Goal: Task Accomplishment & Management: Use online tool/utility

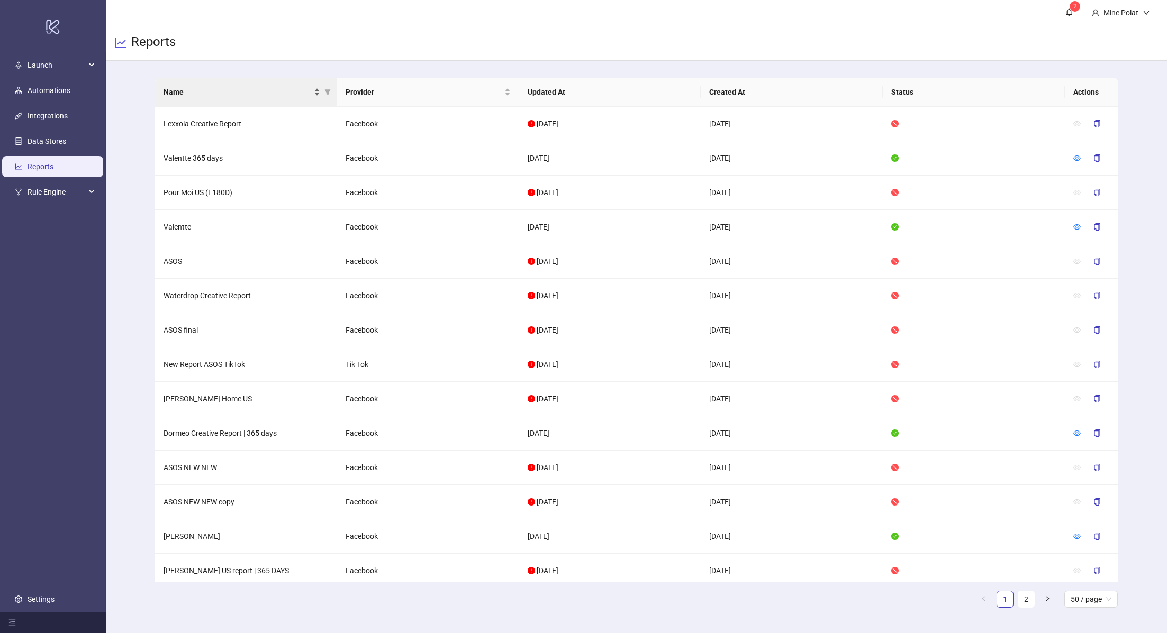
click at [248, 97] on span "Name" at bounding box center [238, 92] width 148 height 12
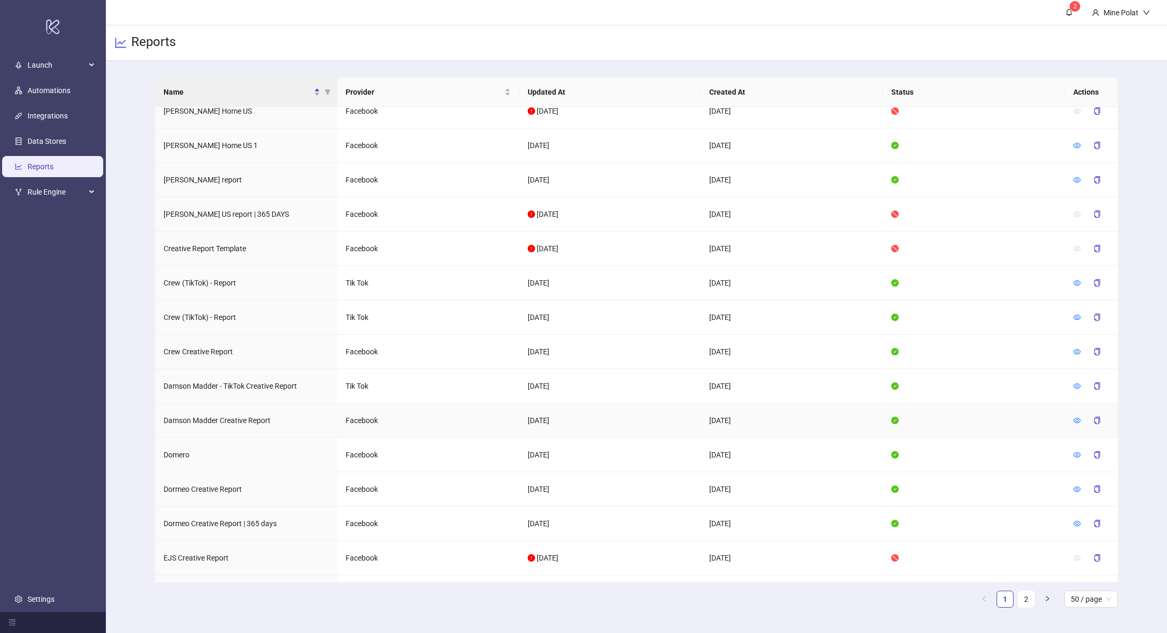
scroll to position [577, 0]
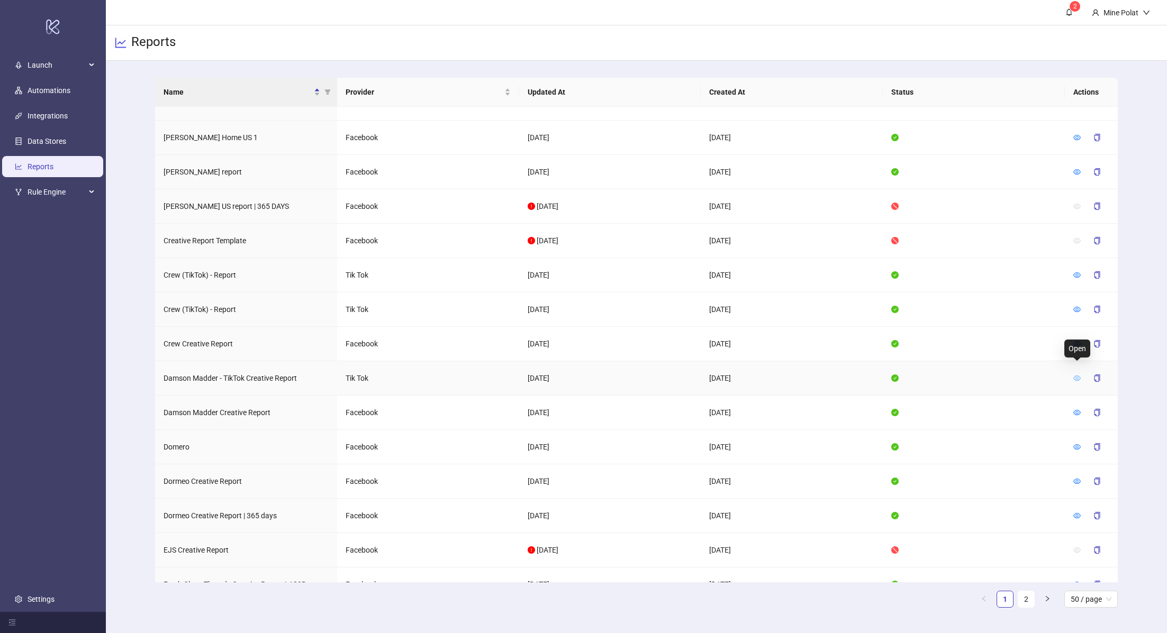
click at [1077, 376] on icon "eye" at bounding box center [1076, 378] width 7 height 5
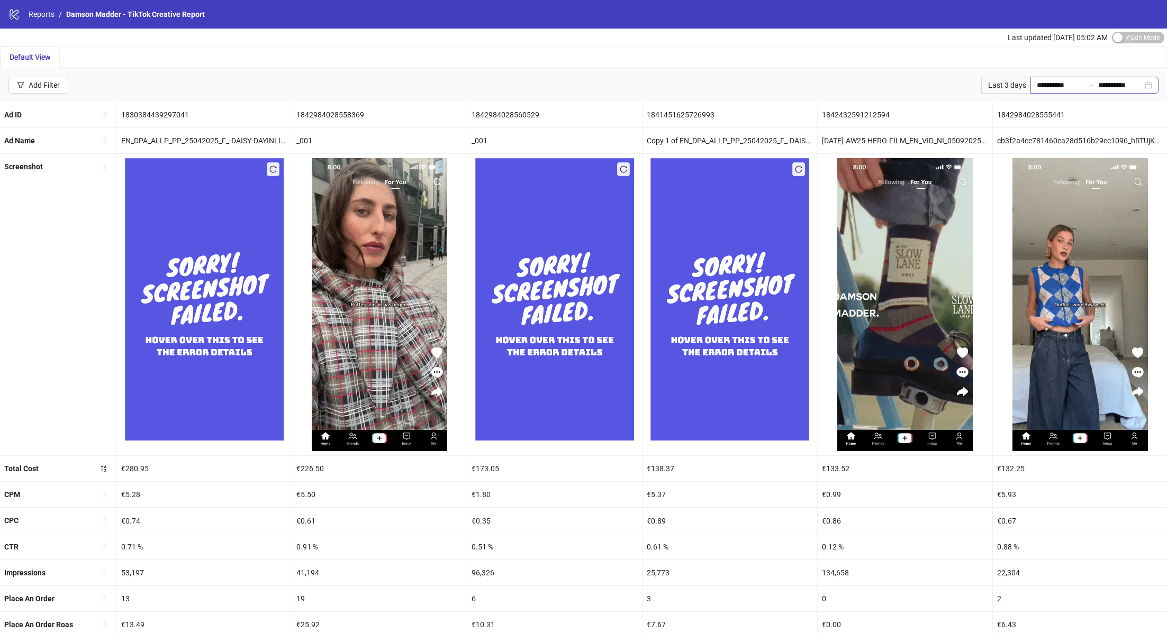
click at [1147, 91] on div "**********" at bounding box center [1094, 85] width 128 height 17
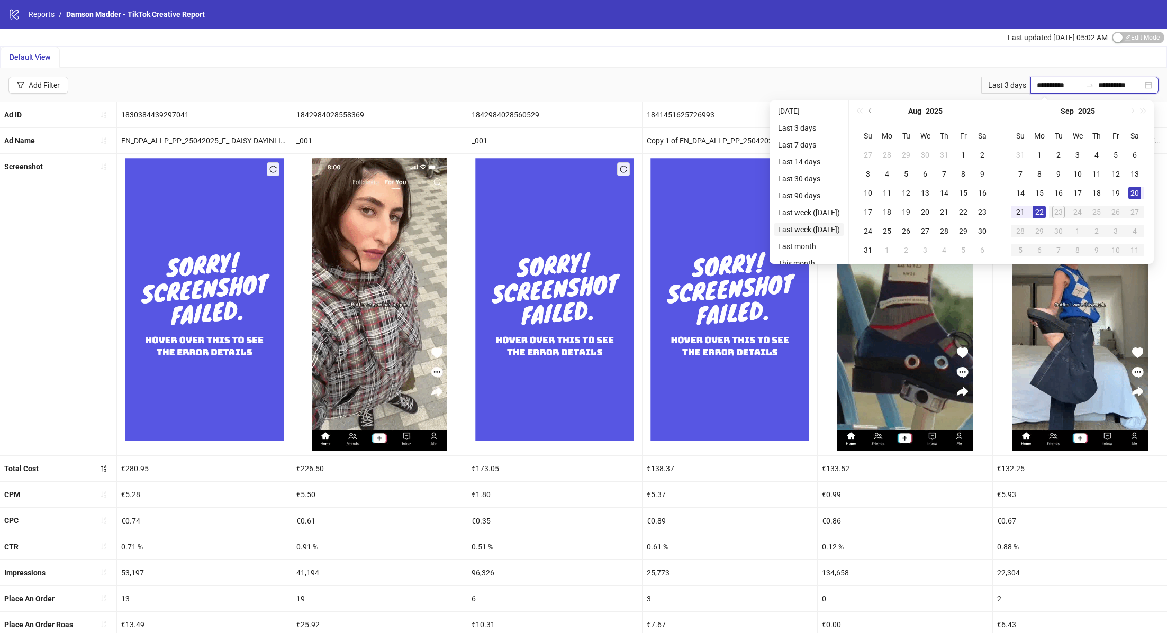
type input "**********"
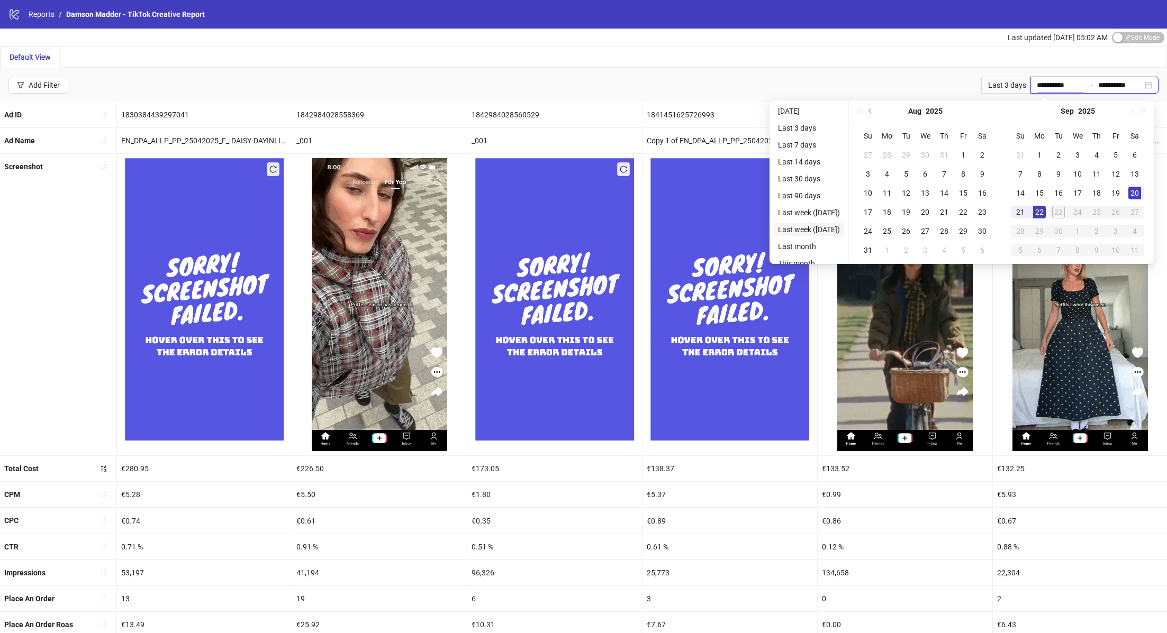
type input "**********"
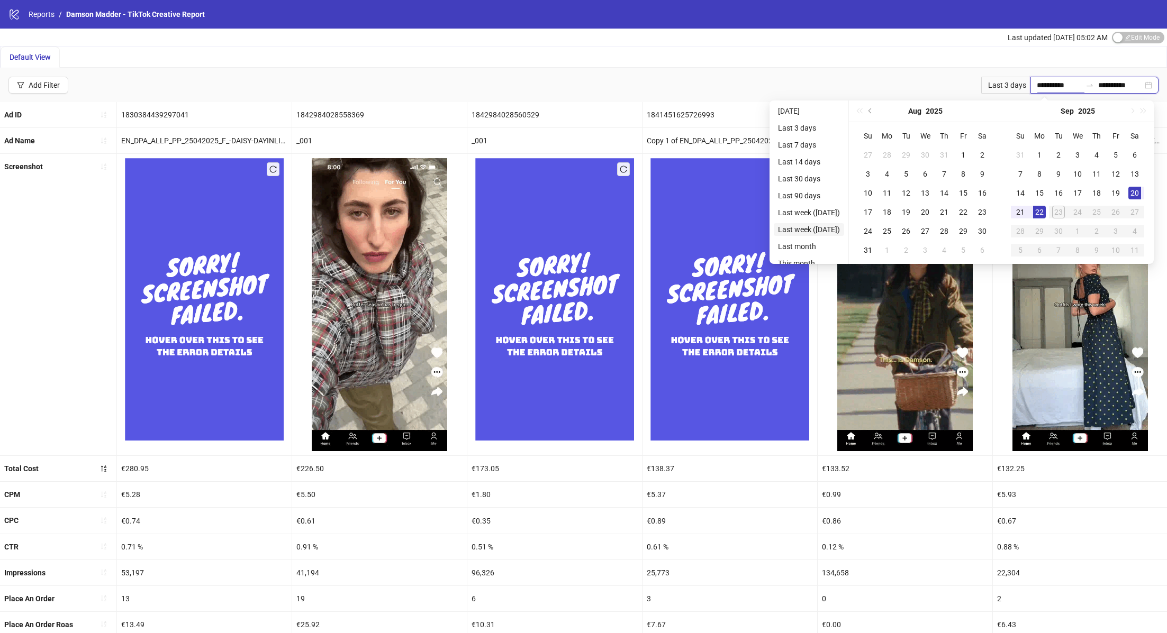
type input "**********"
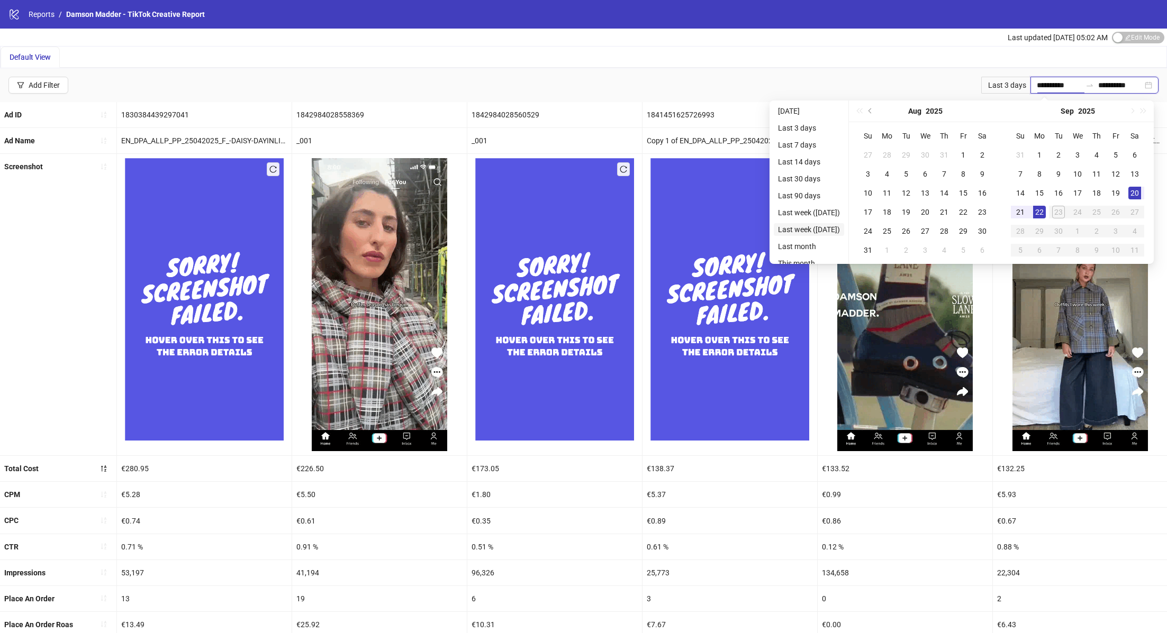
type input "**********"
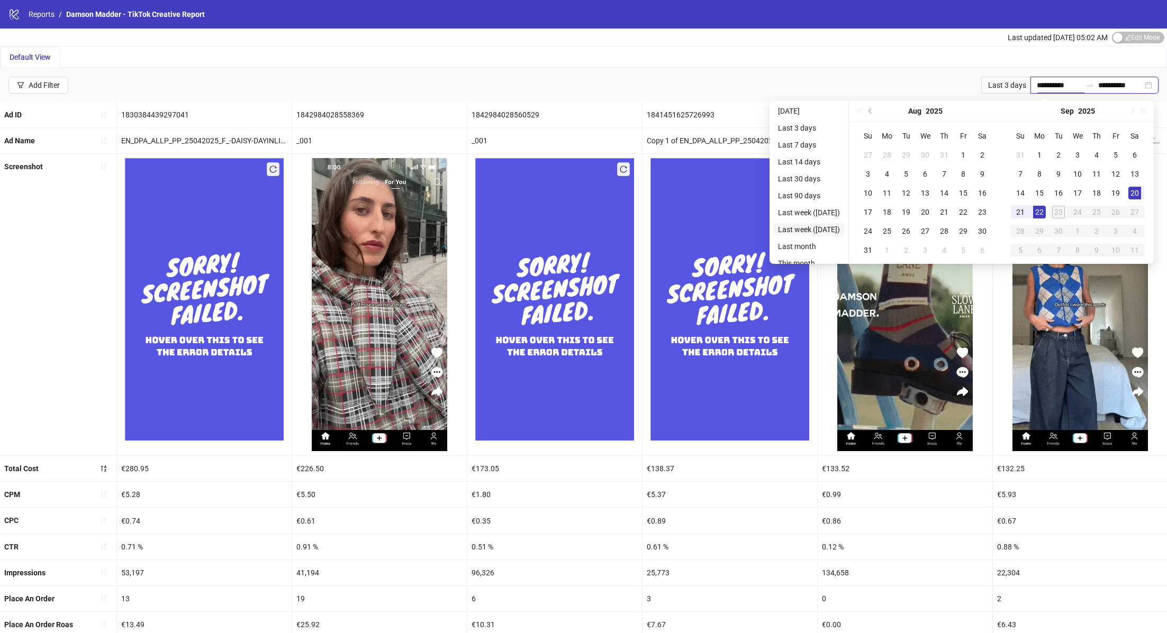
type input "**********"
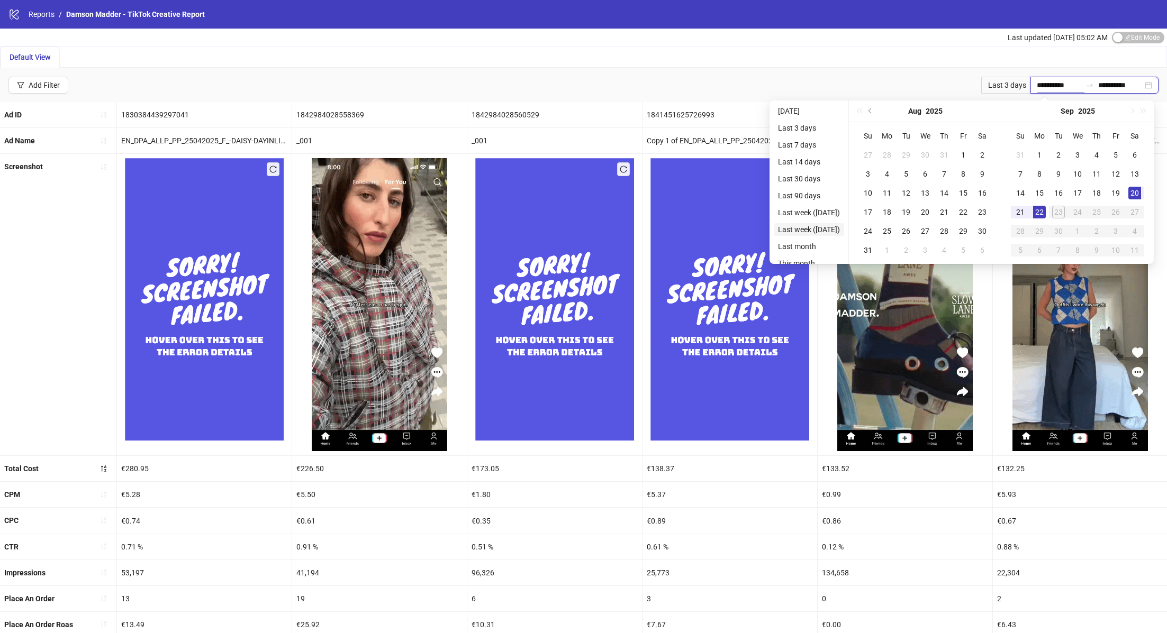
type input "**********"
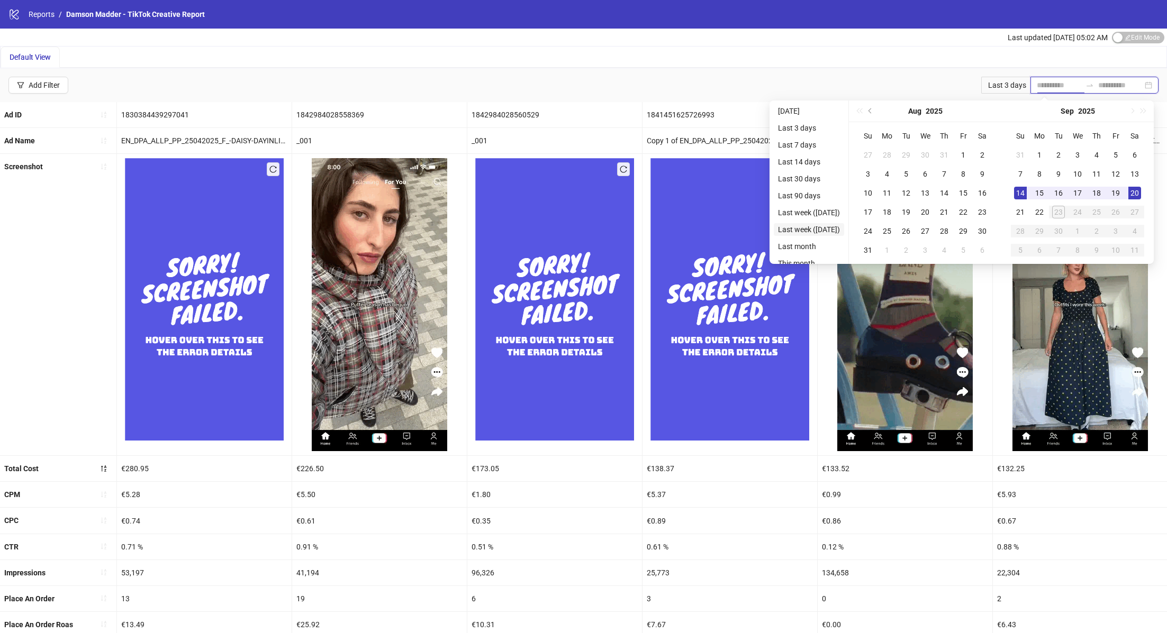
scroll to position [27, 0]
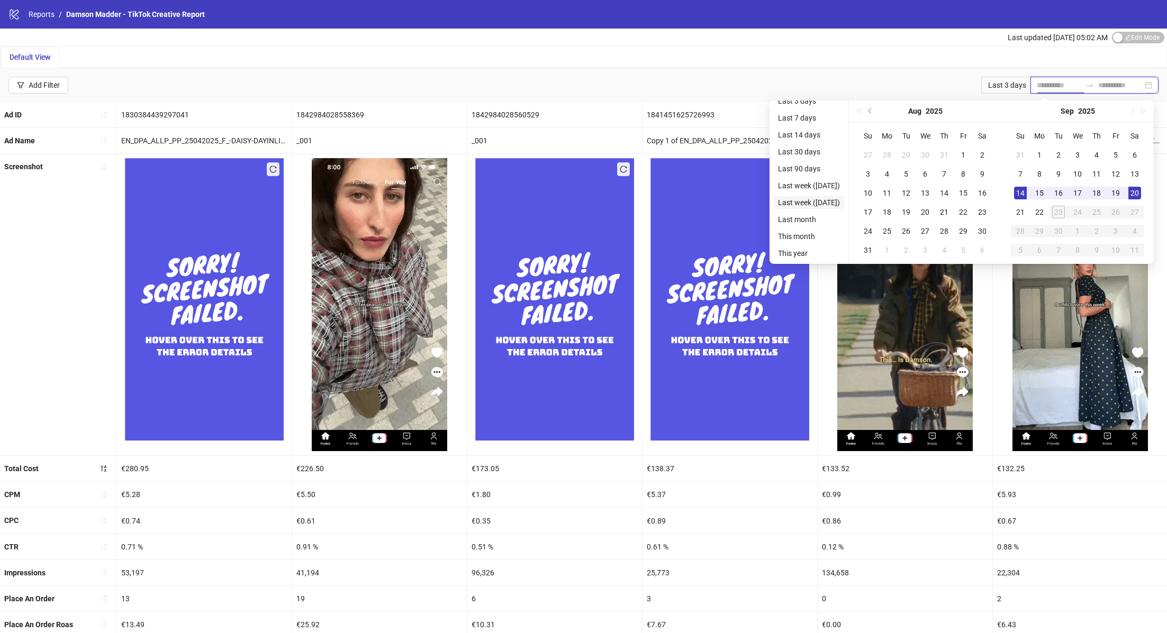
type input "**********"
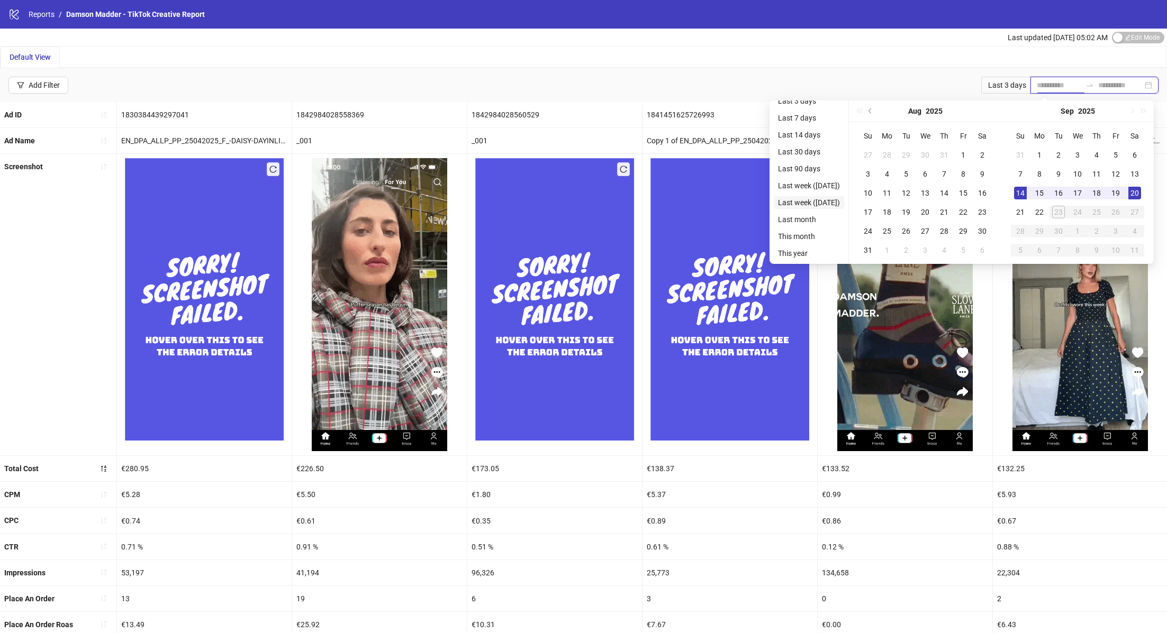
type input "**********"
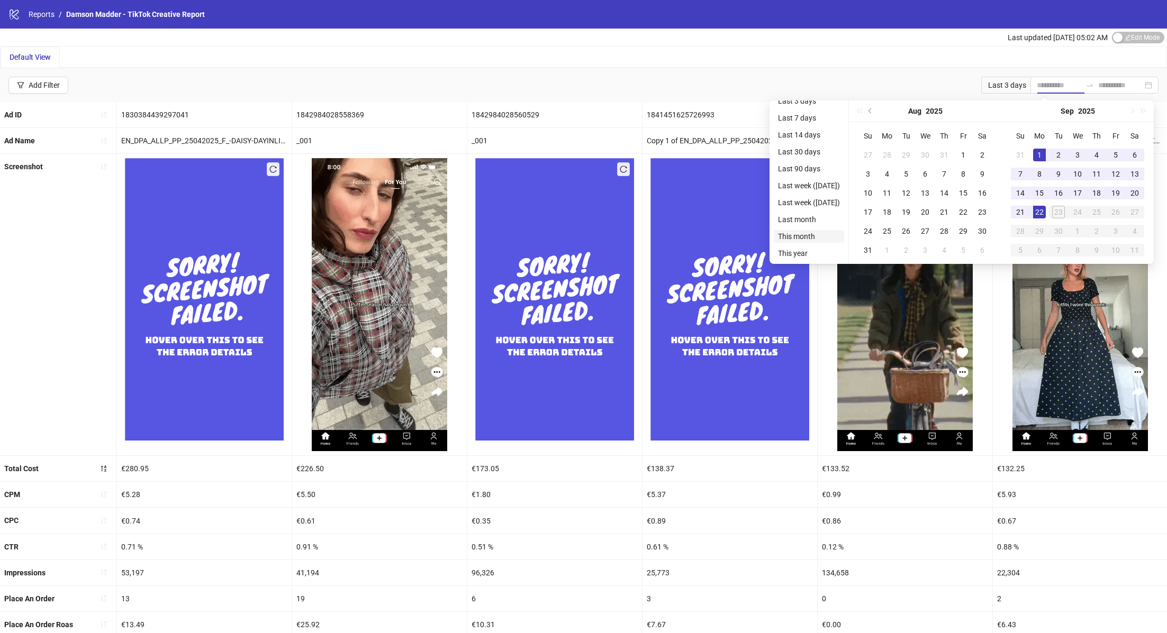
click at [802, 234] on li "This month" at bounding box center [809, 236] width 70 height 13
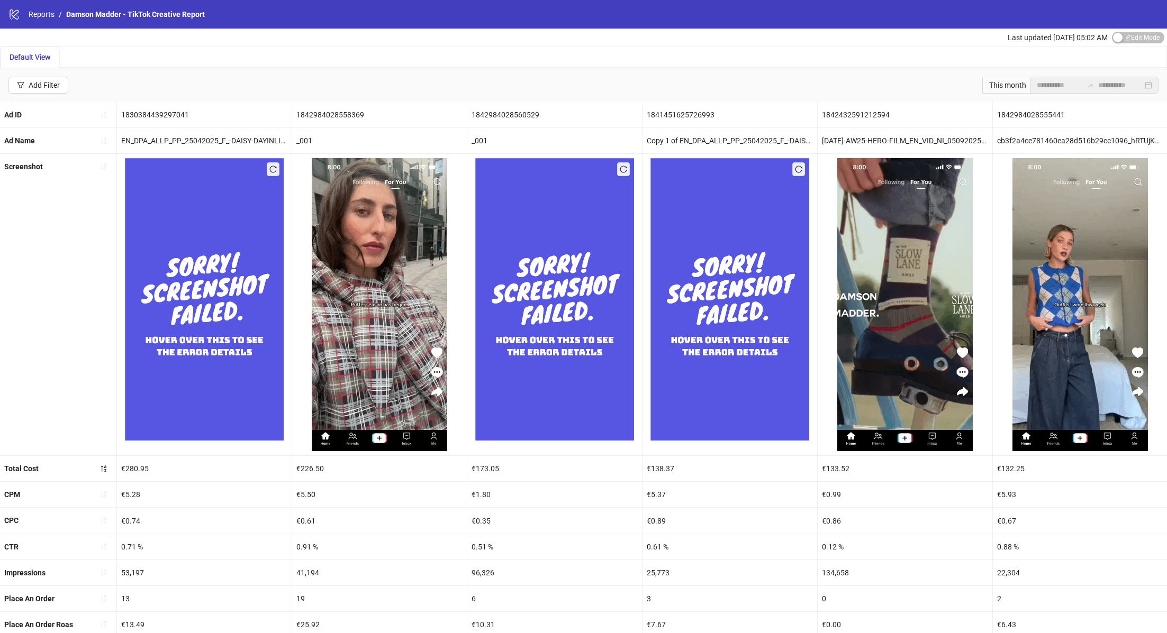
click at [755, 79] on div "**********" at bounding box center [583, 85] width 1167 height 34
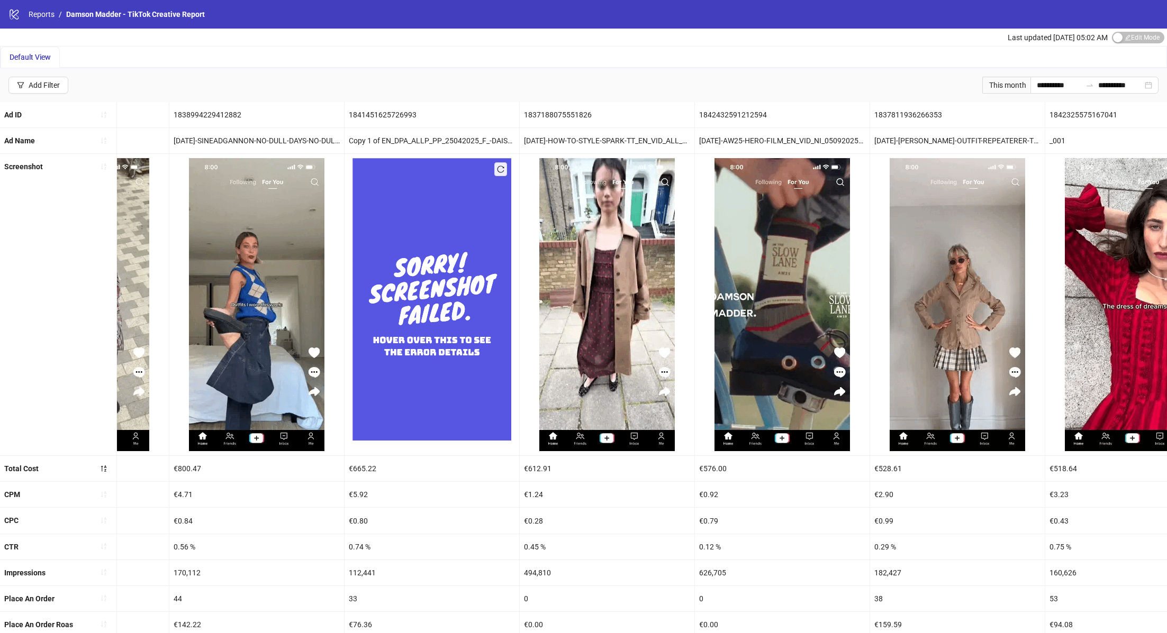
scroll to position [0, 0]
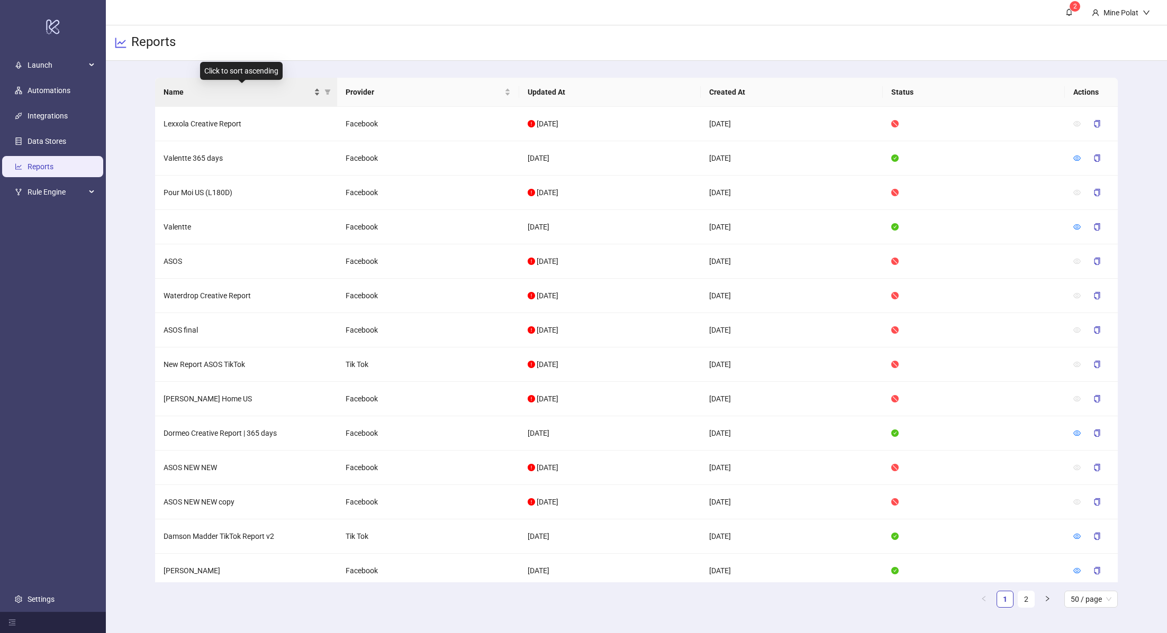
click at [226, 90] on span "Name" at bounding box center [238, 92] width 148 height 12
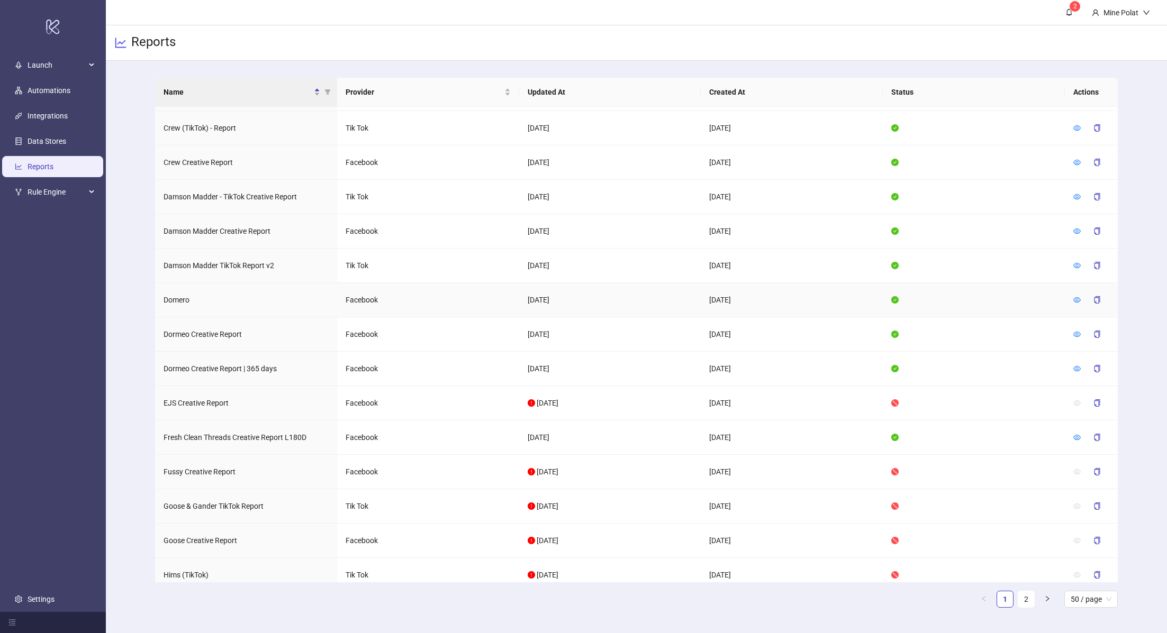
scroll to position [760, 0]
click at [1078, 364] on icon "eye" at bounding box center [1076, 367] width 7 height 7
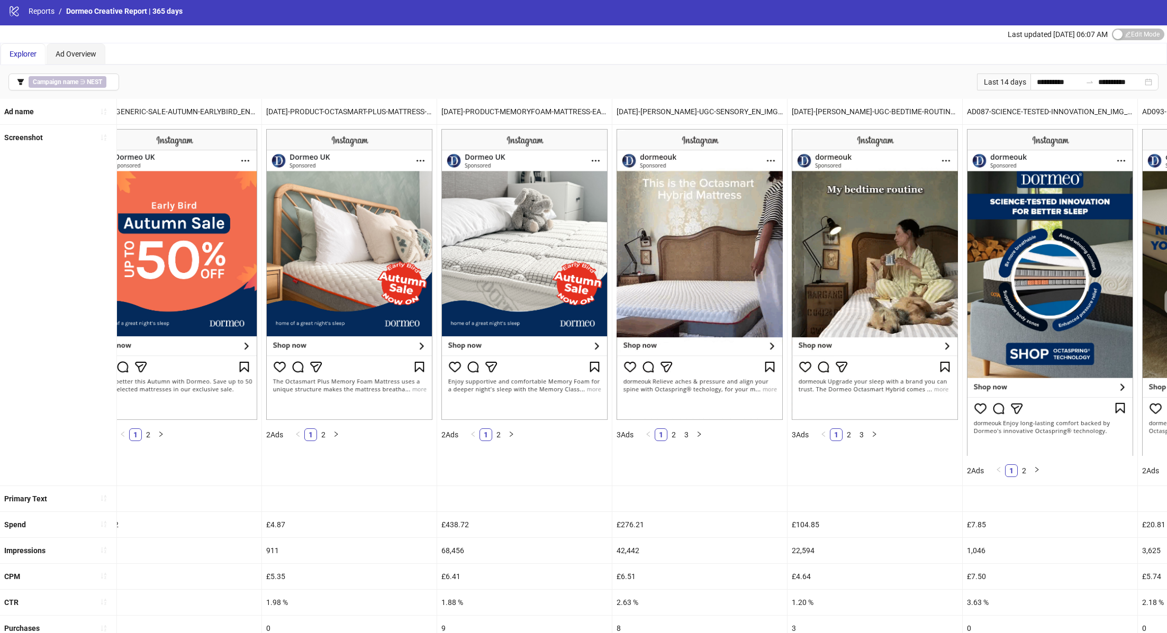
scroll to position [0, 2306]
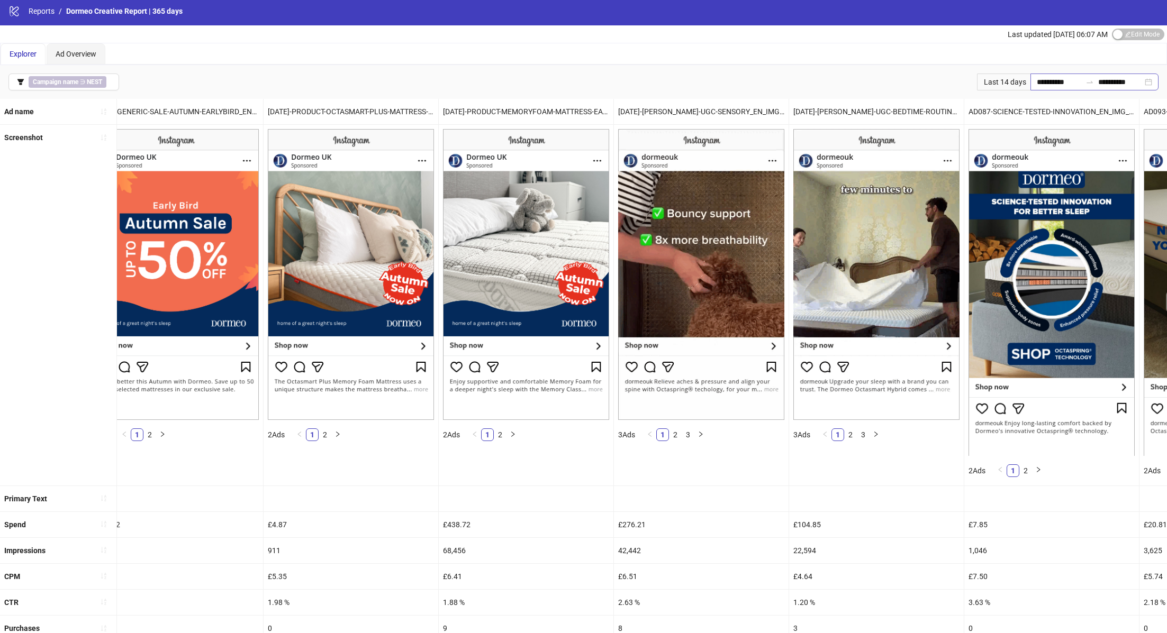
click at [1151, 82] on div "**********" at bounding box center [1094, 82] width 128 height 17
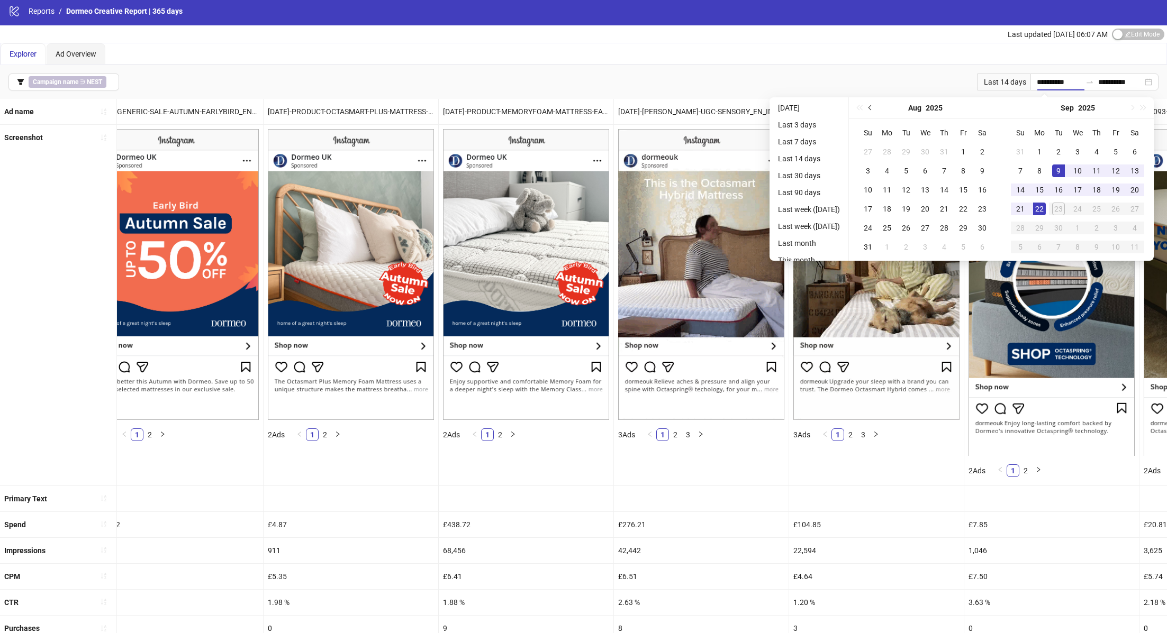
click at [876, 112] on button "Previous month (PageUp)" at bounding box center [871, 107] width 12 height 21
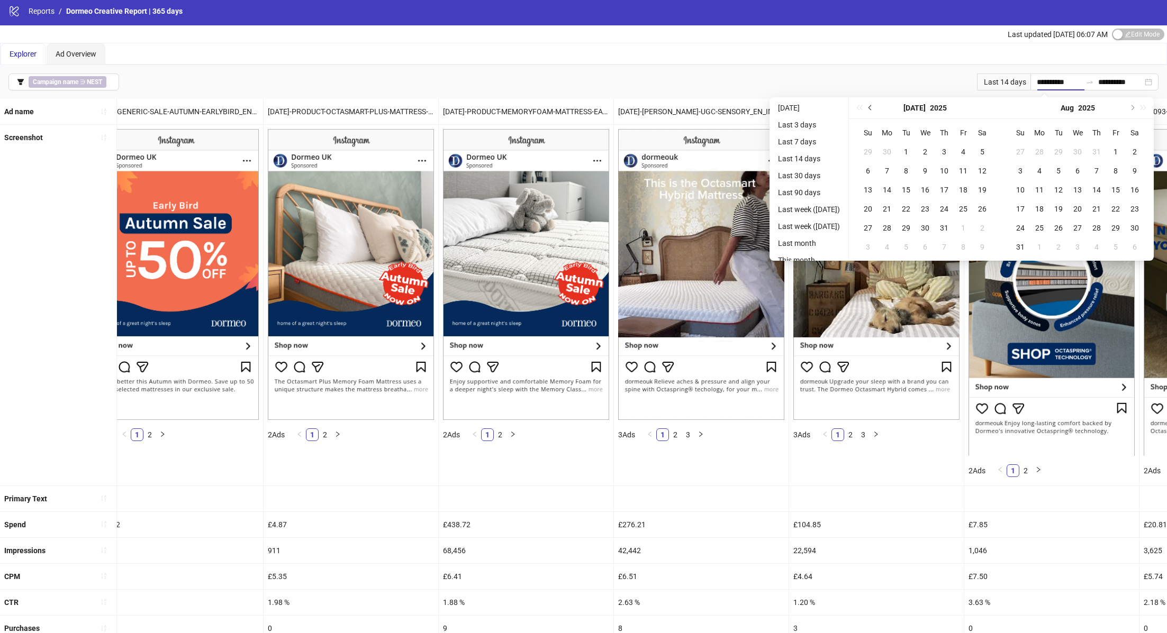
click at [876, 112] on button "Previous month (PageUp)" at bounding box center [871, 107] width 12 height 21
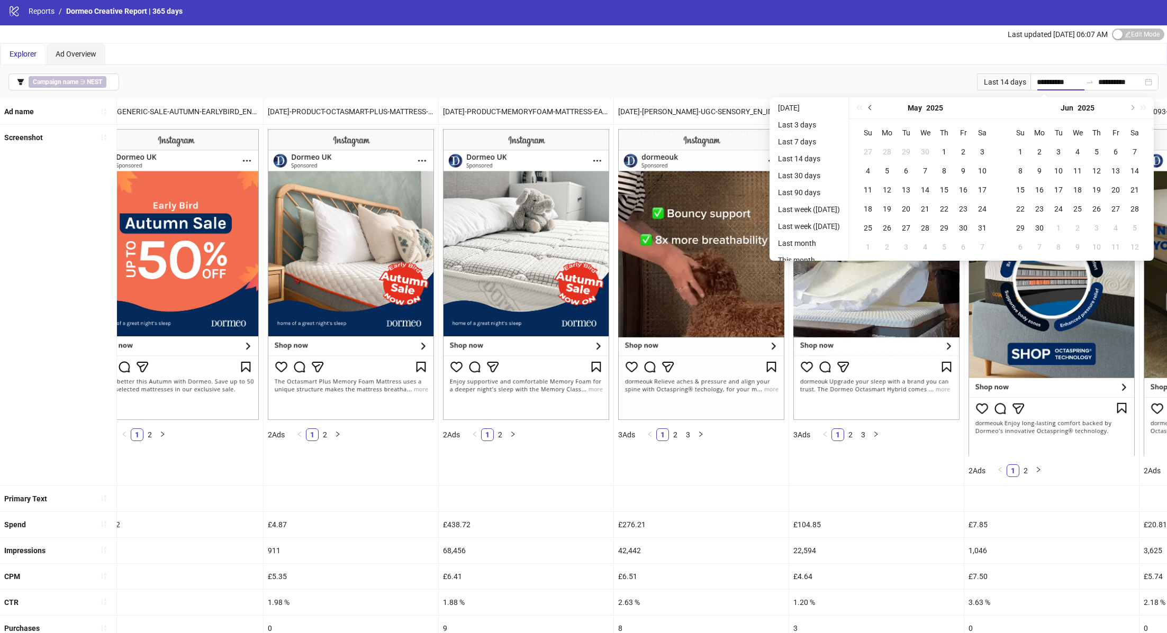
click at [876, 112] on button "Previous month (PageUp)" at bounding box center [871, 107] width 12 height 21
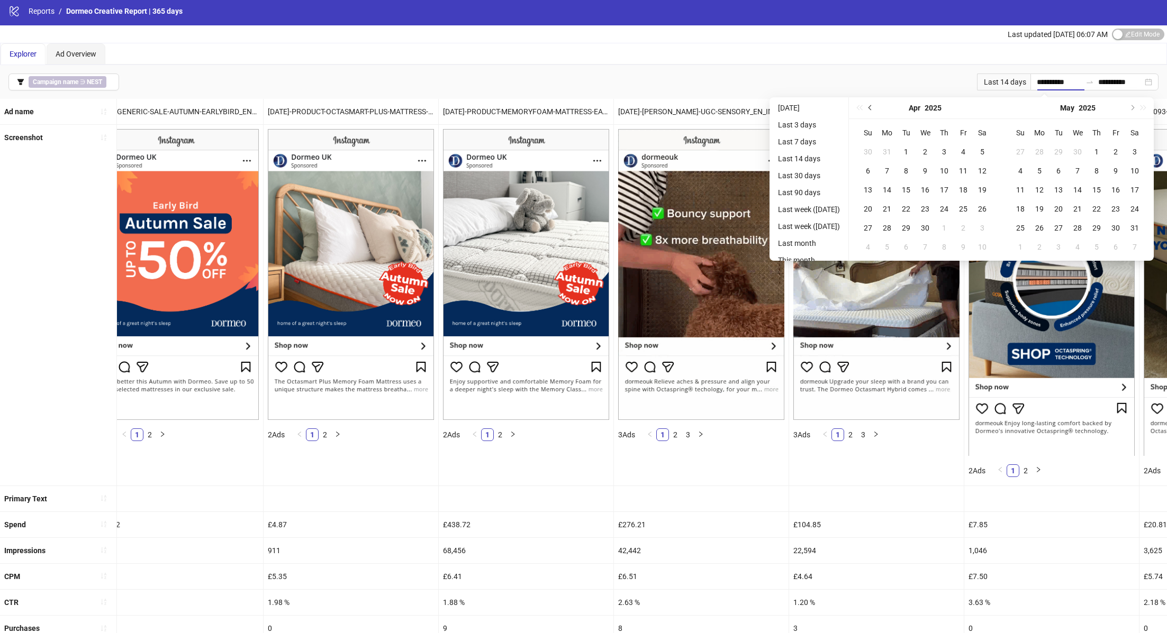
click at [876, 112] on button "Previous month (PageUp)" at bounding box center [871, 107] width 12 height 21
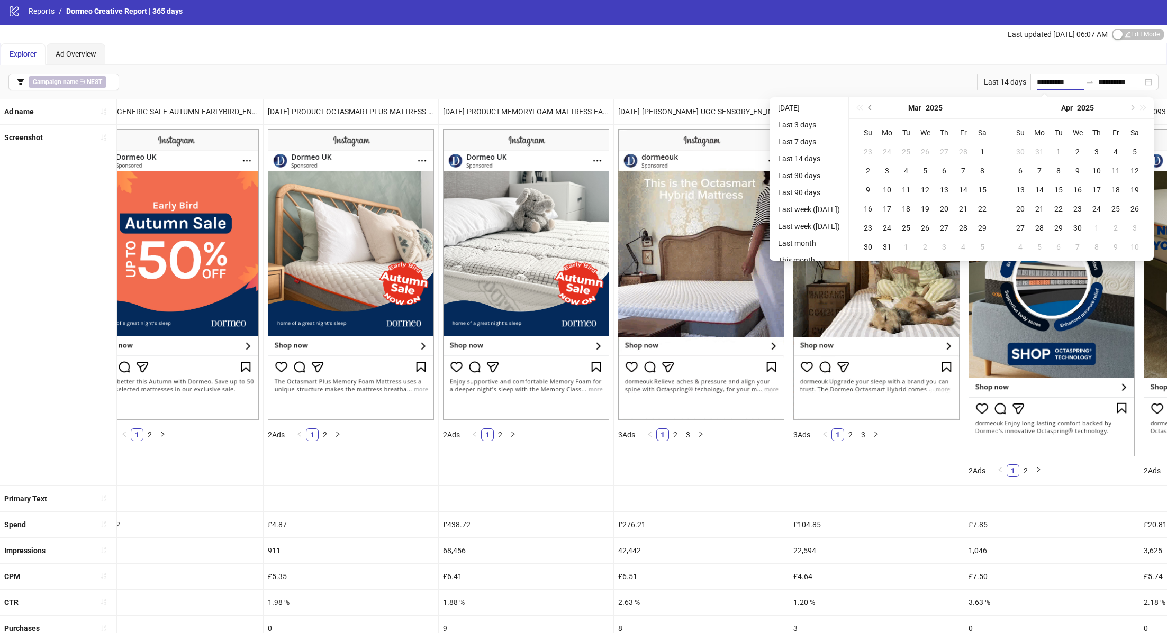
click at [876, 112] on button "Previous month (PageUp)" at bounding box center [871, 107] width 12 height 21
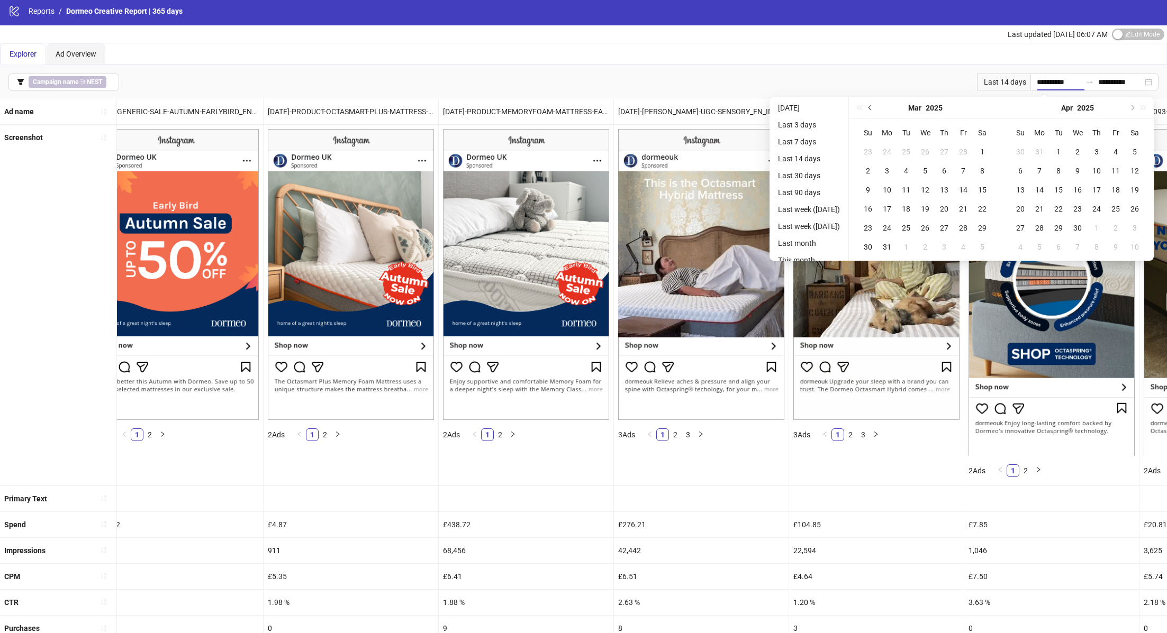
click at [876, 112] on button "Previous month (PageUp)" at bounding box center [871, 107] width 12 height 21
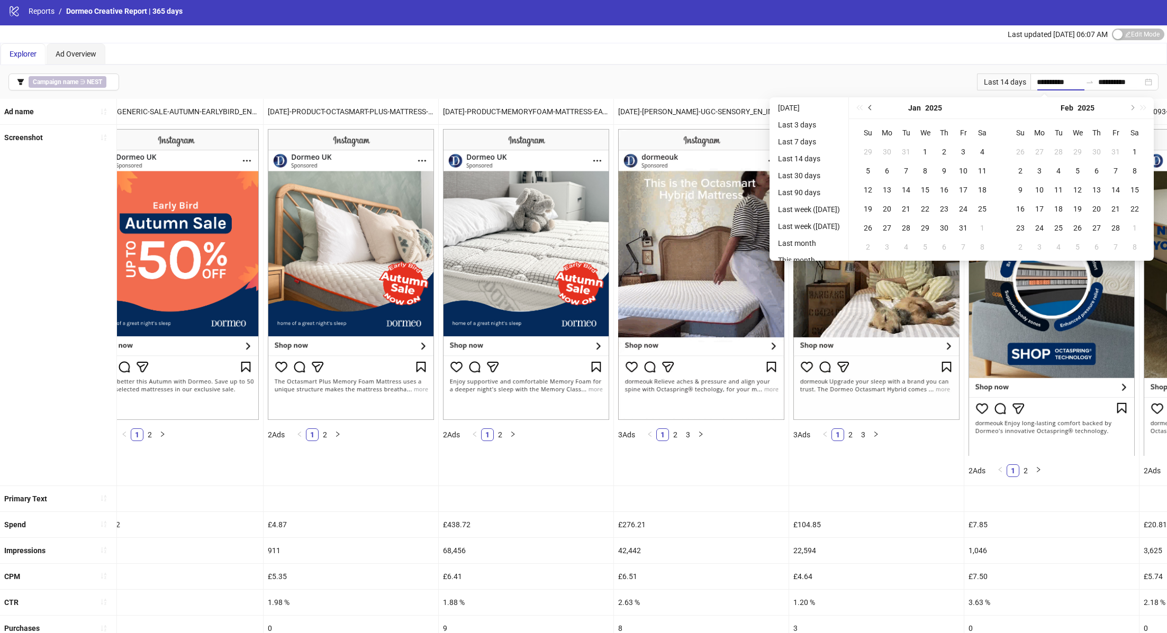
click at [876, 112] on button "Previous month (PageUp)" at bounding box center [871, 107] width 12 height 21
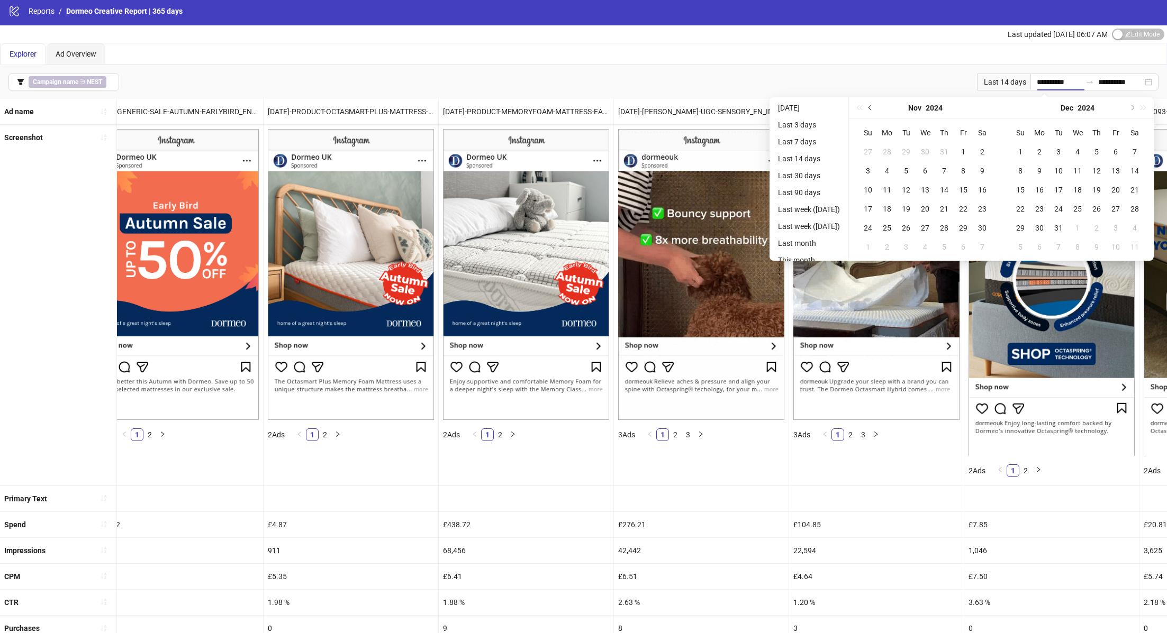
click at [876, 112] on button "Previous month (PageUp)" at bounding box center [871, 107] width 12 height 21
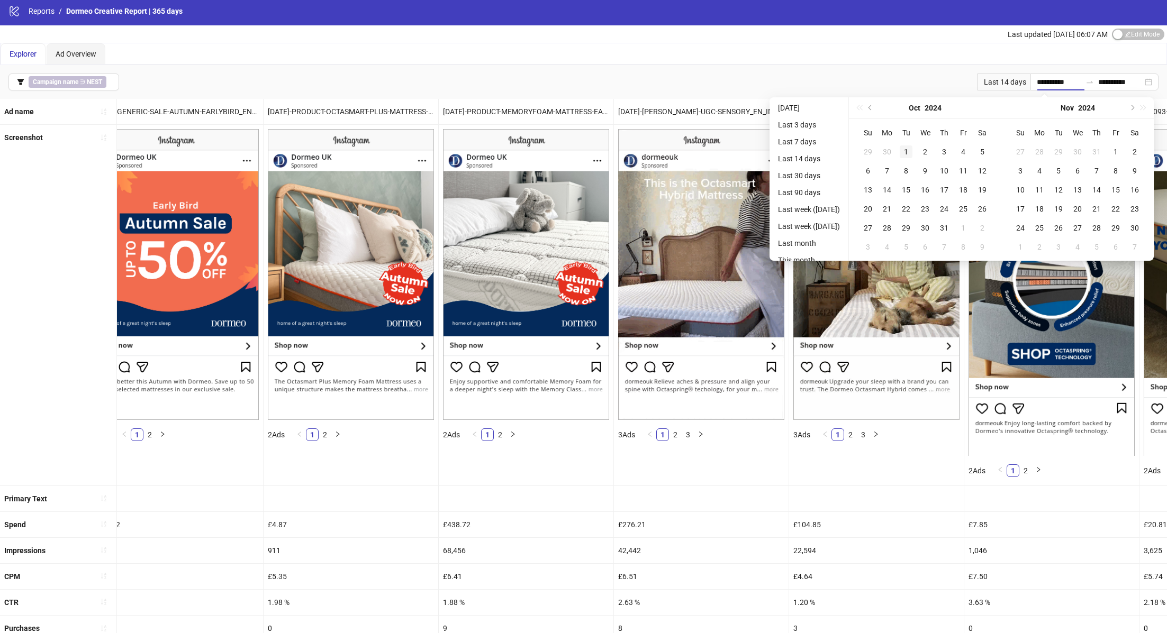
type input "**********"
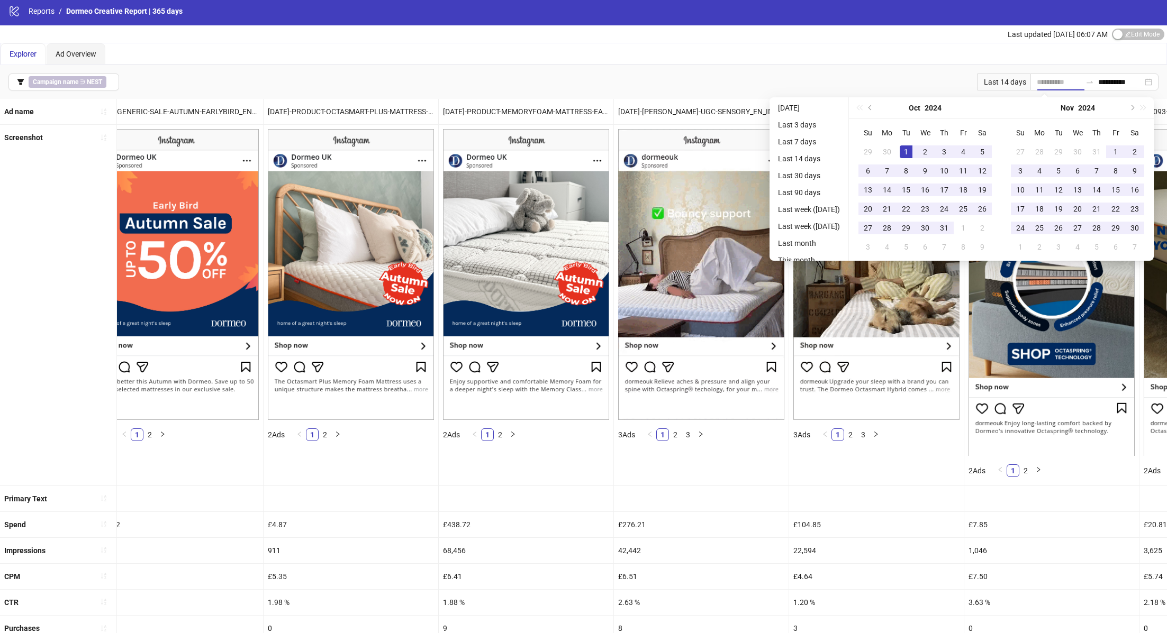
click at [911, 148] on div "1" at bounding box center [906, 152] width 13 height 13
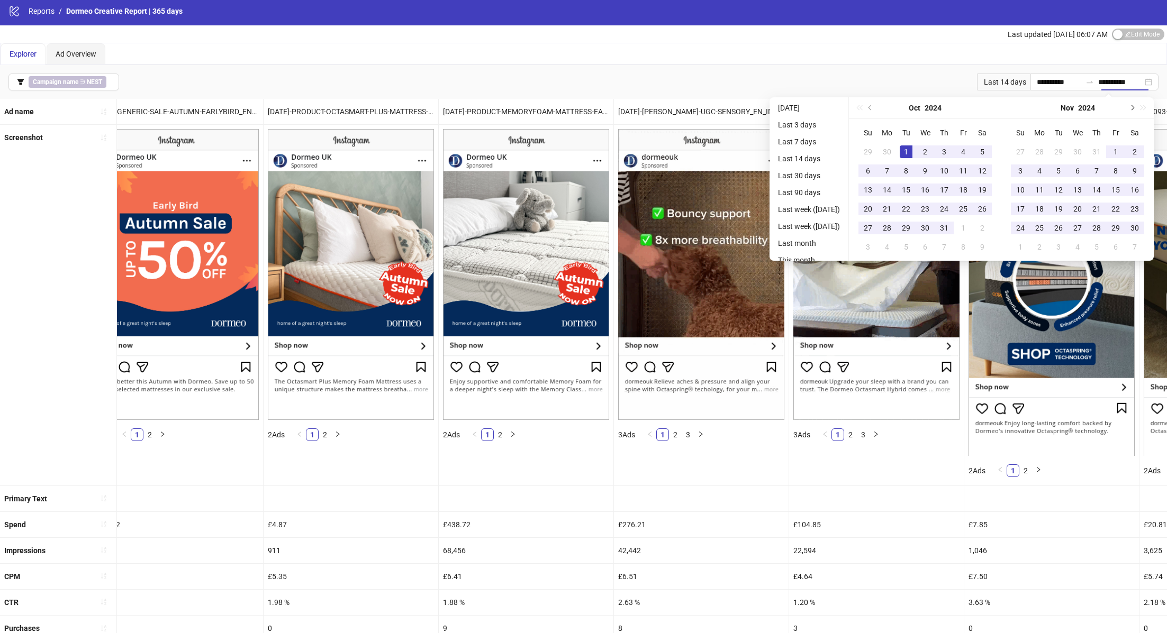
click at [1132, 109] on button "Next month (PageDown)" at bounding box center [1132, 107] width 12 height 21
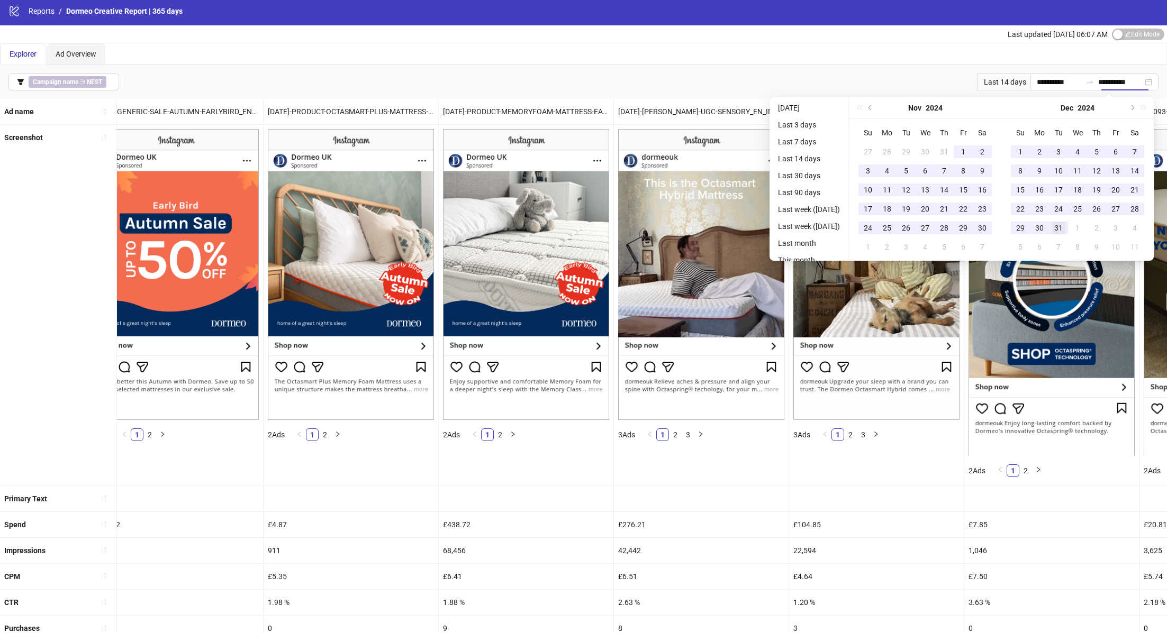
type input "**********"
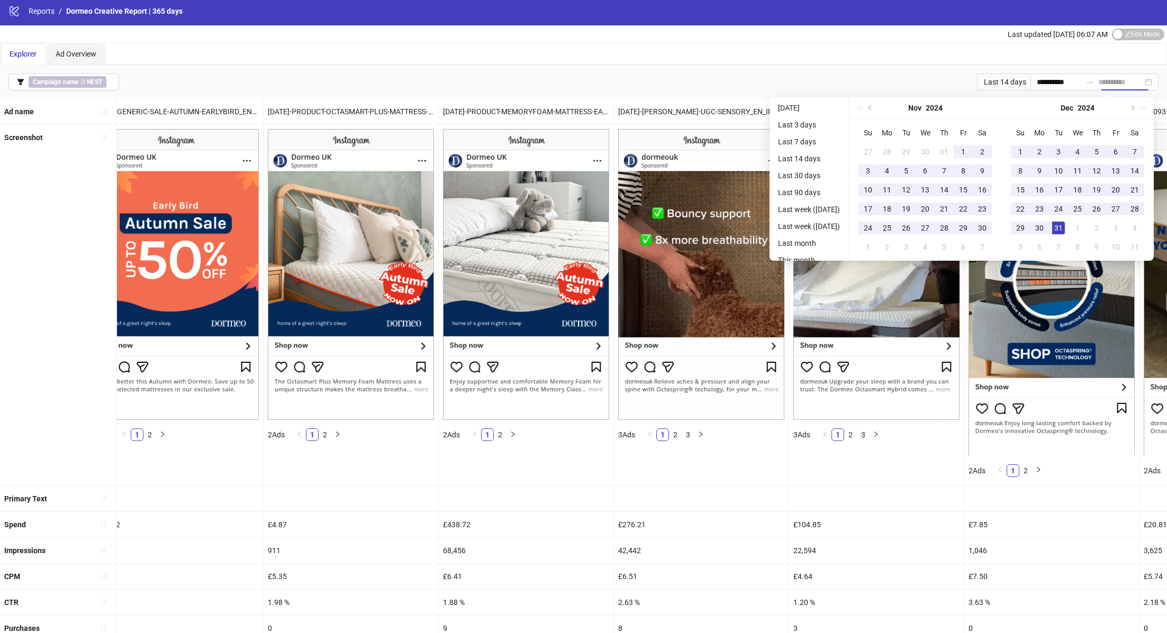
click at [1063, 224] on div "31" at bounding box center [1058, 228] width 13 height 13
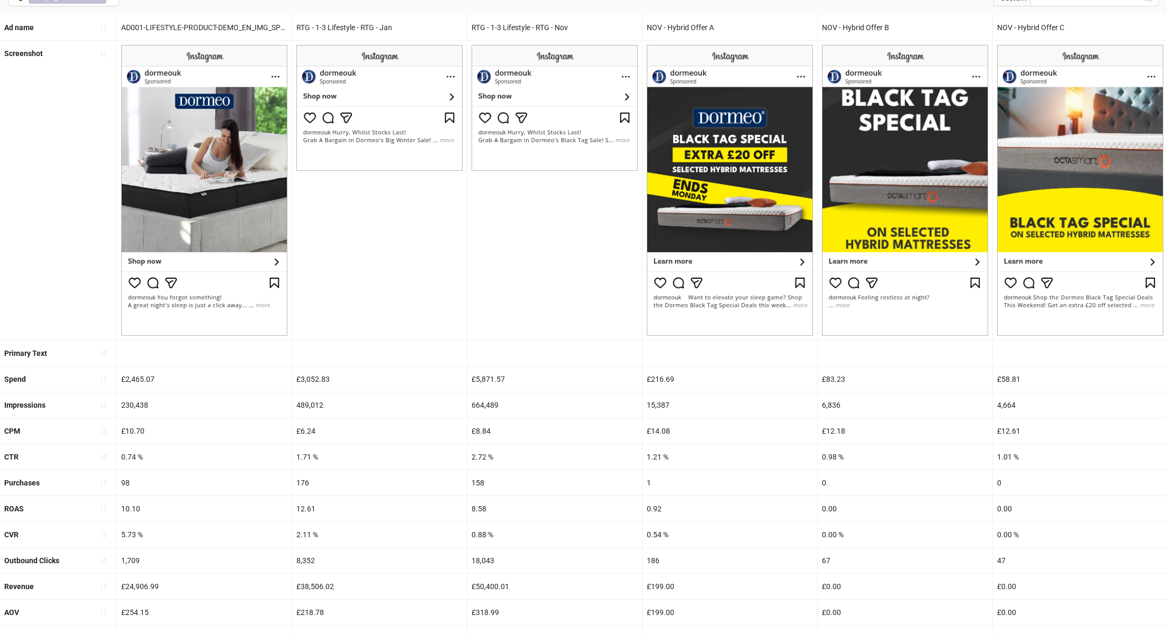
scroll to position [107, 0]
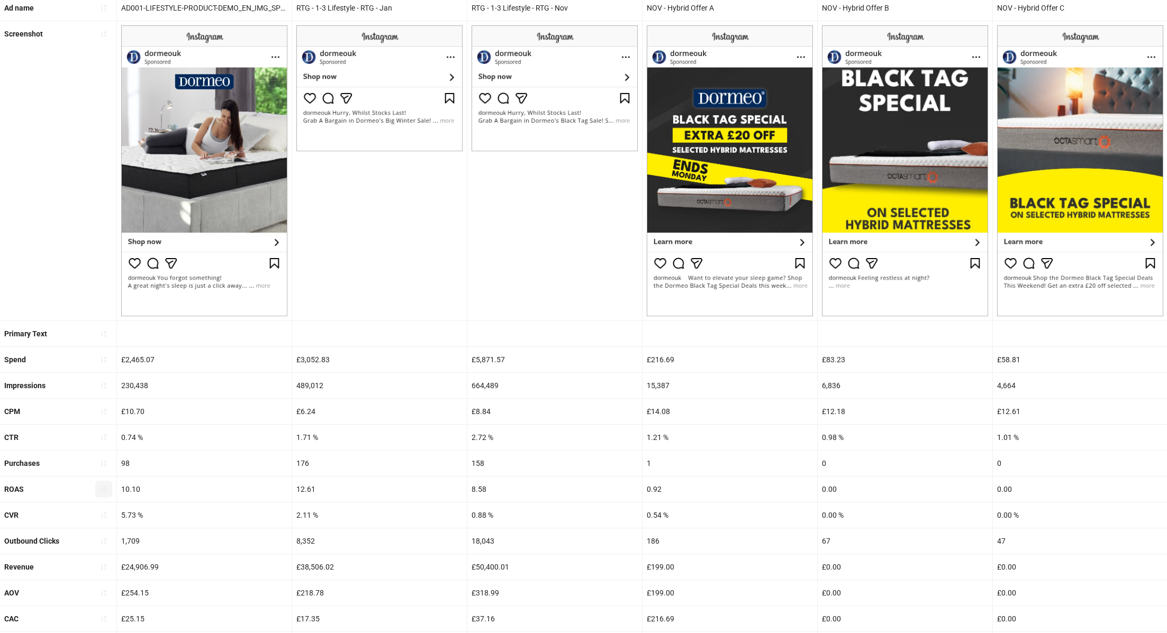
click at [103, 487] on icon "sort-ascending" at bounding box center [103, 489] width 7 height 7
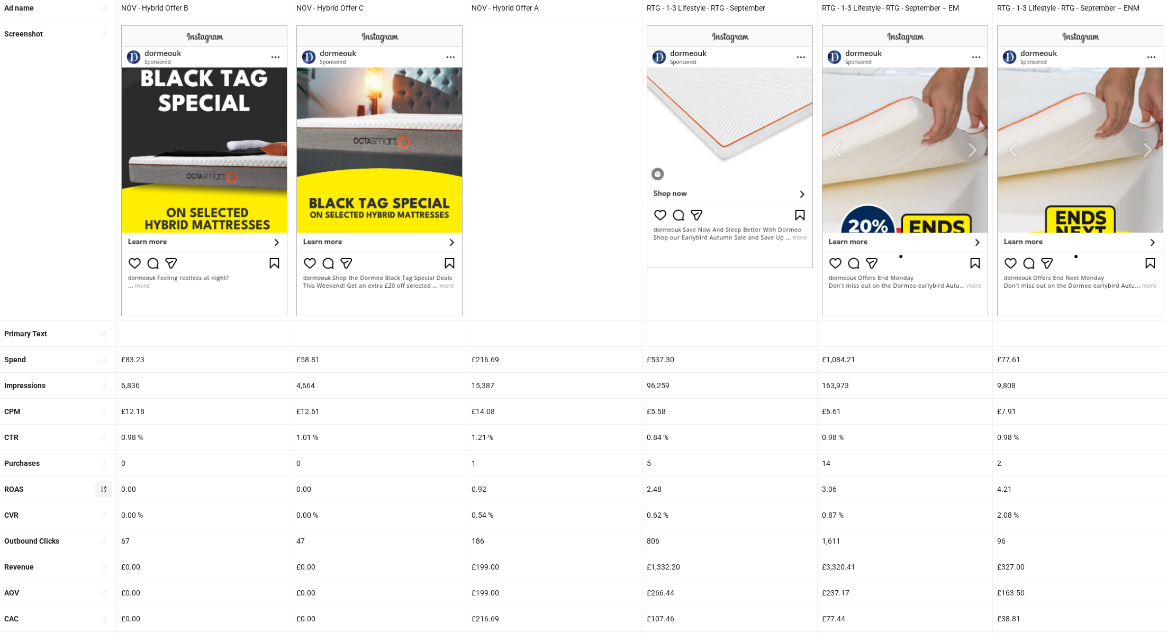
click at [102, 490] on icon "sort-ascending" at bounding box center [103, 489] width 7 height 7
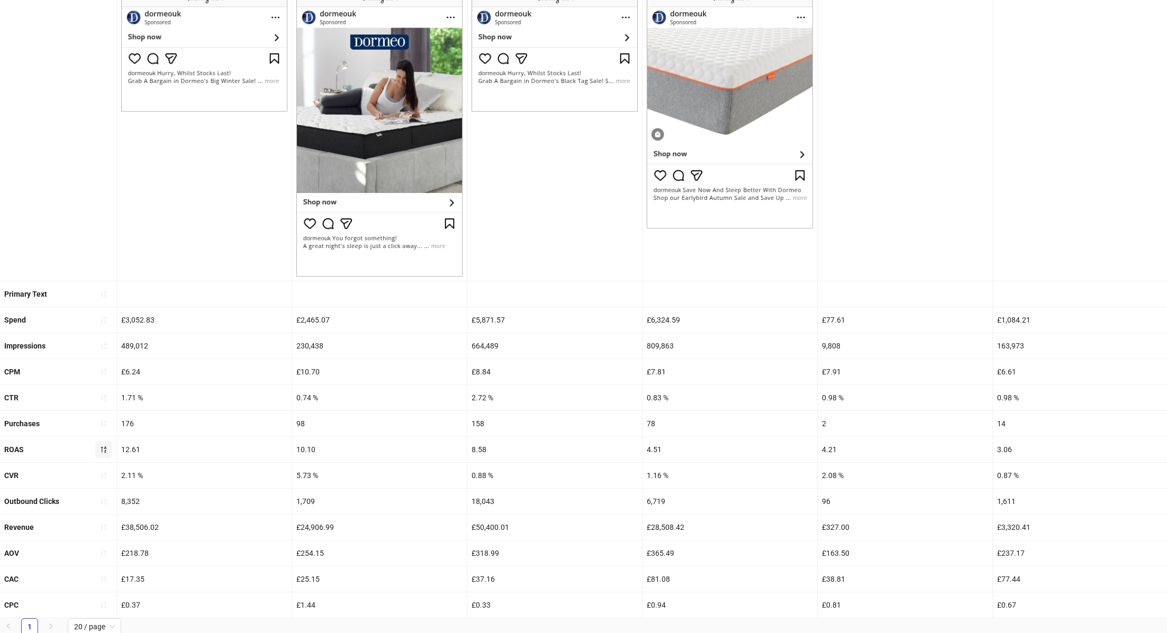
scroll to position [0, 0]
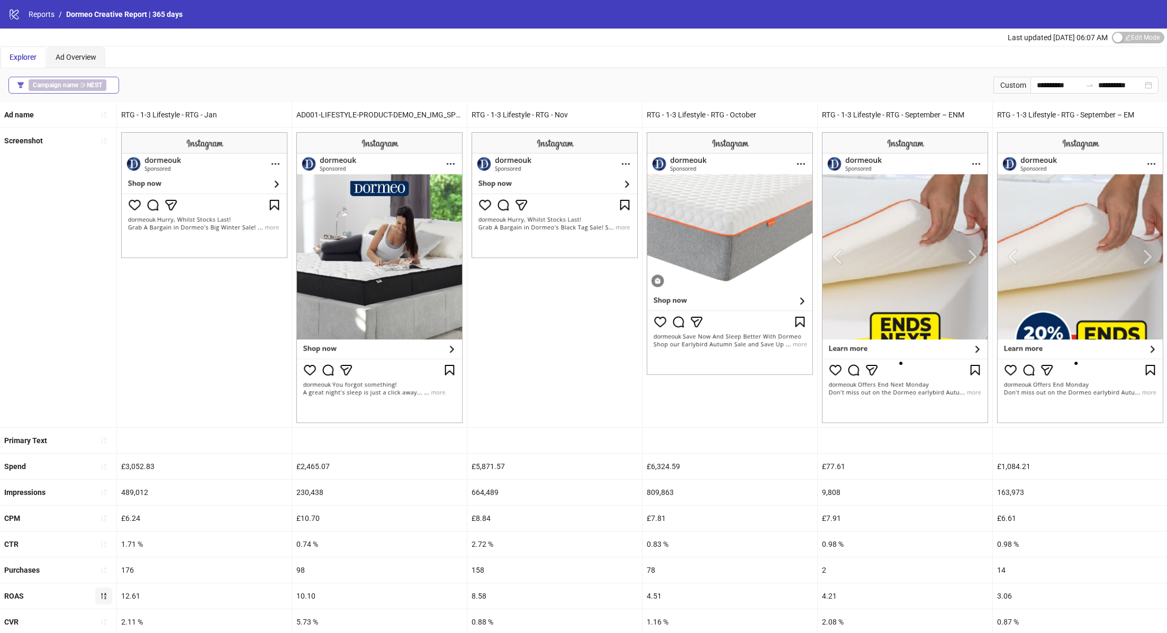
click at [112, 84] on button "Campaign name ∋ NEST" at bounding box center [63, 85] width 111 height 17
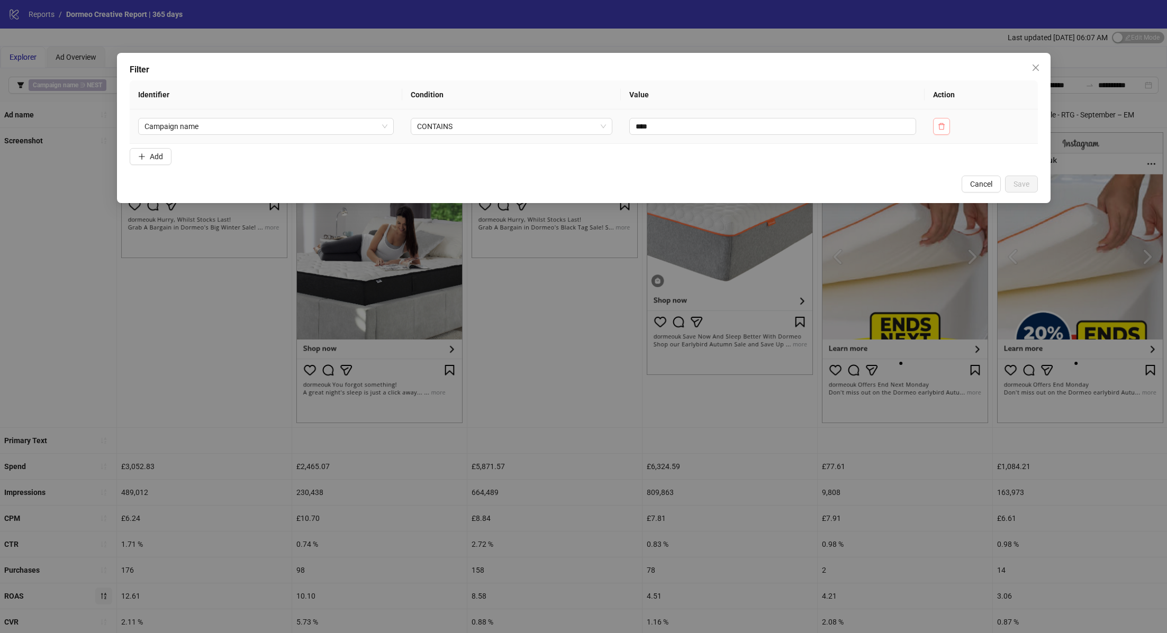
click at [939, 125] on icon "delete" at bounding box center [941, 126] width 7 height 7
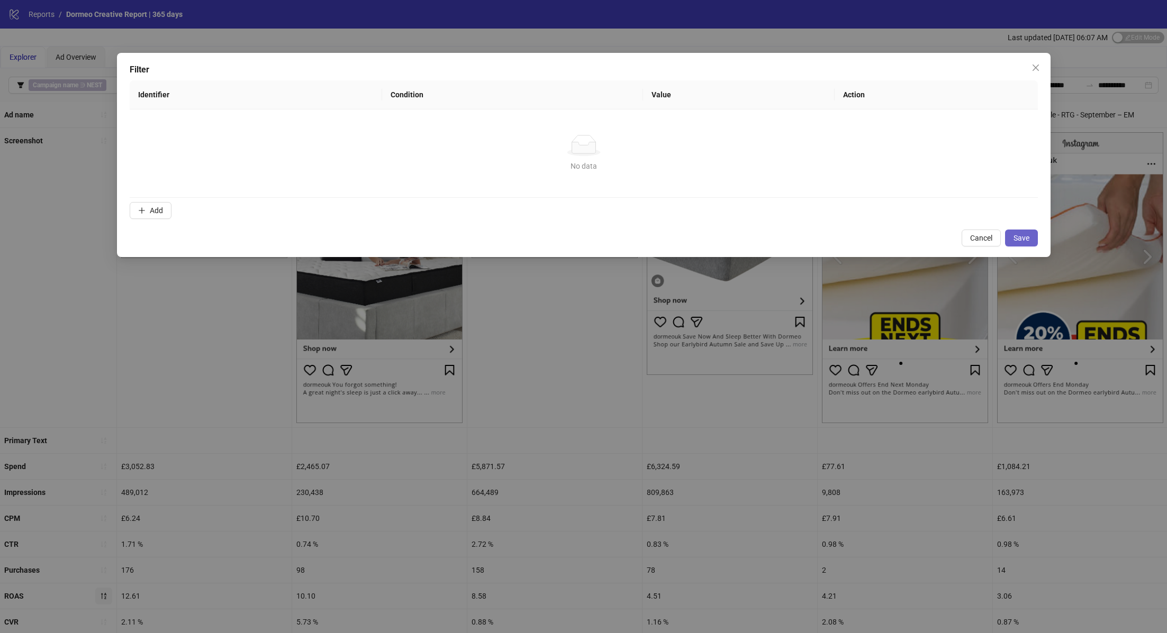
click at [1025, 238] on span "Save" at bounding box center [1021, 238] width 16 height 8
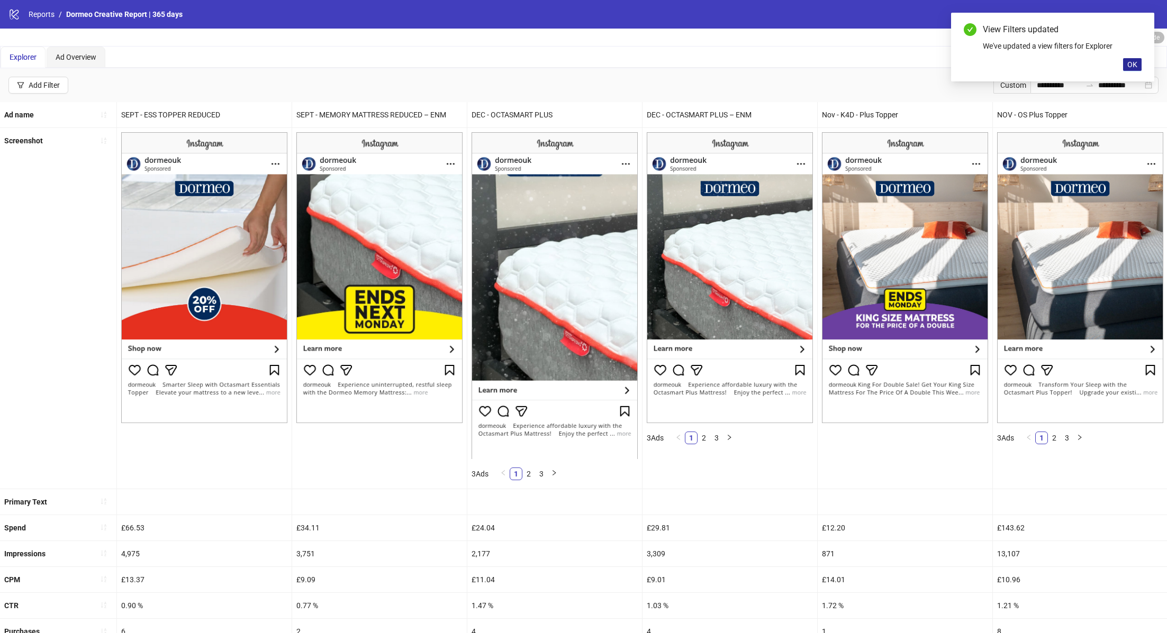
click at [1132, 66] on span "OK" at bounding box center [1132, 64] width 10 height 8
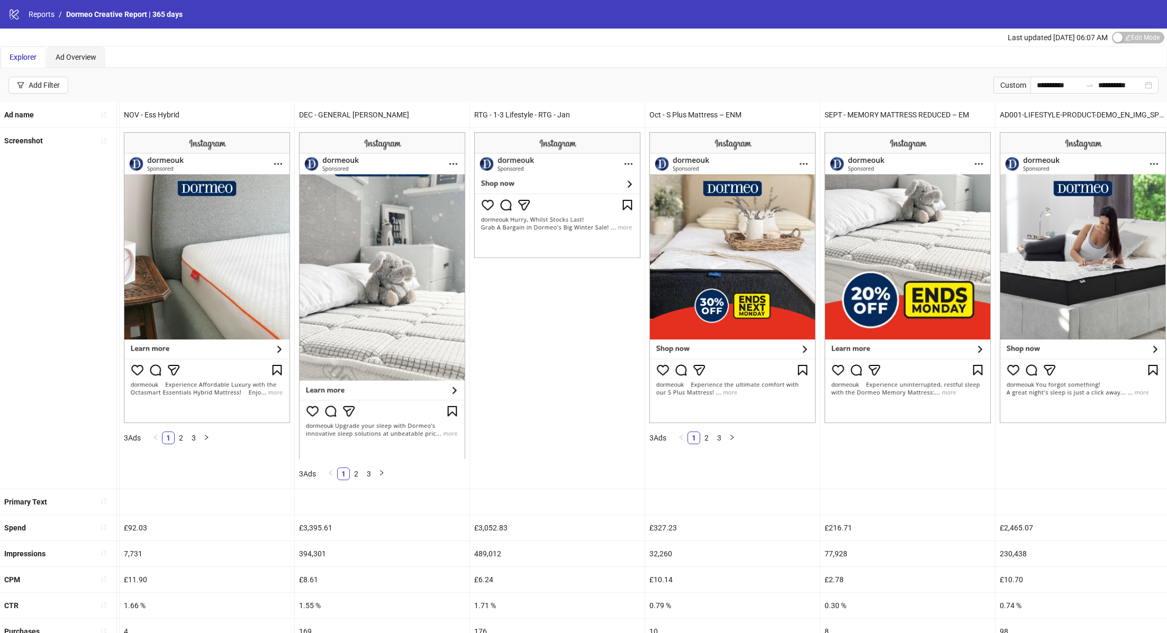
scroll to position [208, 0]
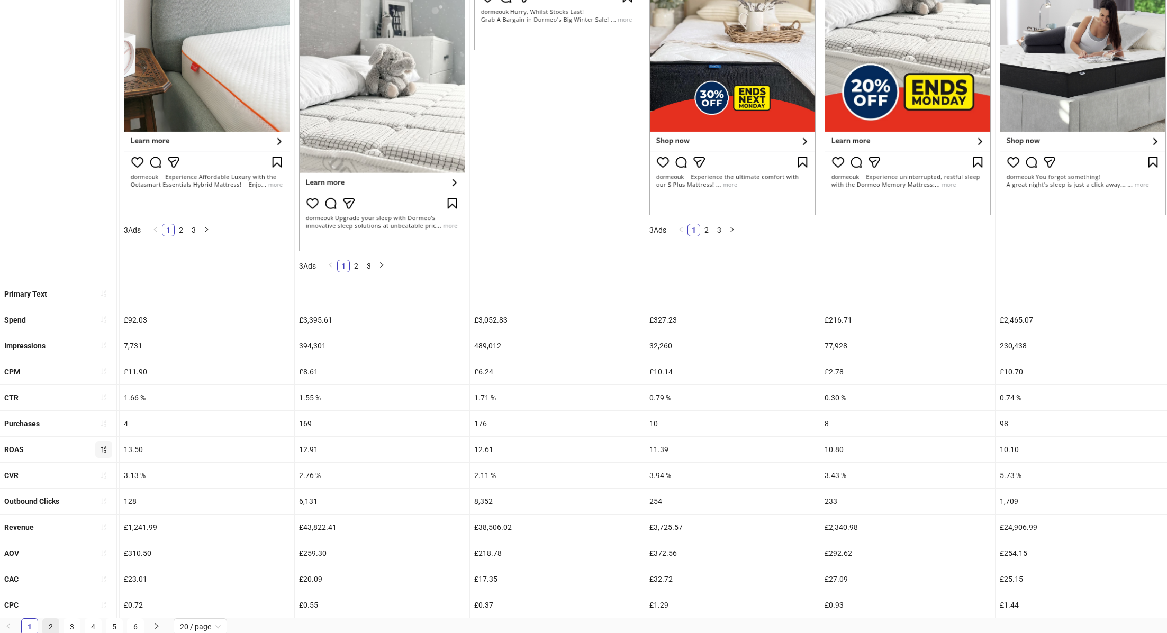
click at [46, 619] on link "2" at bounding box center [51, 627] width 16 height 16
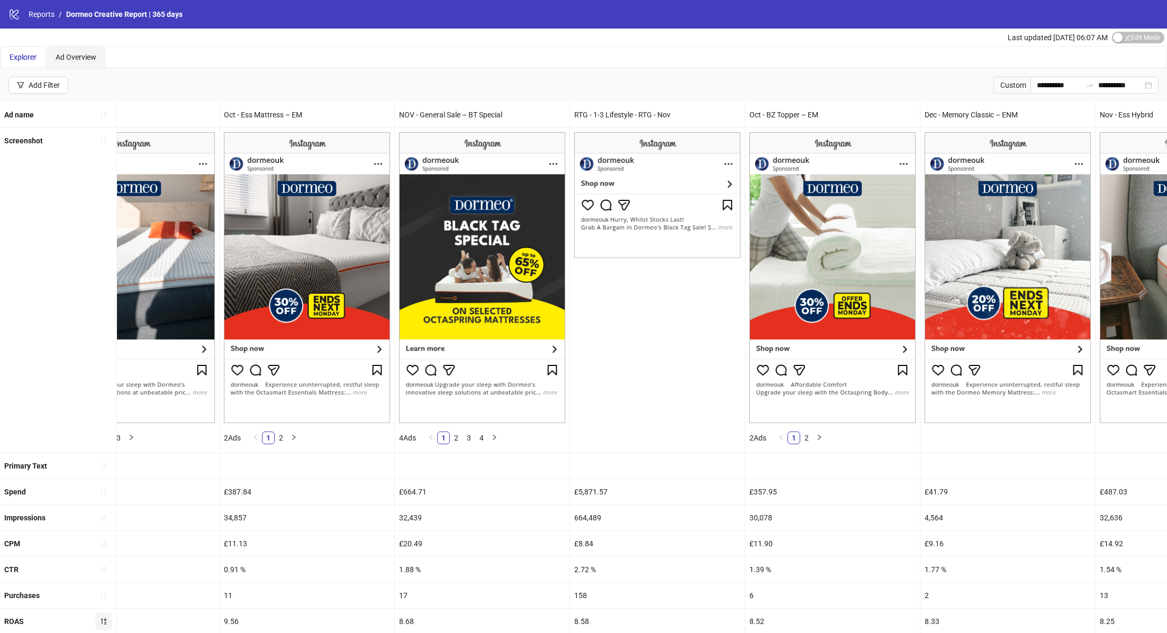
scroll to position [0, 0]
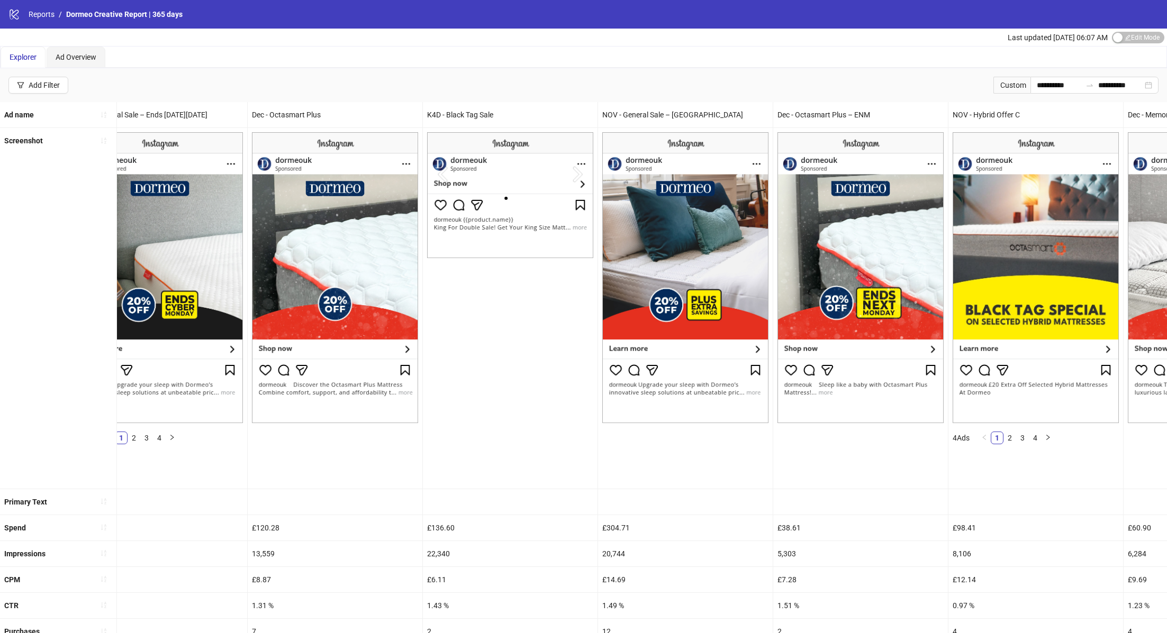
scroll to position [0, 1342]
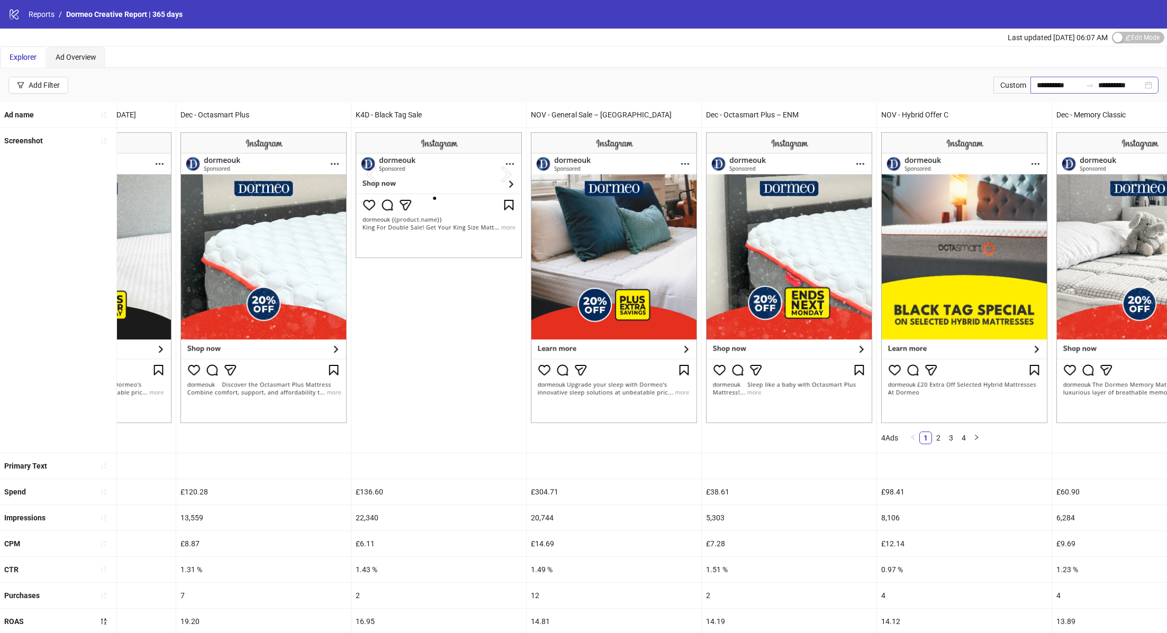
click at [1151, 87] on div "**********" at bounding box center [1094, 85] width 128 height 17
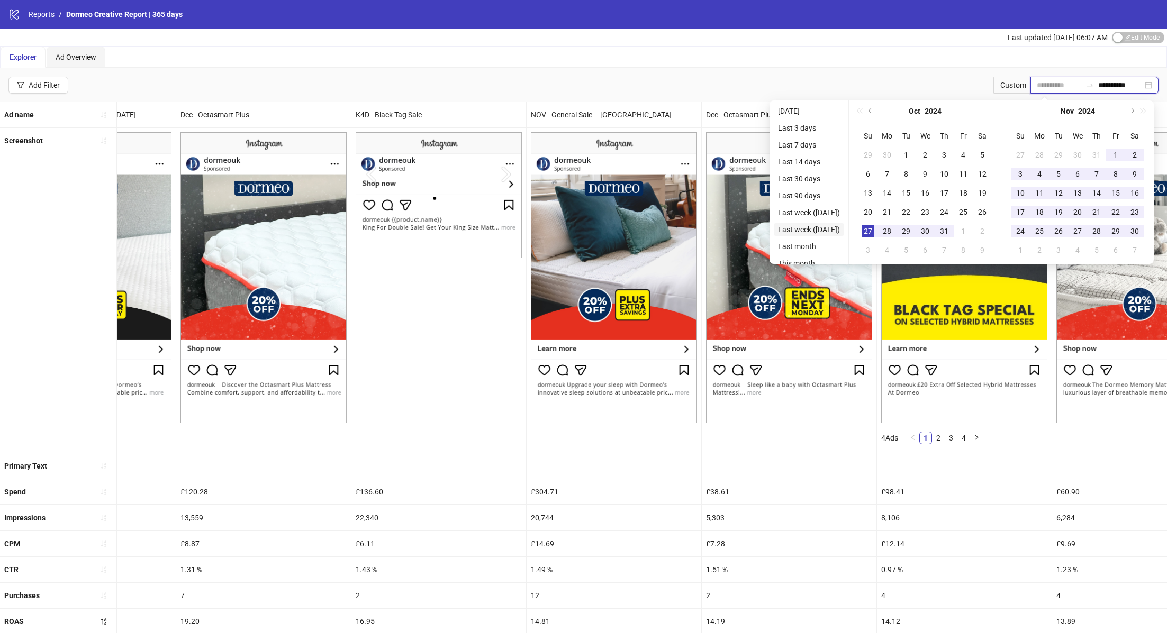
type input "**********"
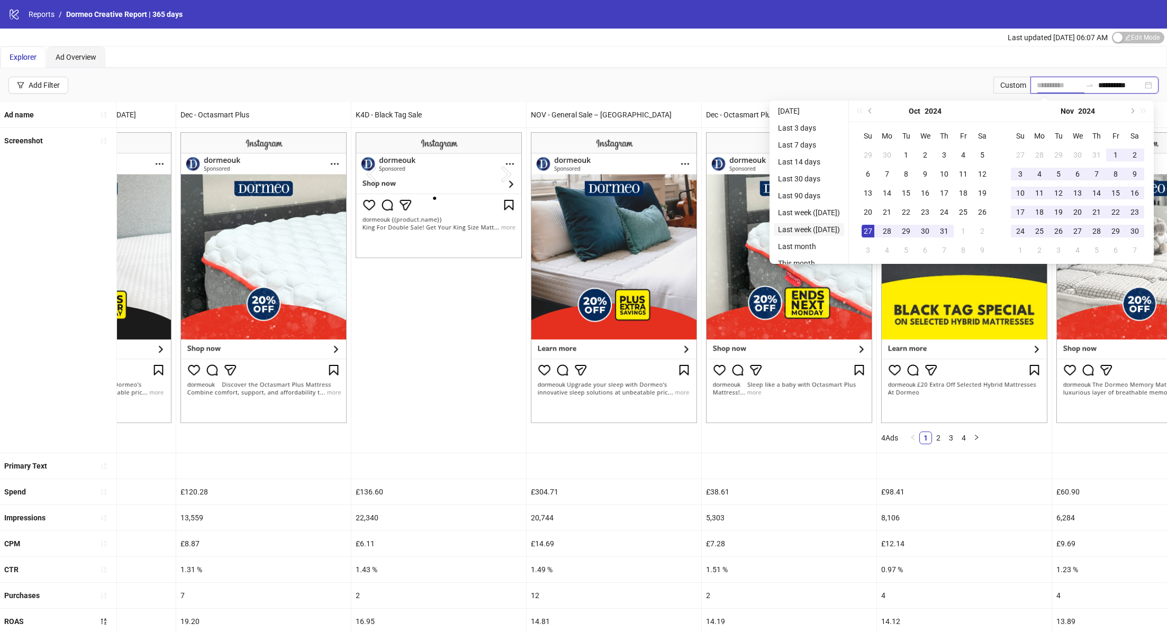
type input "**********"
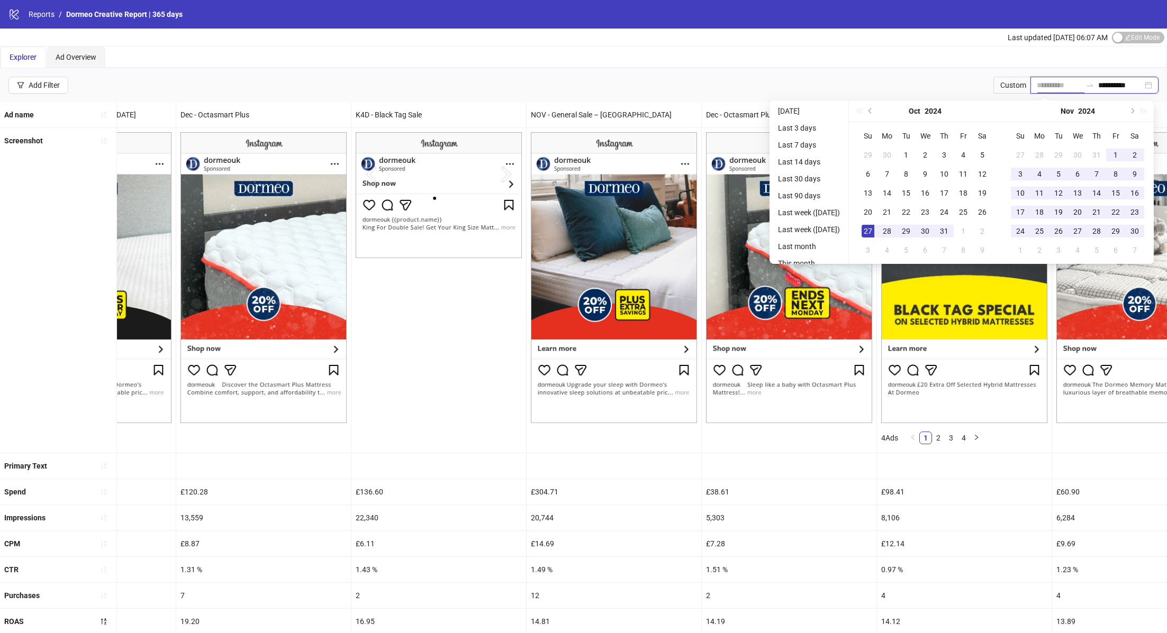
type input "**********"
click at [873, 108] on button "Previous month (PageUp)" at bounding box center [871, 111] width 12 height 21
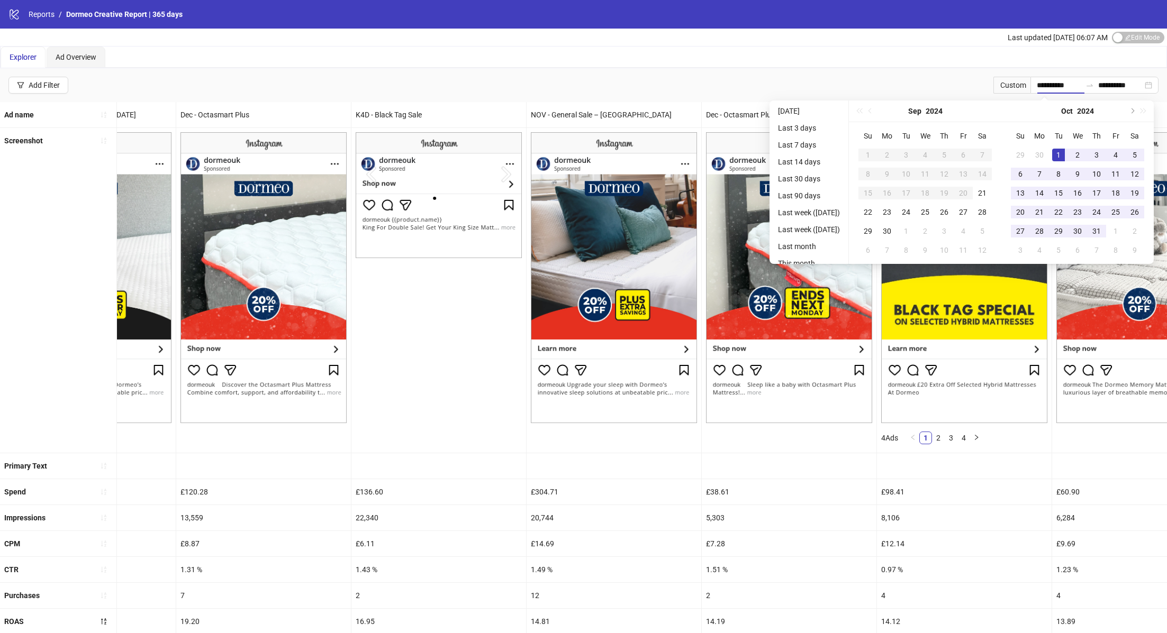
type input "**********"
click at [1063, 154] on div "1" at bounding box center [1058, 155] width 13 height 13
click at [1137, 108] on button "Next month (PageDown)" at bounding box center [1132, 111] width 12 height 21
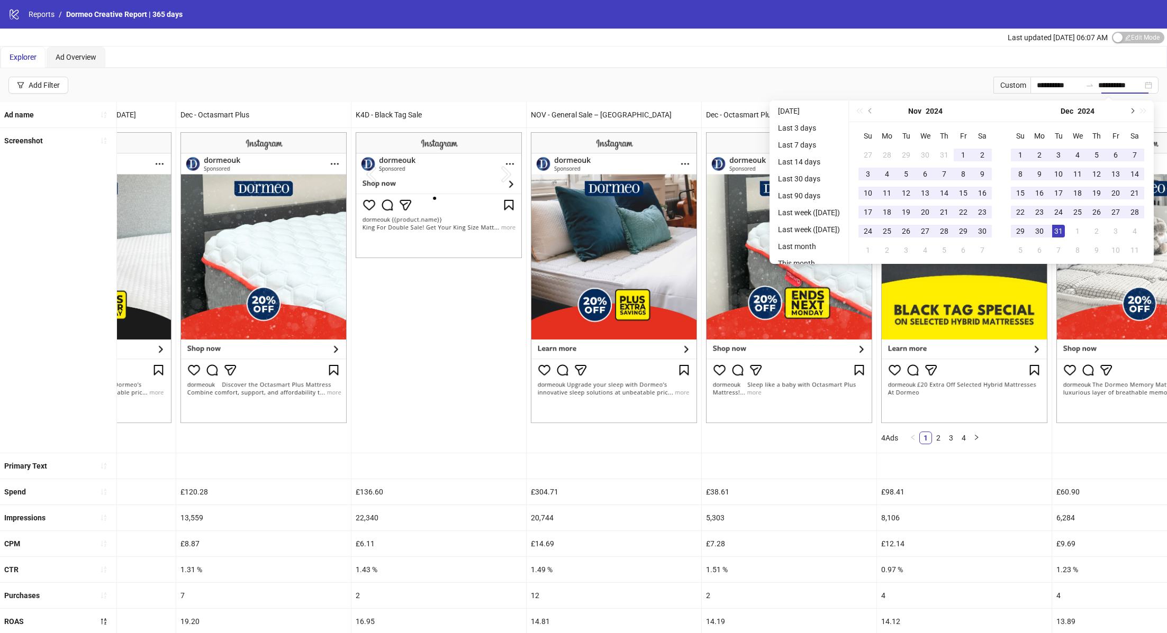
click at [1137, 108] on button "Next month (PageDown)" at bounding box center [1132, 111] width 12 height 21
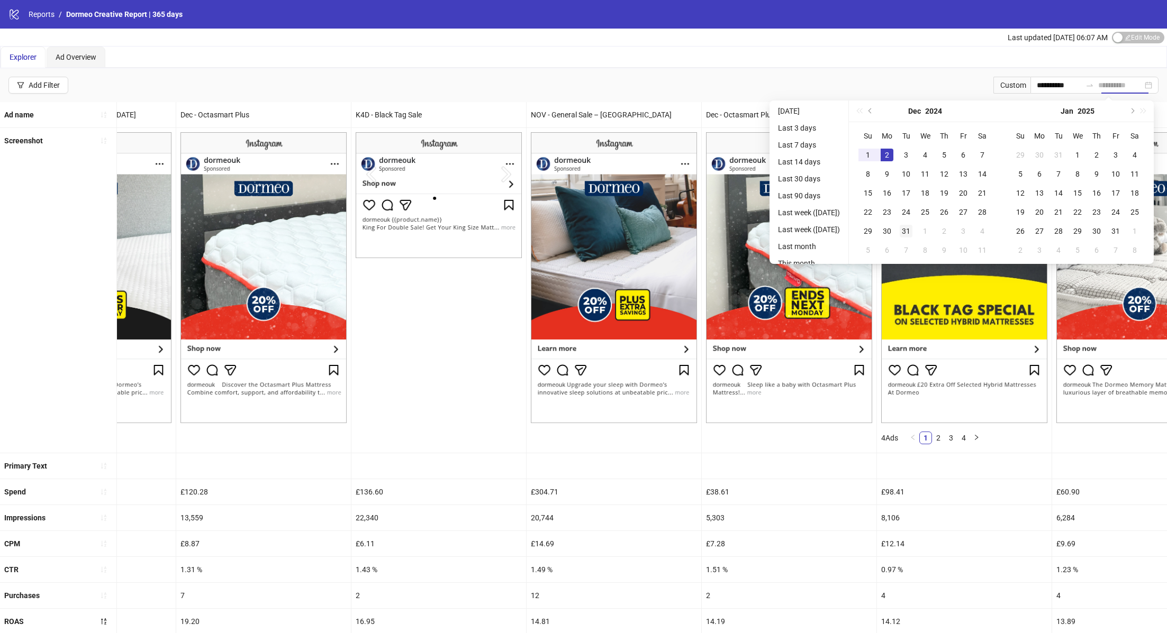
type input "**********"
click at [912, 235] on div "31" at bounding box center [906, 231] width 13 height 13
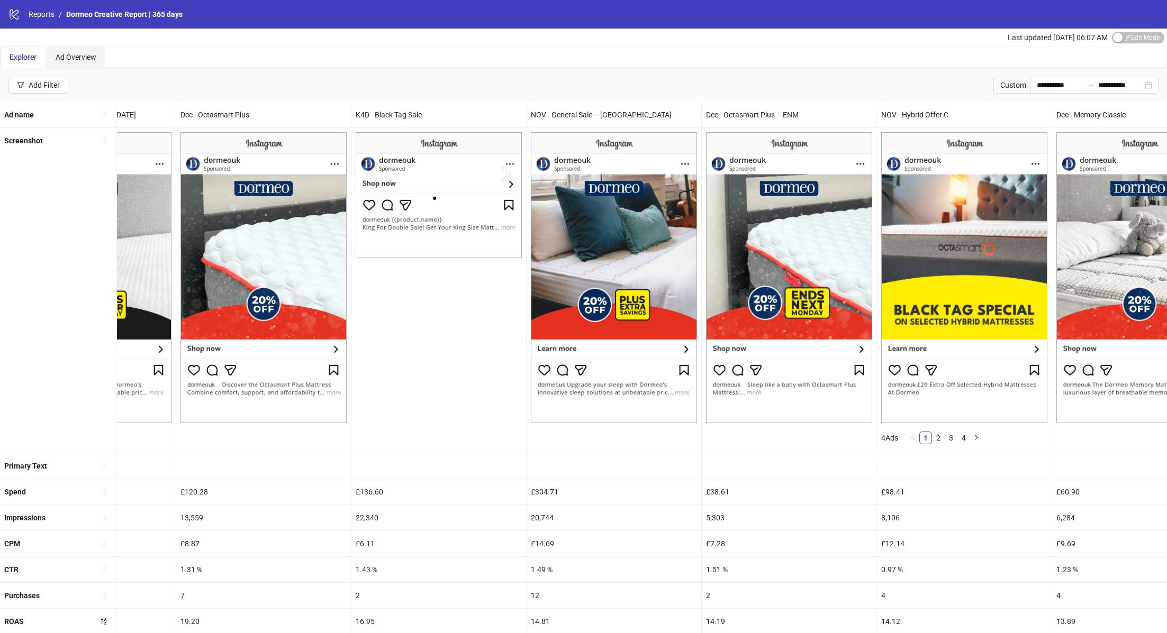
click at [846, 59] on div "Explorer Ad Overview" at bounding box center [584, 57] width 1166 height 21
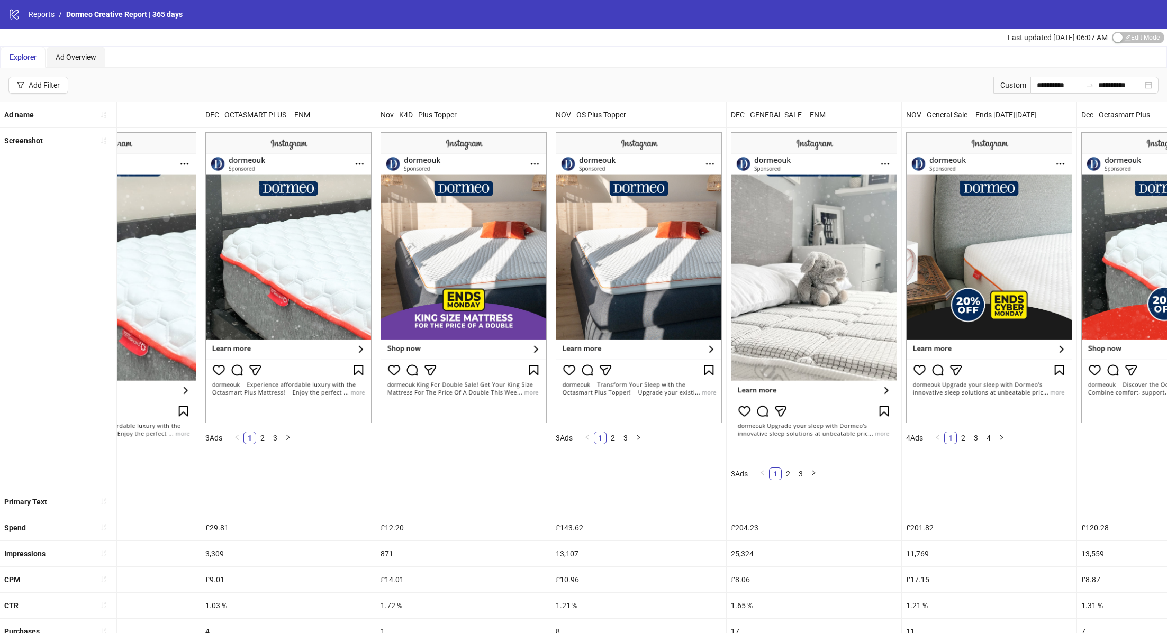
scroll to position [0, 458]
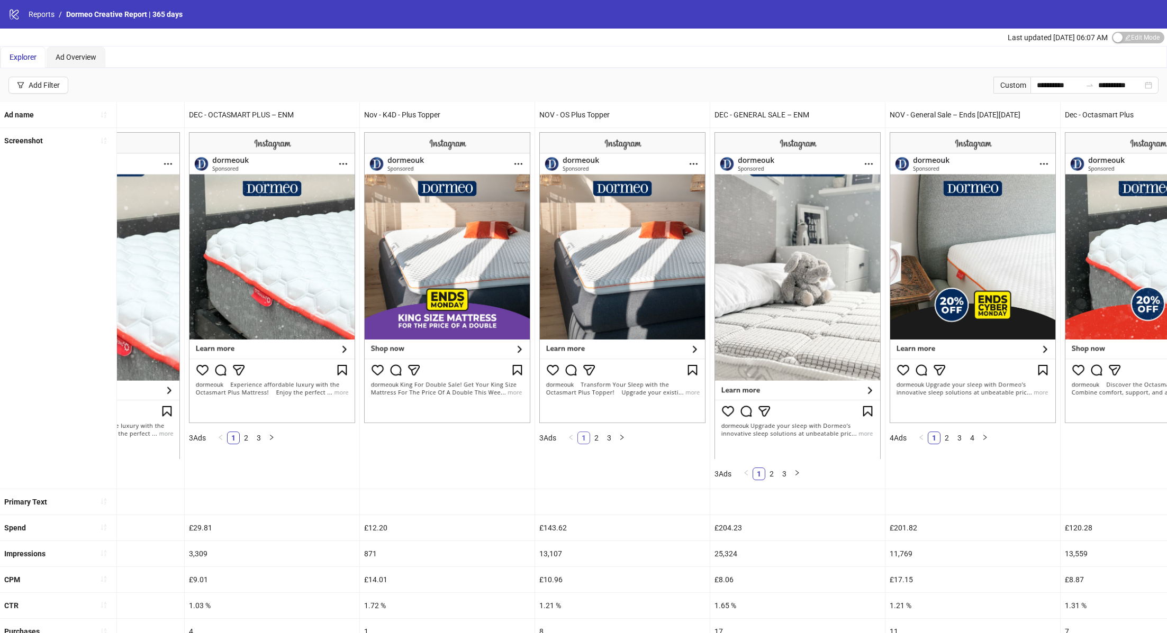
click at [589, 438] on link "1" at bounding box center [584, 438] width 12 height 12
click at [594, 438] on link "2" at bounding box center [597, 438] width 12 height 12
click at [607, 433] on link "3" at bounding box center [609, 438] width 12 height 12
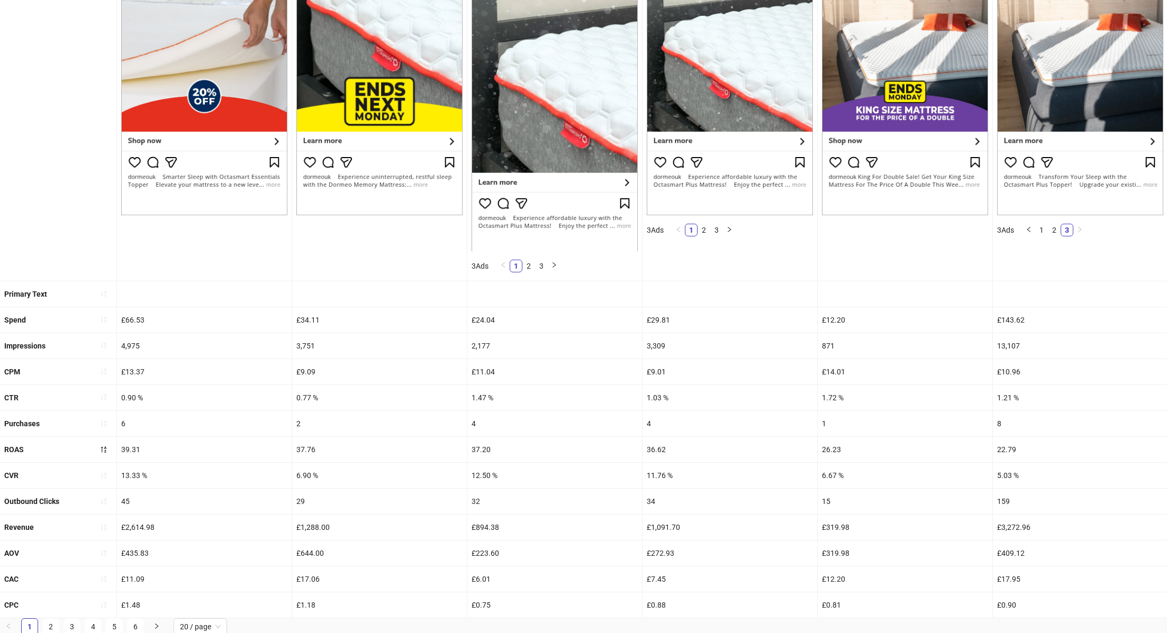
scroll to position [0, 0]
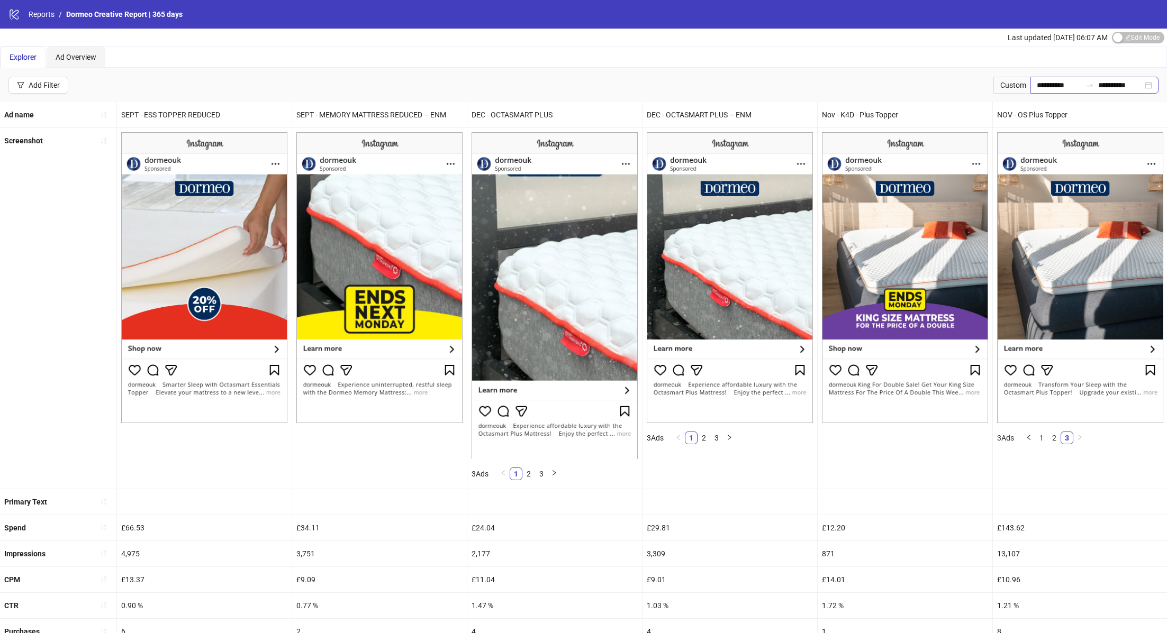
click at [1144, 86] on div "**********" at bounding box center [1094, 85] width 128 height 17
click at [783, 98] on div "**********" at bounding box center [583, 85] width 1167 height 34
click at [51, 86] on div "Add Filter" at bounding box center [44, 85] width 31 height 8
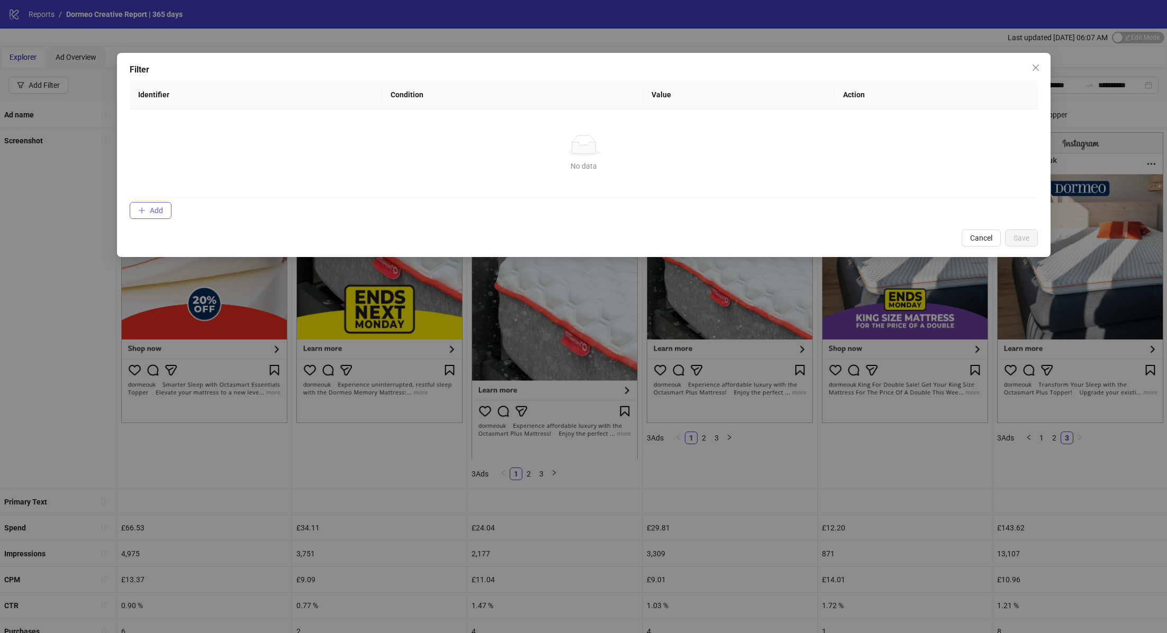
click at [151, 212] on span "Add" at bounding box center [156, 210] width 13 height 8
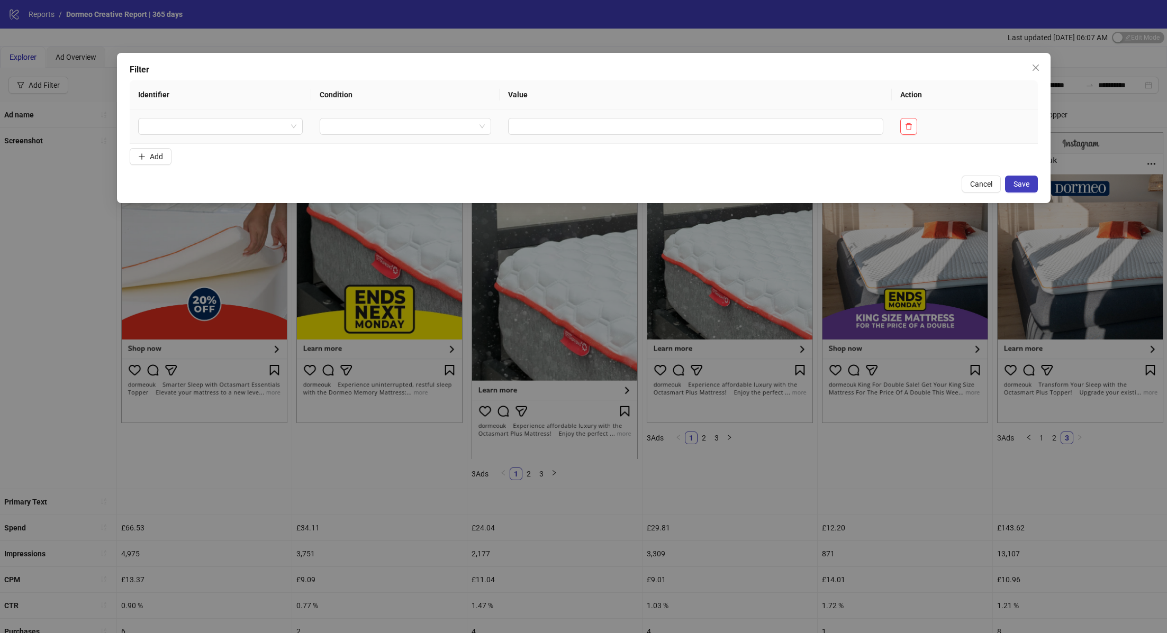
click at [215, 117] on td at bounding box center [221, 127] width 182 height 34
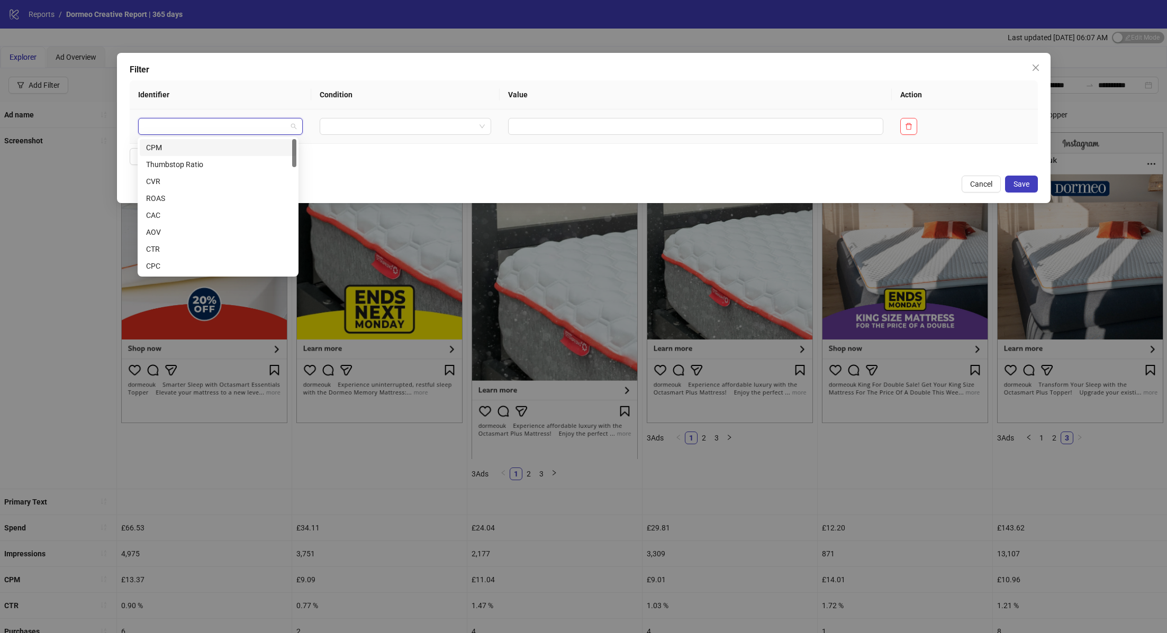
click at [214, 125] on input "search" at bounding box center [215, 127] width 143 height 16
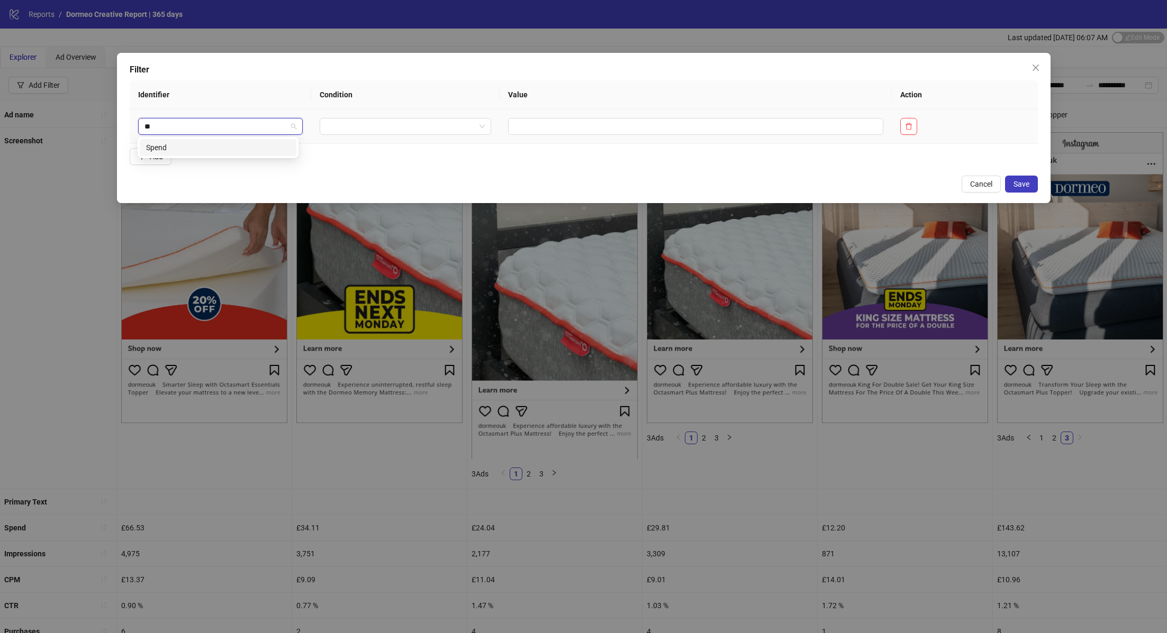
type input "***"
click at [220, 144] on div "Spend" at bounding box center [218, 148] width 144 height 12
click at [433, 135] on td at bounding box center [434, 127] width 179 height 34
click at [434, 129] on input "search" at bounding box center [430, 127] width 140 height 16
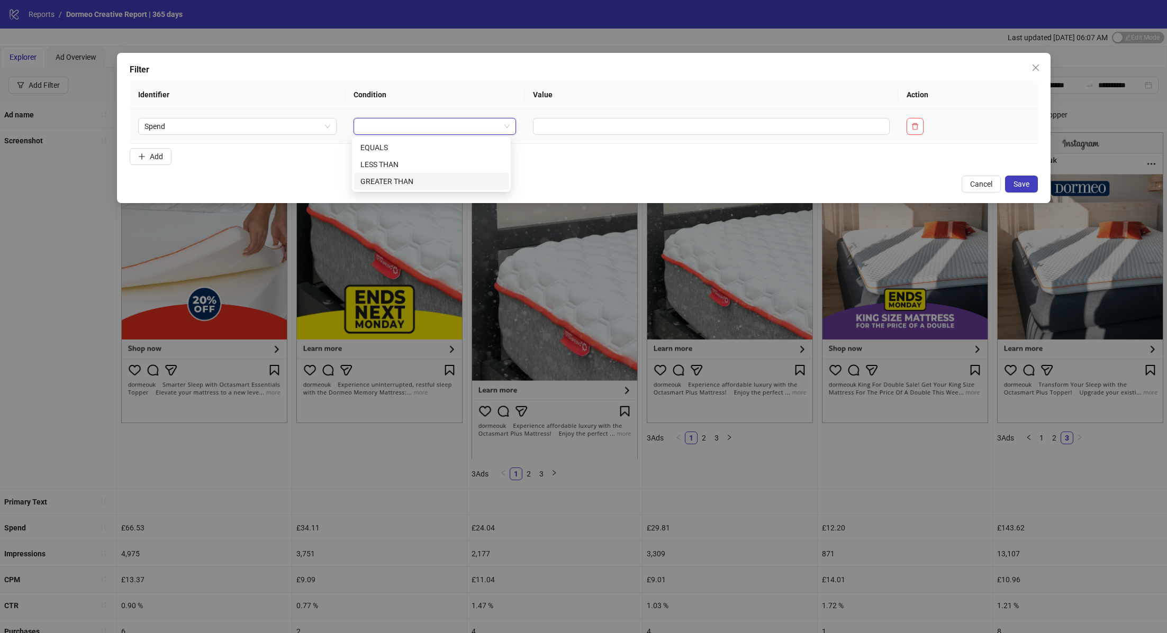
click at [423, 180] on div "GREATER THAN" at bounding box center [431, 182] width 142 height 12
click at [645, 126] on input "text" at bounding box center [757, 126] width 303 height 17
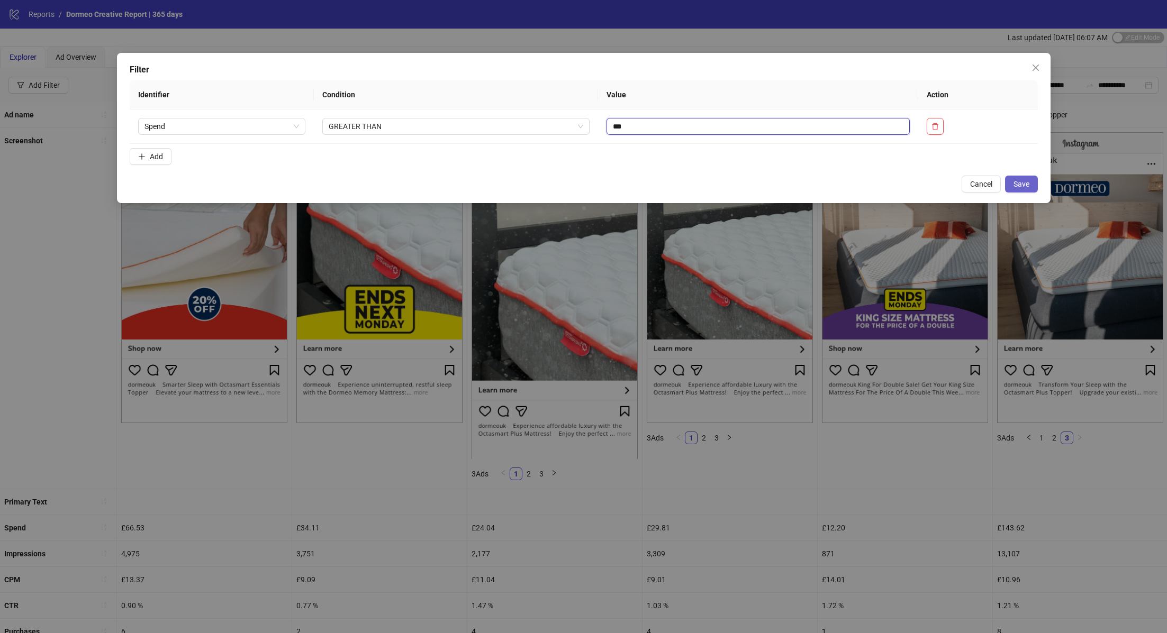
type input "***"
click at [1035, 179] on button "Save" at bounding box center [1021, 184] width 33 height 17
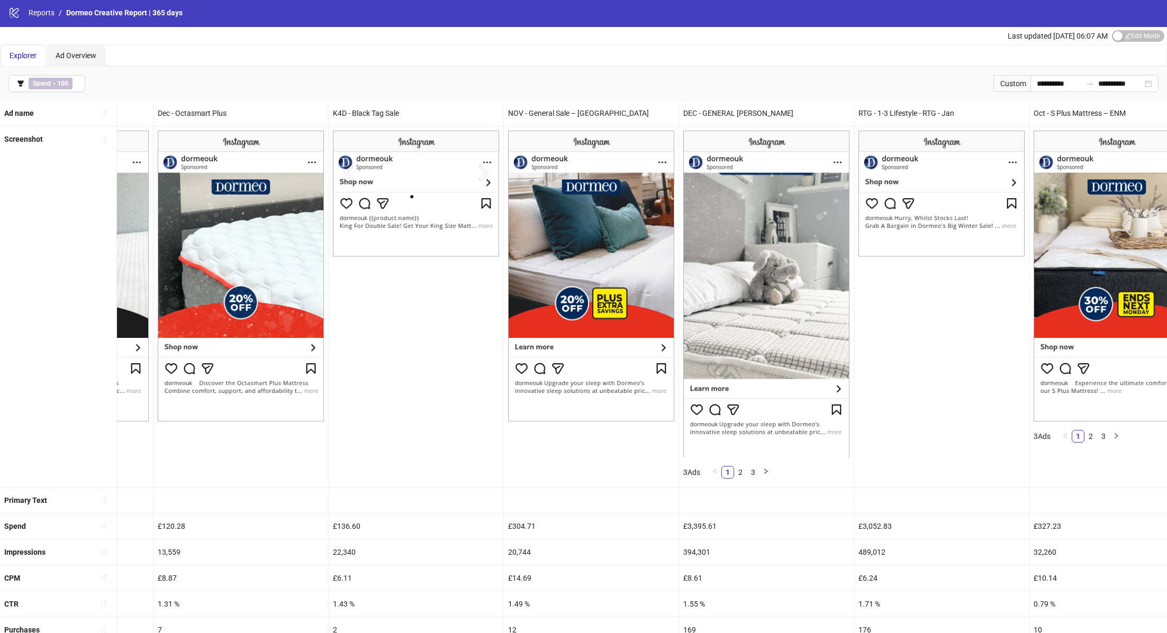
scroll to position [208, 0]
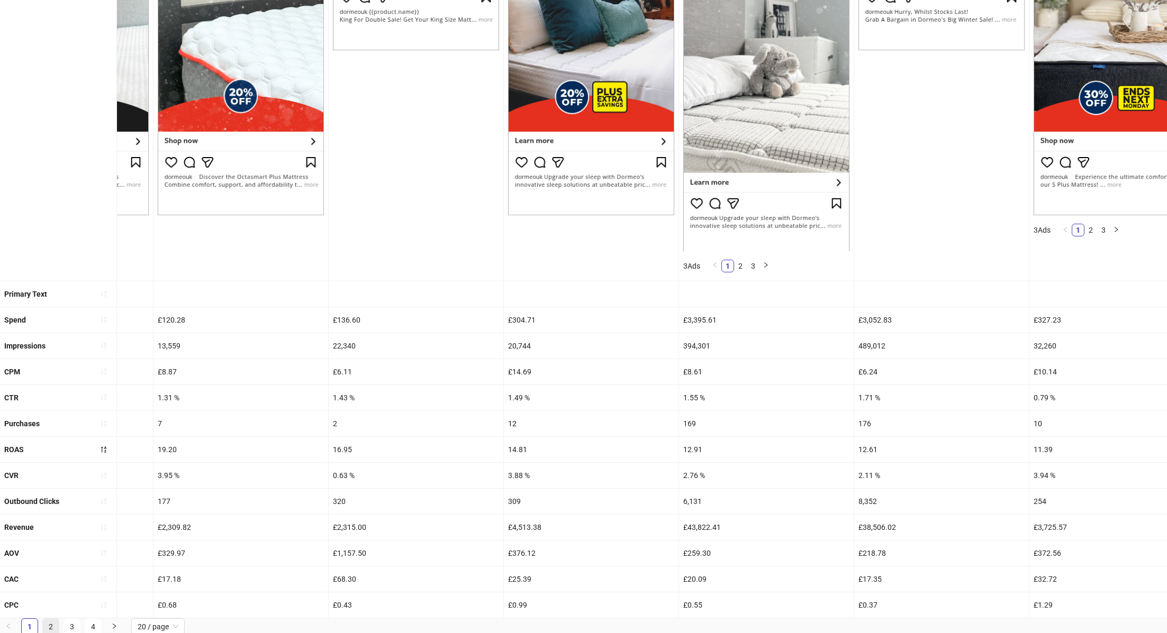
click at [50, 619] on link "2" at bounding box center [51, 627] width 16 height 16
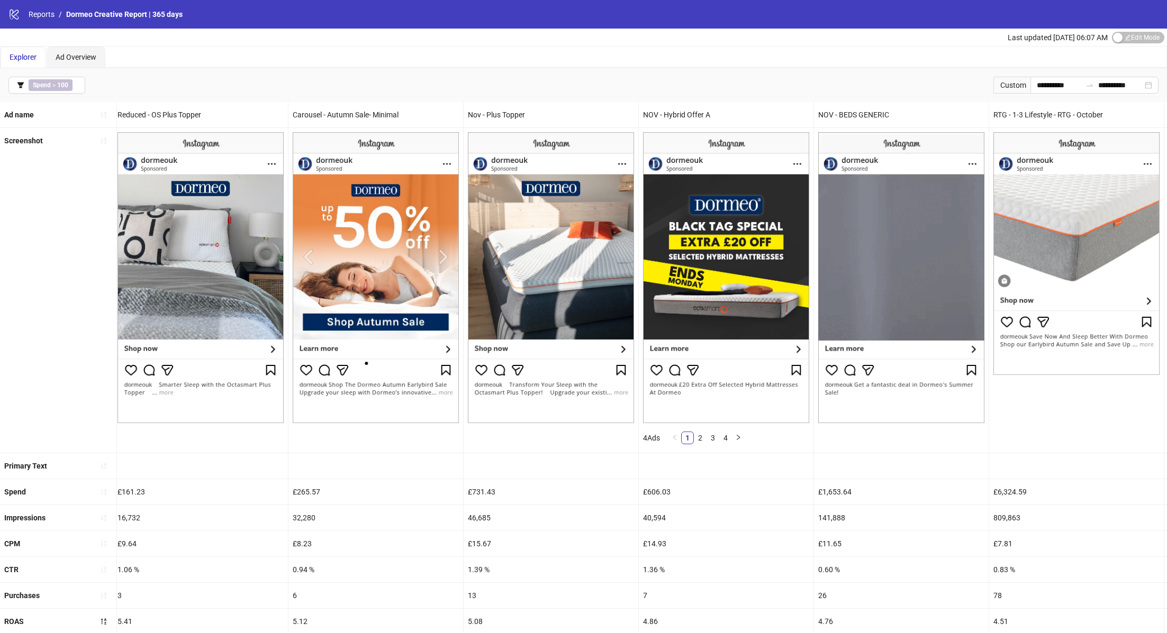
scroll to position [0, 1407]
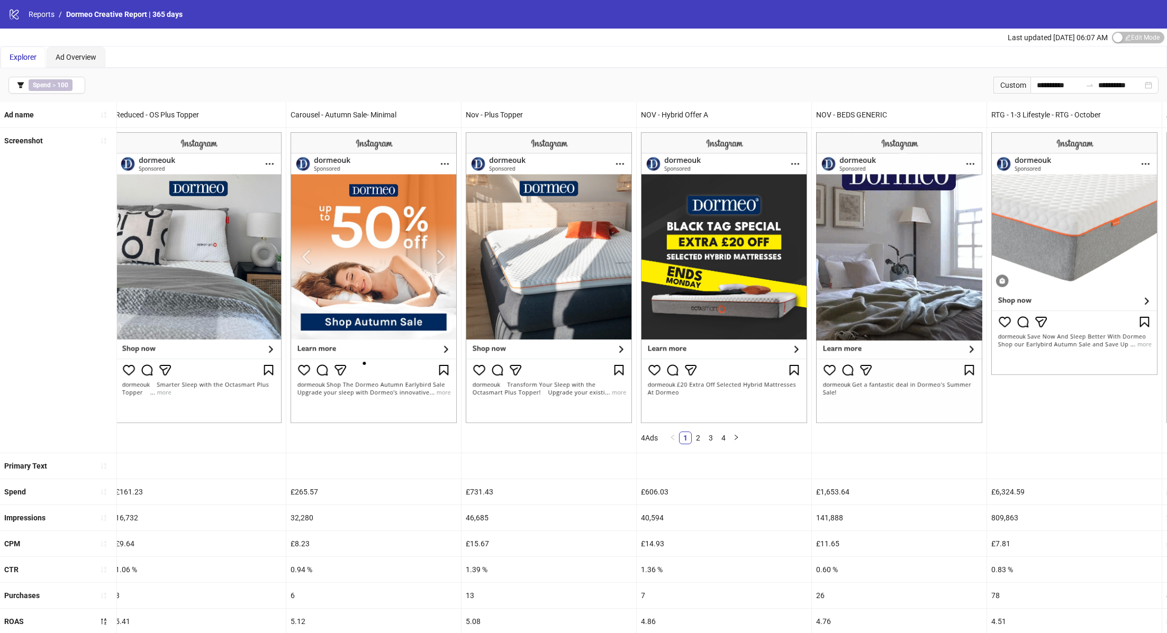
click at [367, 385] on img at bounding box center [374, 277] width 166 height 291
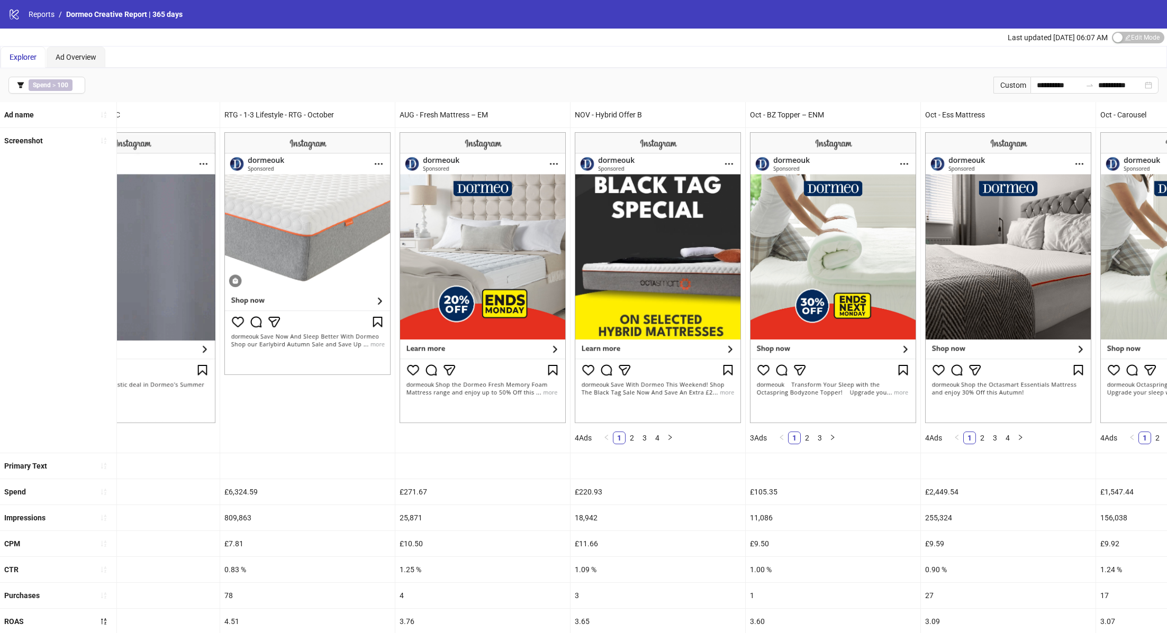
scroll to position [0, 2449]
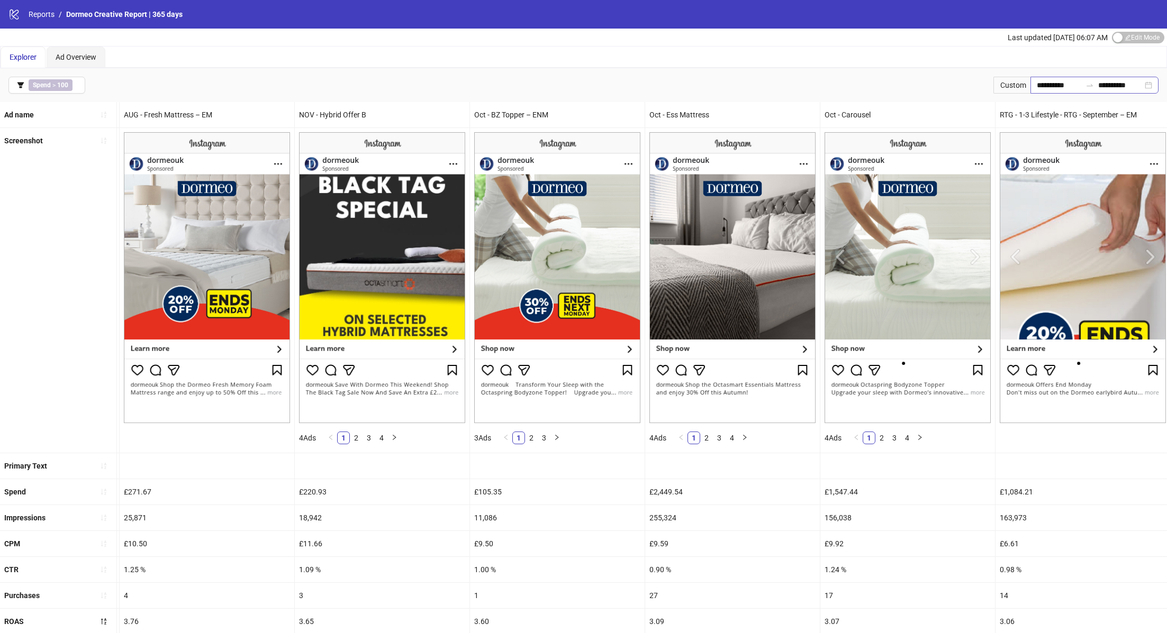
click at [1146, 83] on div "**********" at bounding box center [1094, 85] width 128 height 17
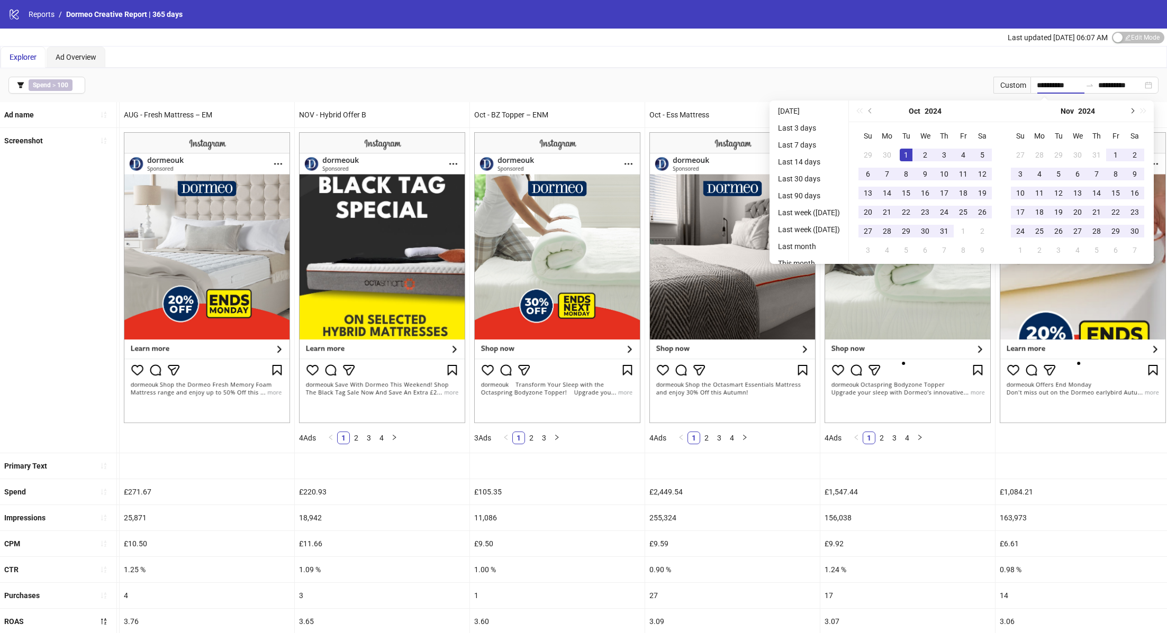
click at [1137, 110] on button "Next month (PageDown)" at bounding box center [1132, 111] width 12 height 21
click at [1134, 108] on span "Next month (PageDown)" at bounding box center [1131, 110] width 5 height 5
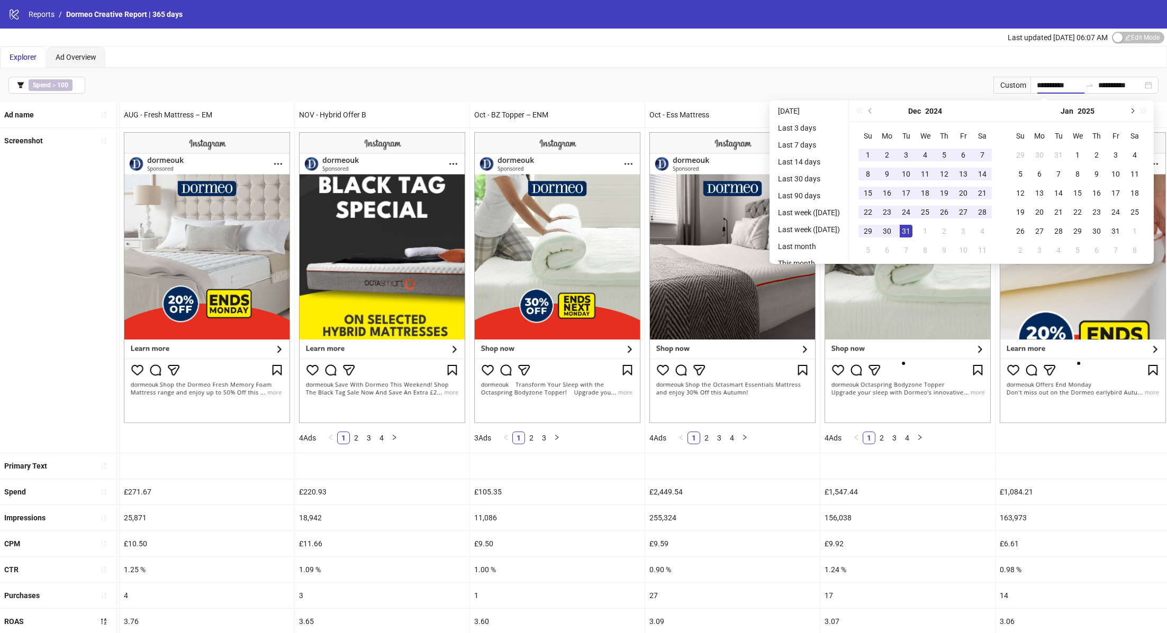
click at [1133, 107] on button "Next month (PageDown)" at bounding box center [1132, 111] width 12 height 21
type input "**********"
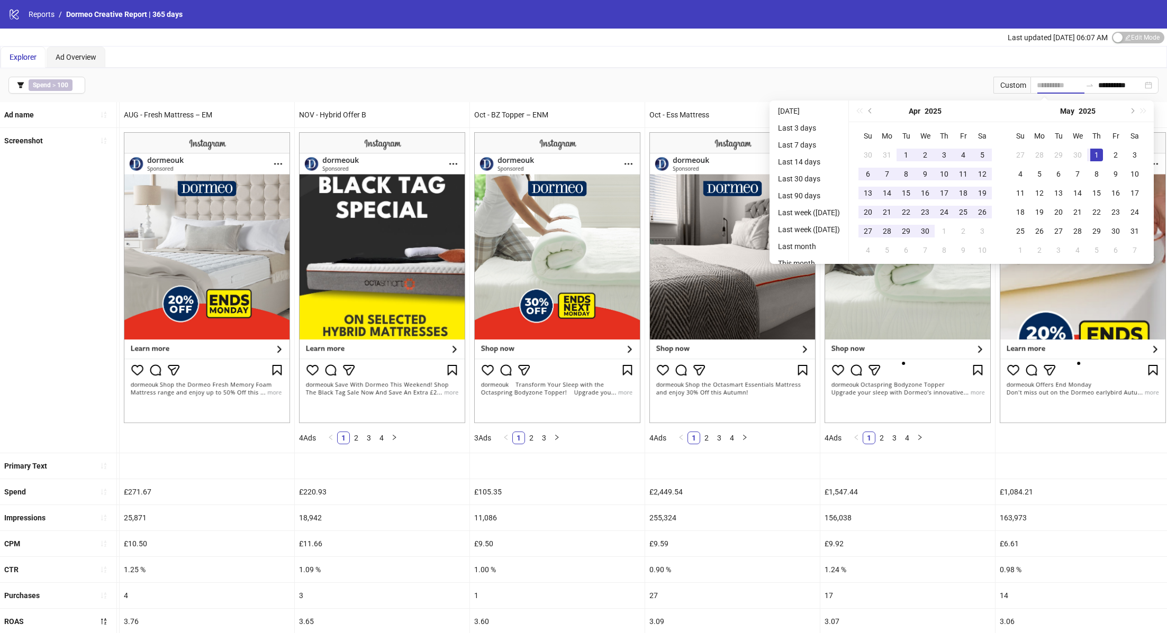
click at [1100, 151] on div "1" at bounding box center [1096, 155] width 13 height 13
type input "**********"
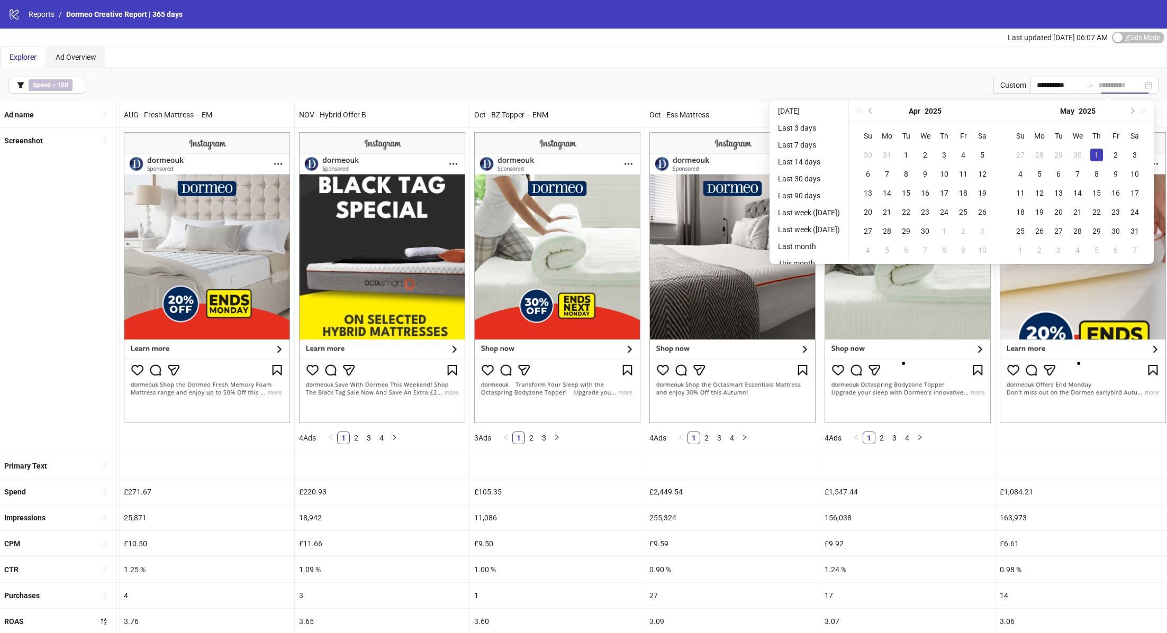
click at [1099, 158] on div "1" at bounding box center [1096, 155] width 13 height 13
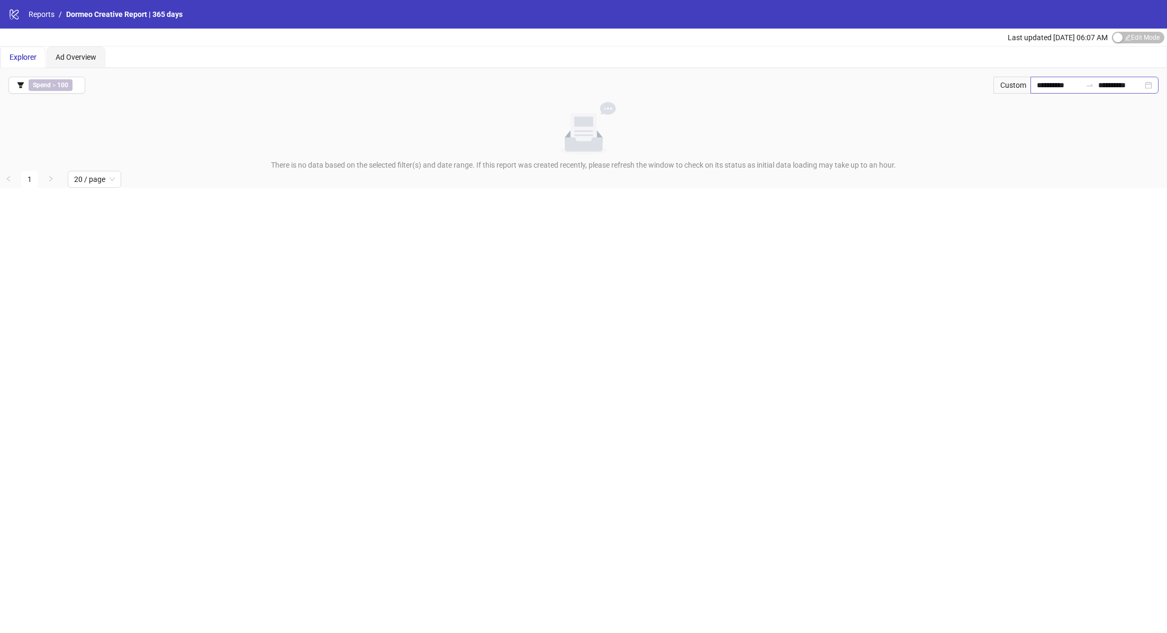
click at [1150, 86] on div "**********" at bounding box center [1094, 85] width 128 height 17
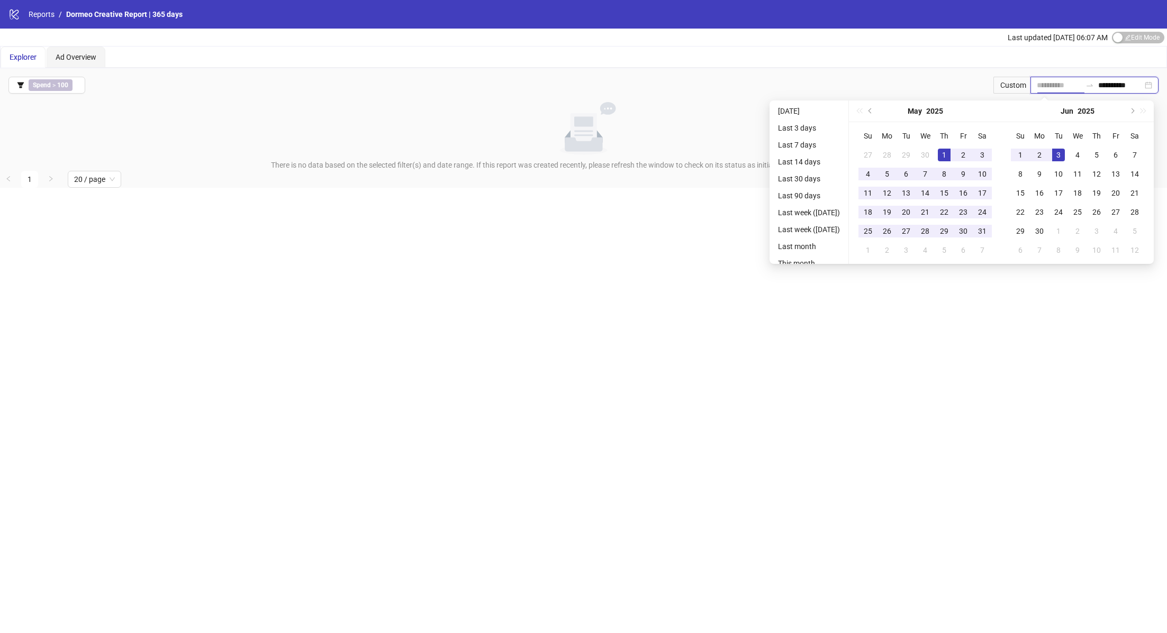
type input "**********"
click at [949, 156] on div "1" at bounding box center [944, 155] width 13 height 13
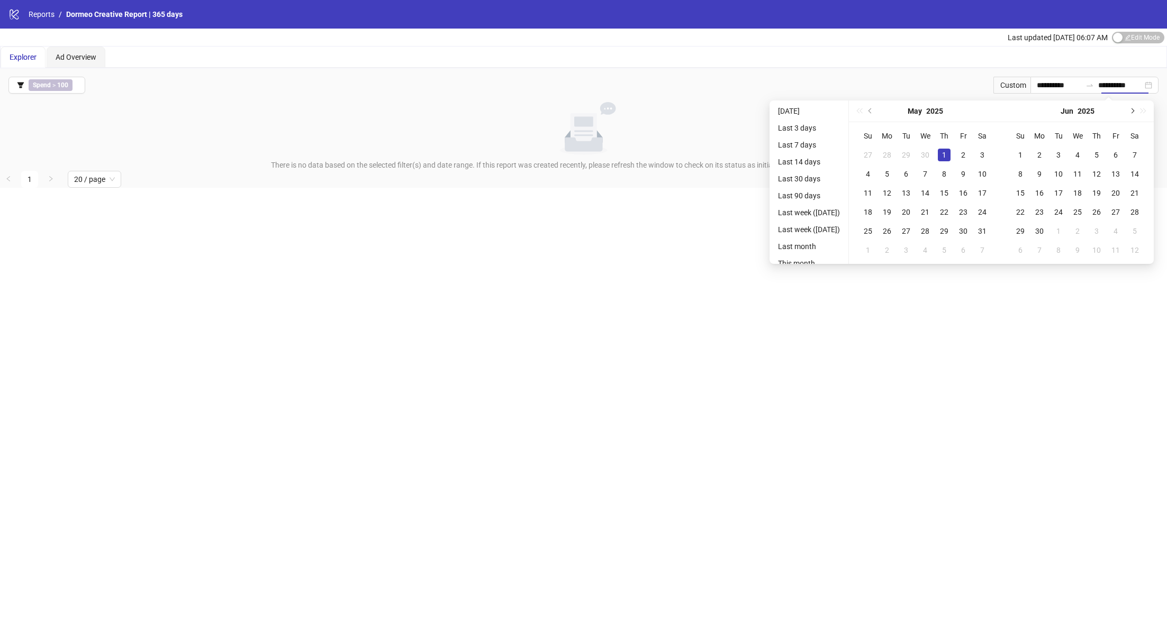
click at [1134, 111] on span "Next month (PageDown)" at bounding box center [1131, 110] width 5 height 5
type input "**********"
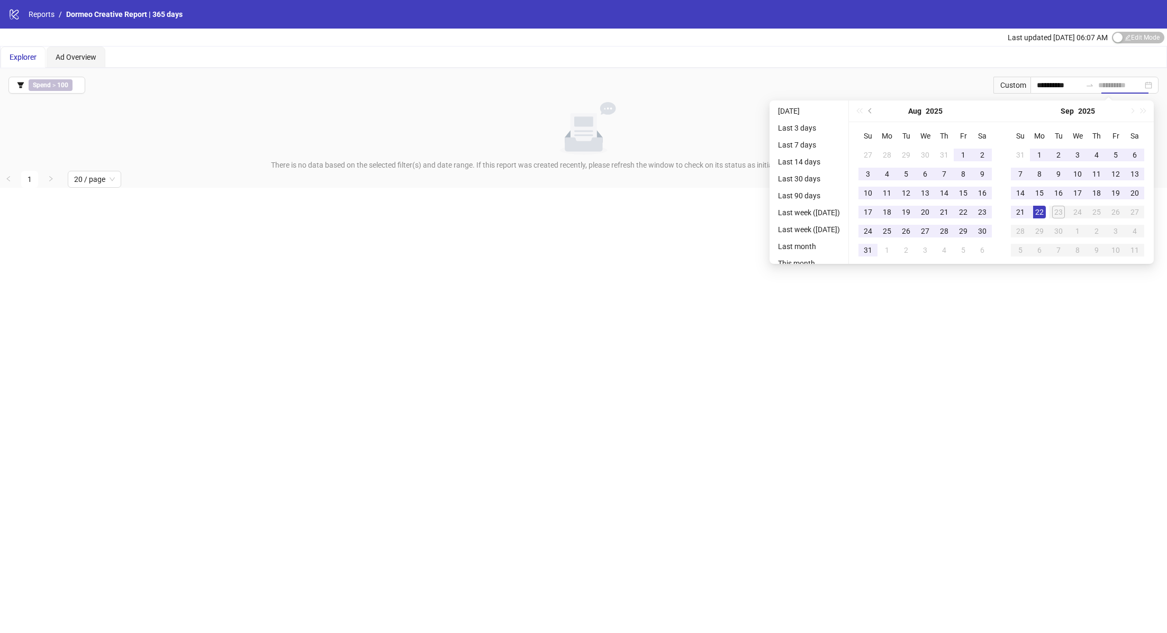
click at [1044, 210] on div "22" at bounding box center [1039, 212] width 13 height 13
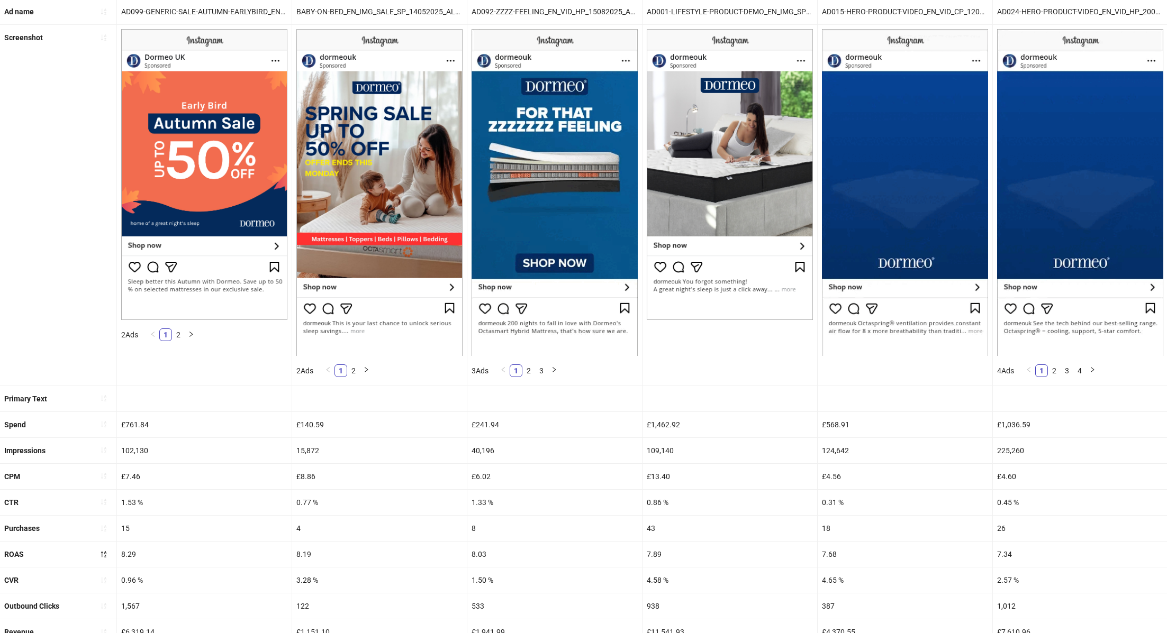
scroll to position [205, 0]
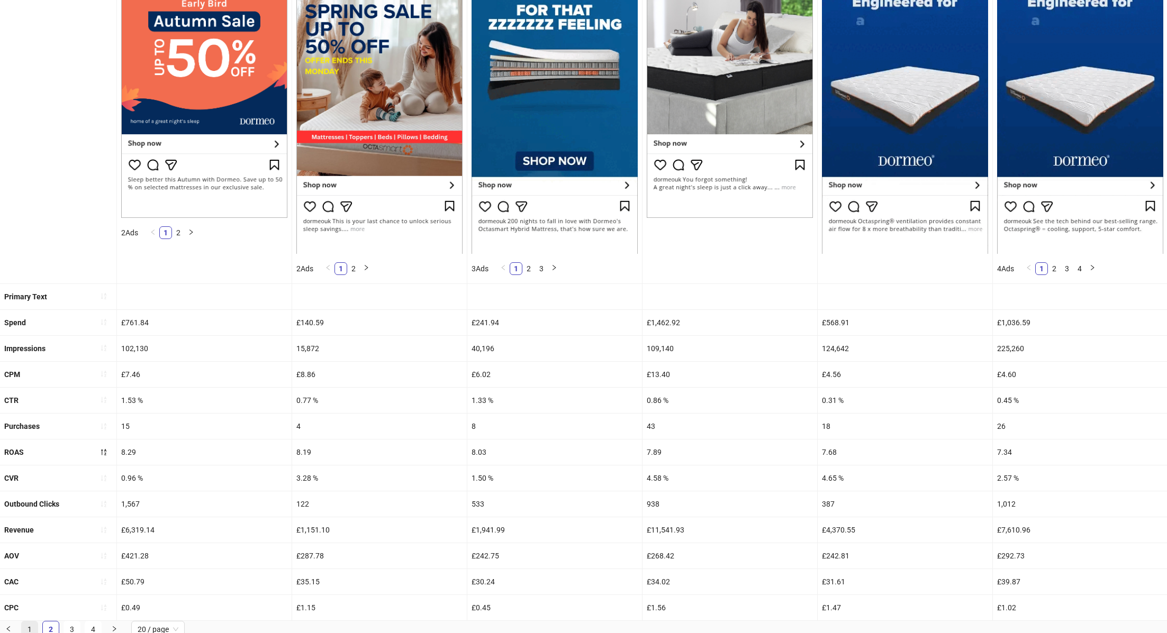
click at [29, 628] on link "1" at bounding box center [30, 630] width 16 height 16
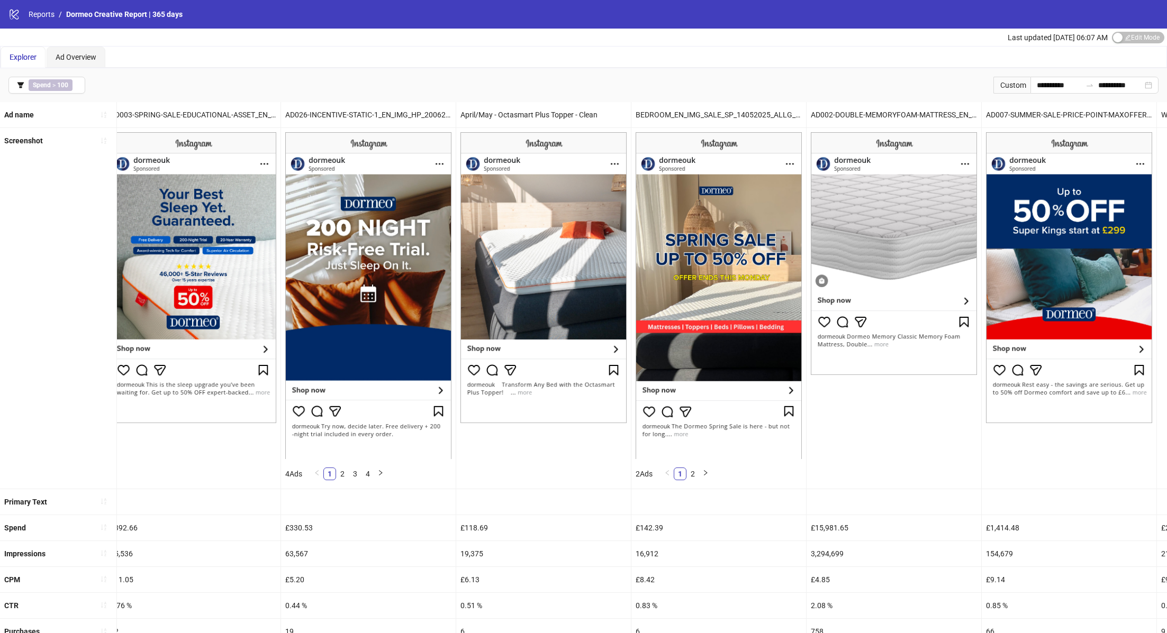
scroll to position [0, 0]
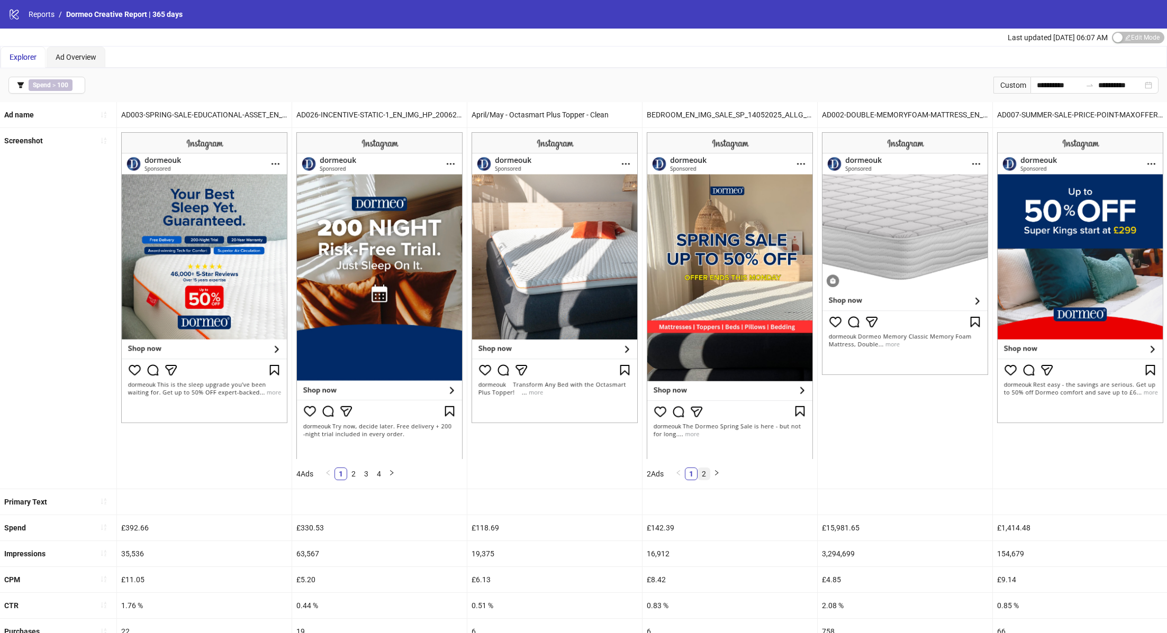
click at [706, 471] on link "2" at bounding box center [704, 474] width 12 height 12
click at [691, 471] on link "1" at bounding box center [691, 474] width 12 height 12
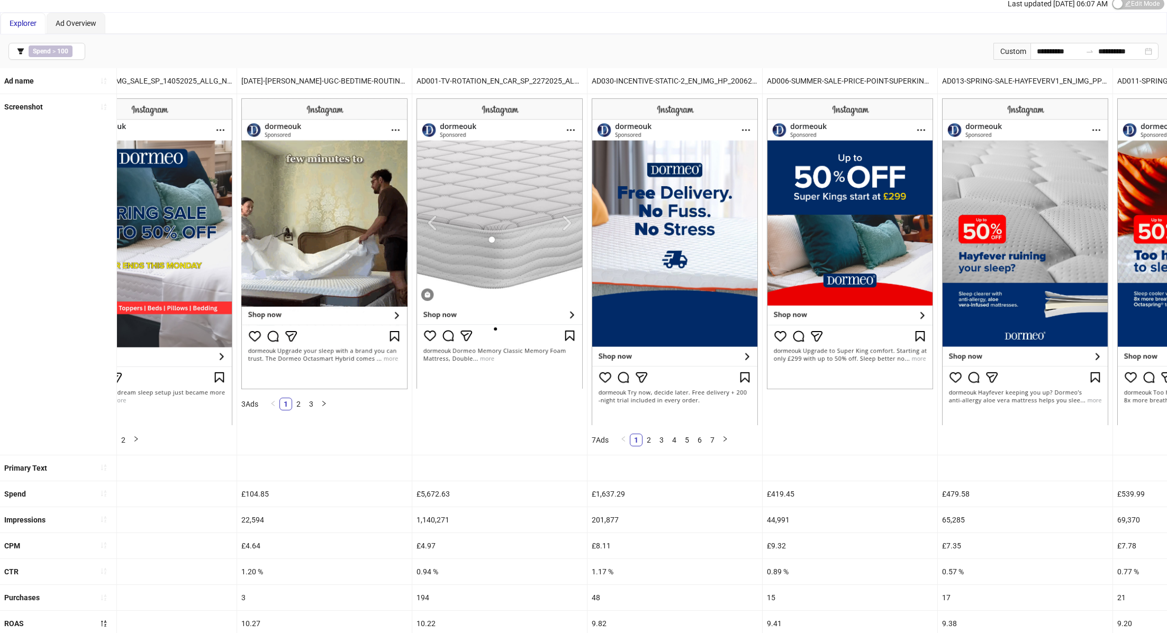
scroll to position [0, 1809]
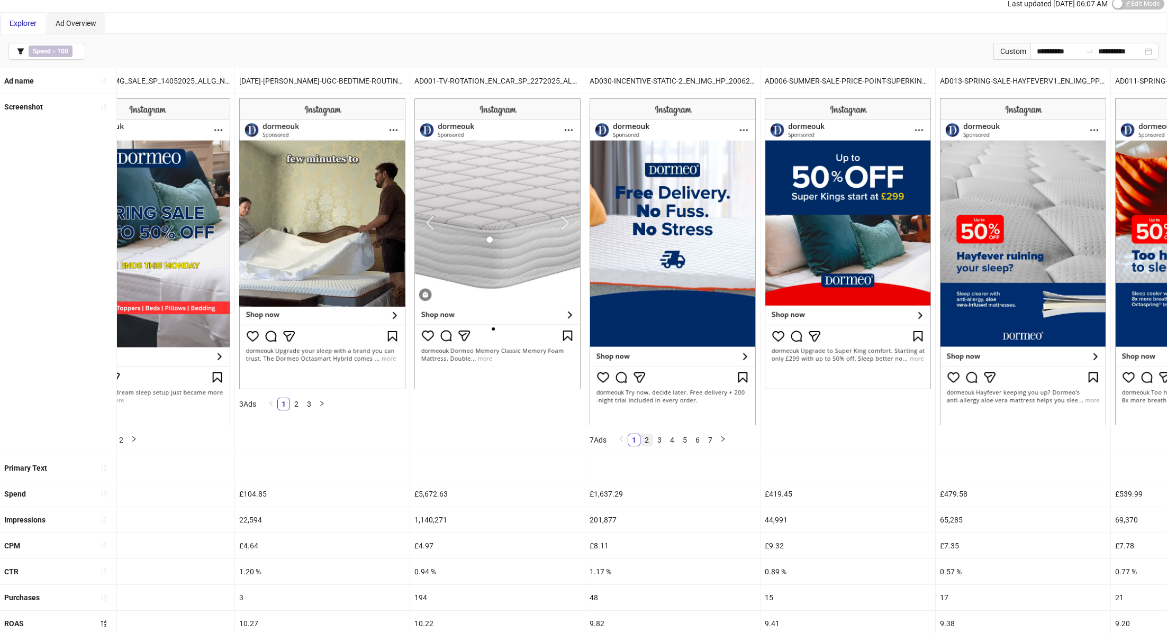
click at [645, 435] on link "2" at bounding box center [647, 440] width 12 height 12
click at [657, 435] on link "3" at bounding box center [660, 440] width 12 height 12
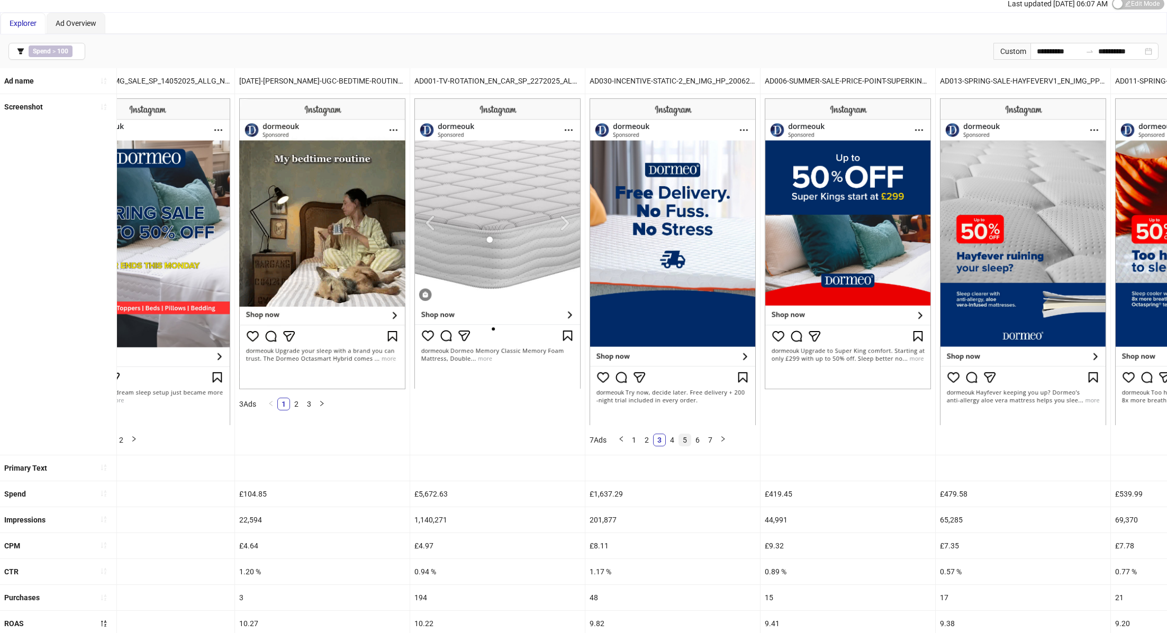
click at [681, 435] on link "5" at bounding box center [685, 440] width 12 height 12
click at [634, 438] on link "1" at bounding box center [634, 440] width 12 height 12
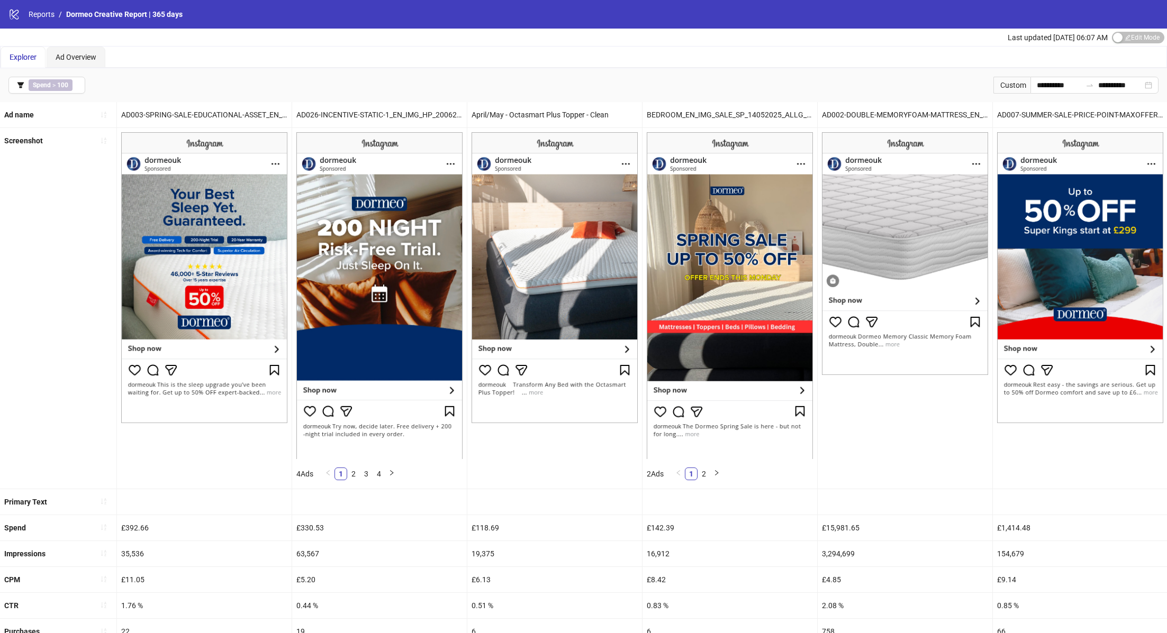
scroll to position [0, 1]
click at [76, 83] on div "Spend > 100" at bounding box center [53, 85] width 48 height 12
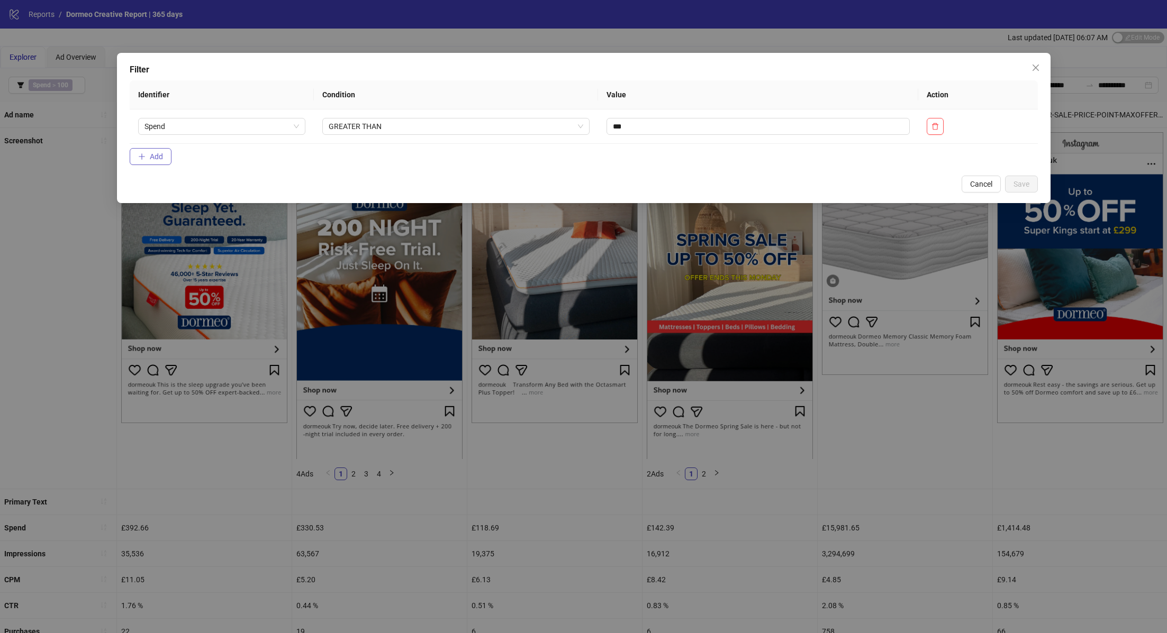
click at [151, 156] on span "Add" at bounding box center [156, 156] width 13 height 8
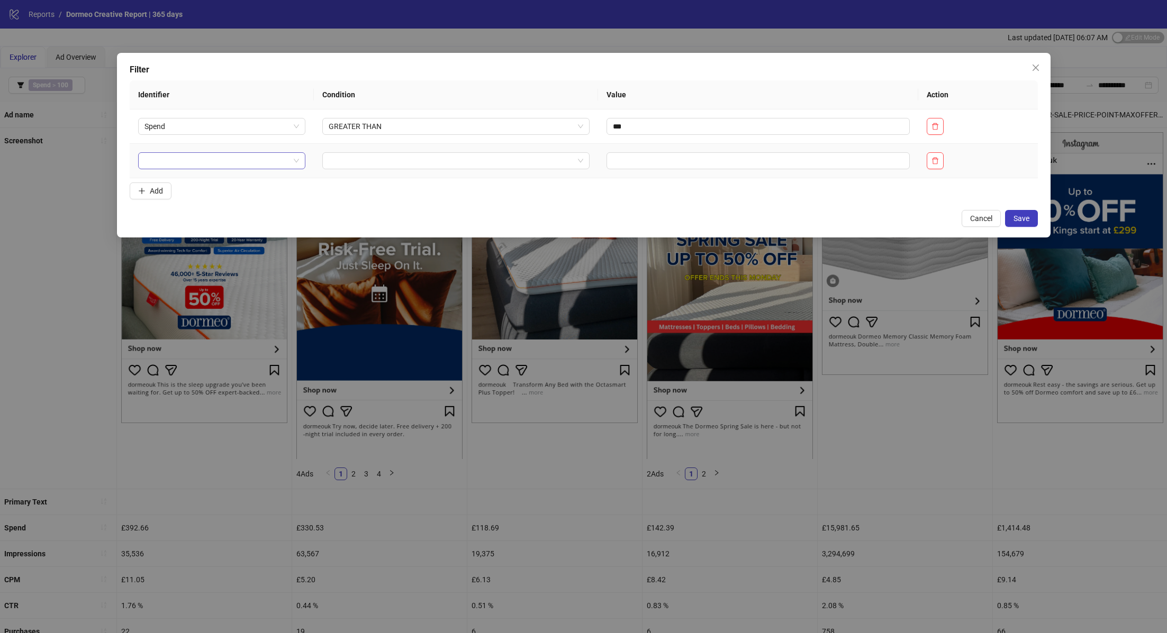
click at [210, 156] on input "search" at bounding box center [217, 161] width 146 height 16
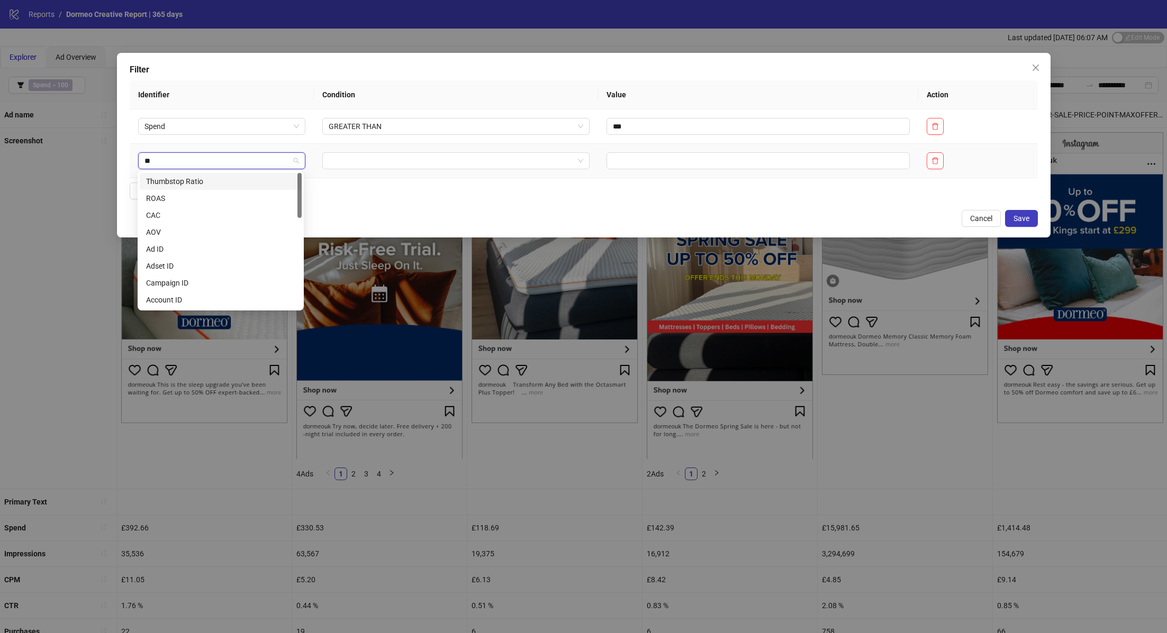
type input "**"
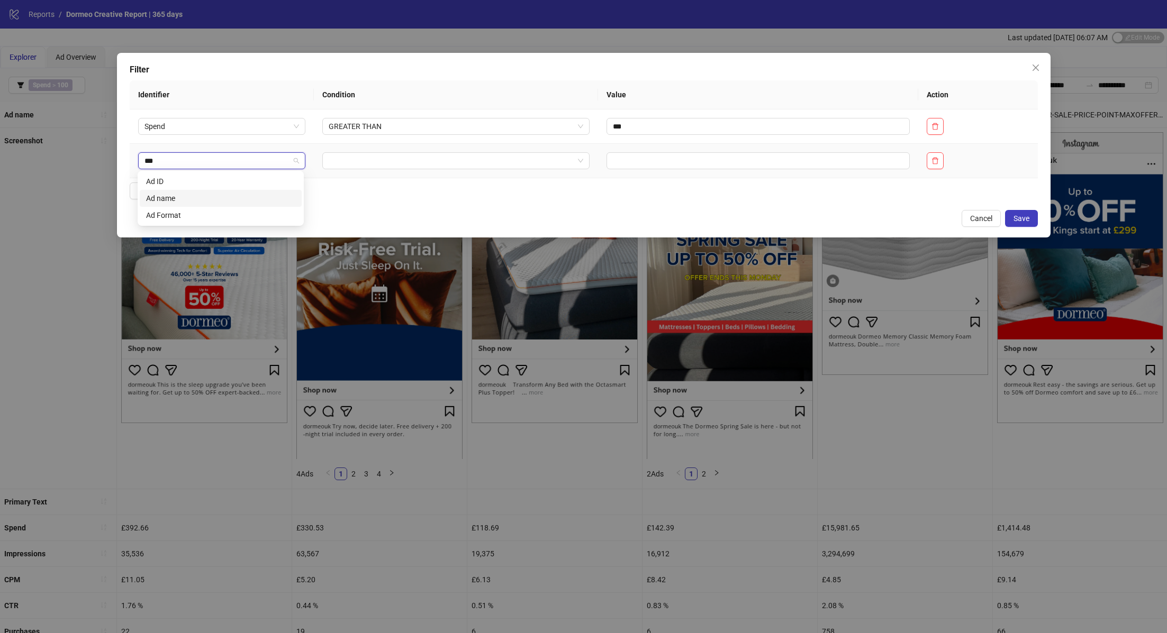
click at [196, 195] on div "Ad name" at bounding box center [220, 199] width 149 height 12
click at [457, 161] on input "search" at bounding box center [467, 161] width 237 height 16
click at [447, 195] on div "CONTAINS" at bounding box center [470, 199] width 240 height 12
click at [713, 159] on input "text" at bounding box center [766, 160] width 294 height 17
type input "*********"
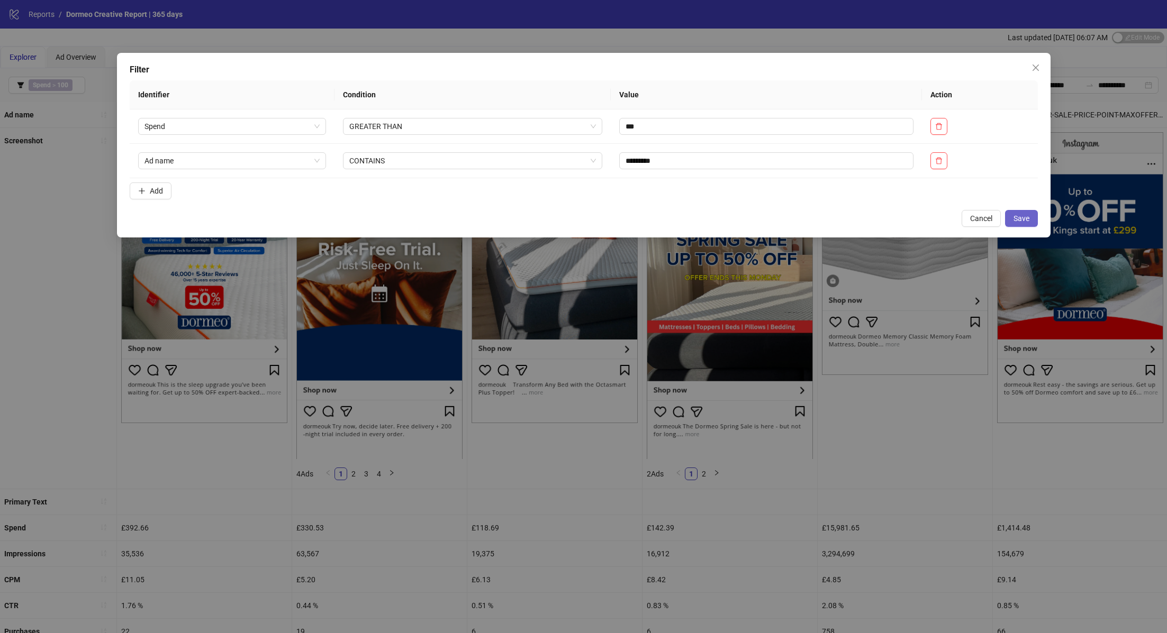
click at [1023, 219] on span "Save" at bounding box center [1021, 218] width 16 height 8
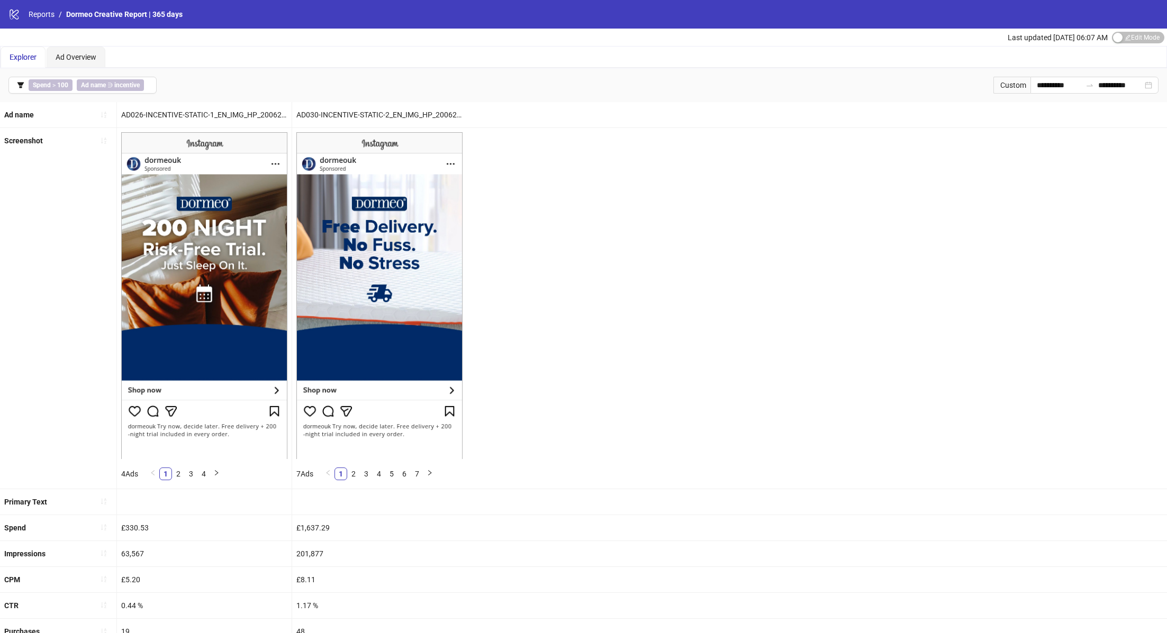
click at [567, 330] on div "Screenshot 4 Ads 1 2 3 4 7 Ads 1 2 3 4 5 6 7" at bounding box center [583, 308] width 1167 height 361
click at [144, 80] on div "Spend > 100 Ad name ∋ incentive" at bounding box center [89, 85] width 120 height 12
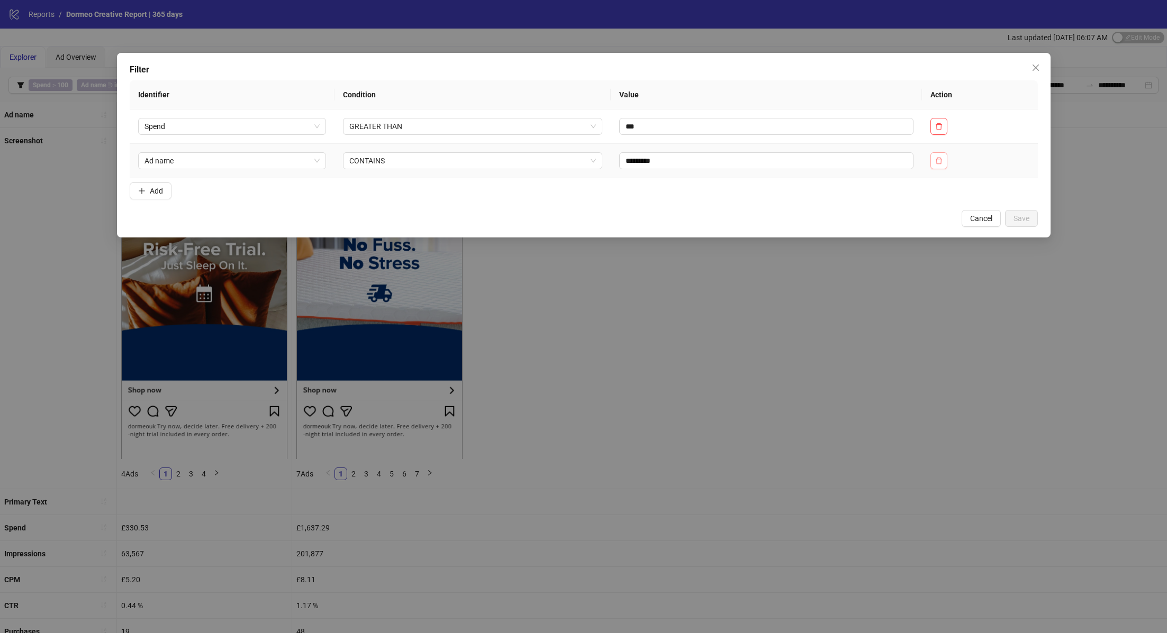
click at [945, 160] on button "button" at bounding box center [938, 160] width 17 height 17
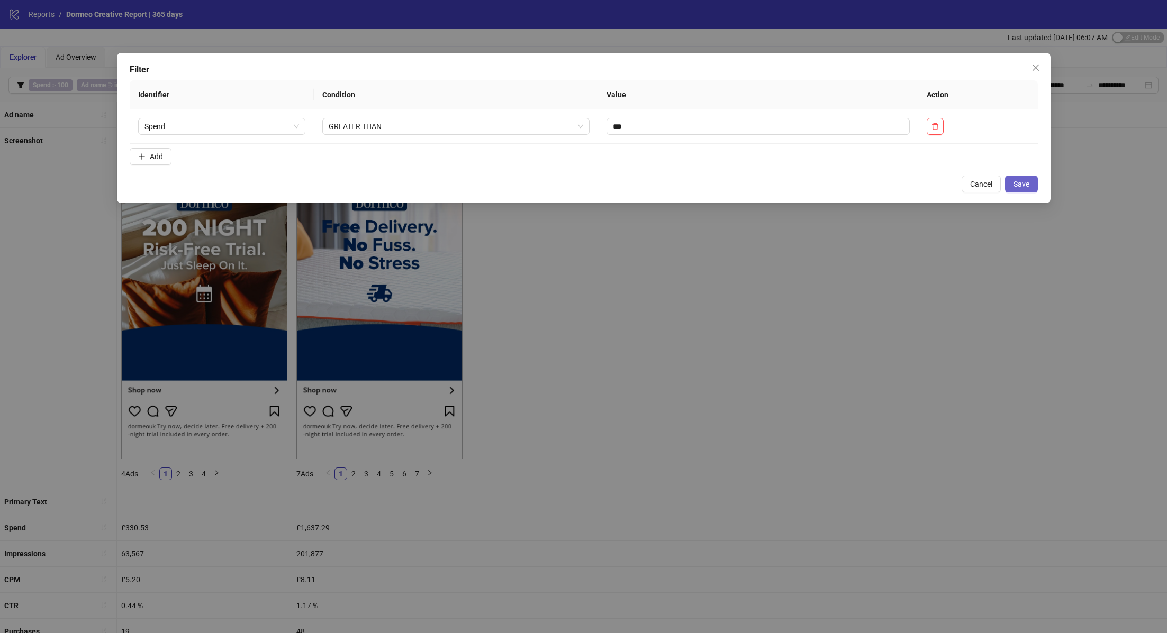
click at [1033, 183] on button "Save" at bounding box center [1021, 184] width 33 height 17
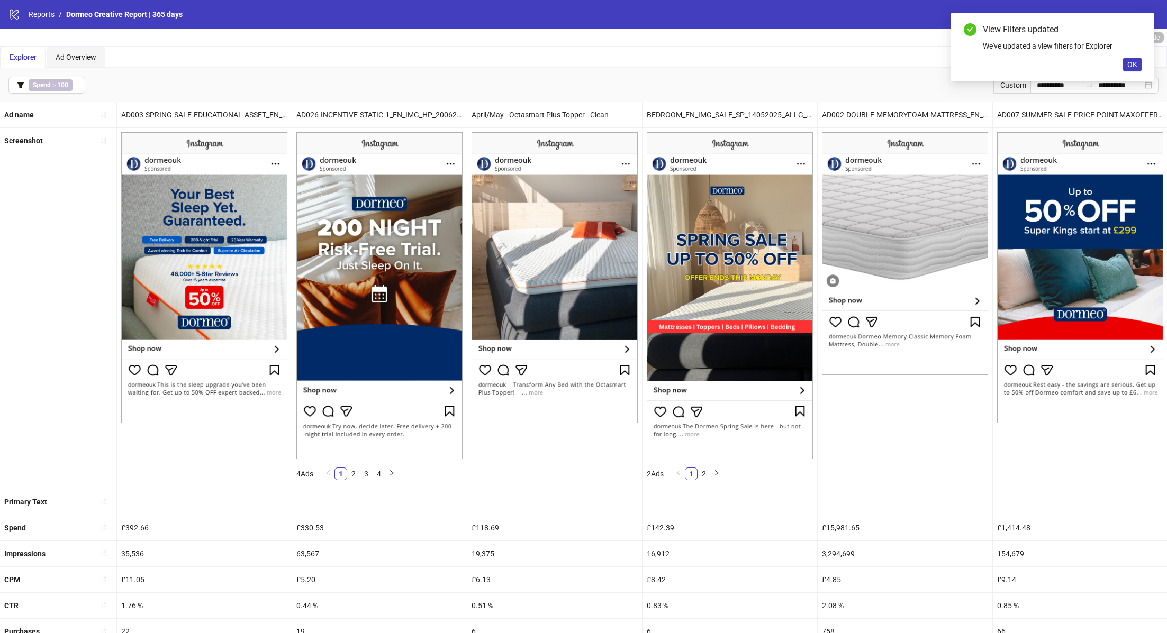
click at [576, 310] on img at bounding box center [554, 277] width 166 height 291
click at [1007, 448] on div at bounding box center [1080, 308] width 175 height 360
click at [704, 469] on link "2" at bounding box center [704, 474] width 12 height 12
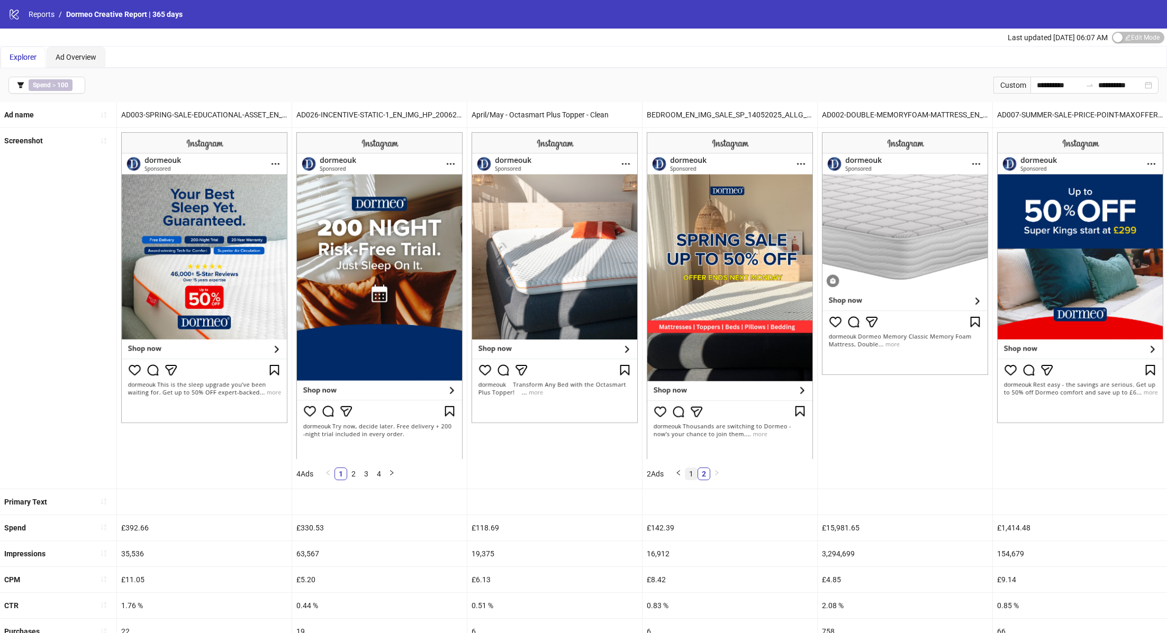
click at [694, 475] on link "1" at bounding box center [691, 474] width 12 height 12
click at [710, 474] on link "2" at bounding box center [704, 474] width 12 height 12
click at [693, 473] on link "1" at bounding box center [691, 474] width 12 height 12
click at [903, 418] on div at bounding box center [905, 308] width 175 height 360
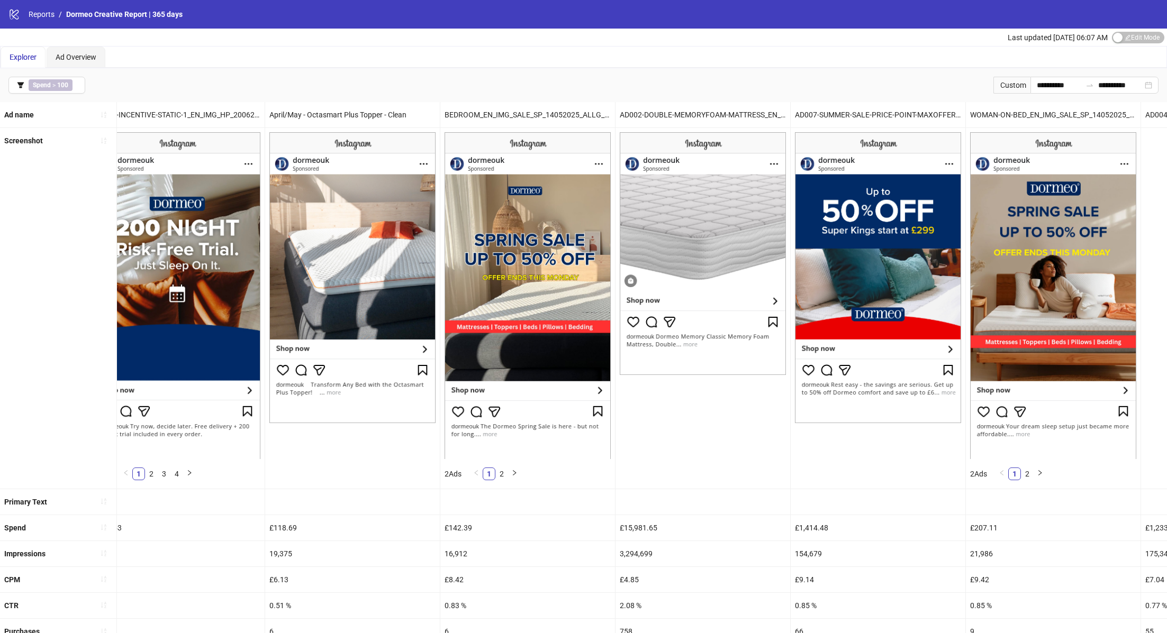
scroll to position [0, 230]
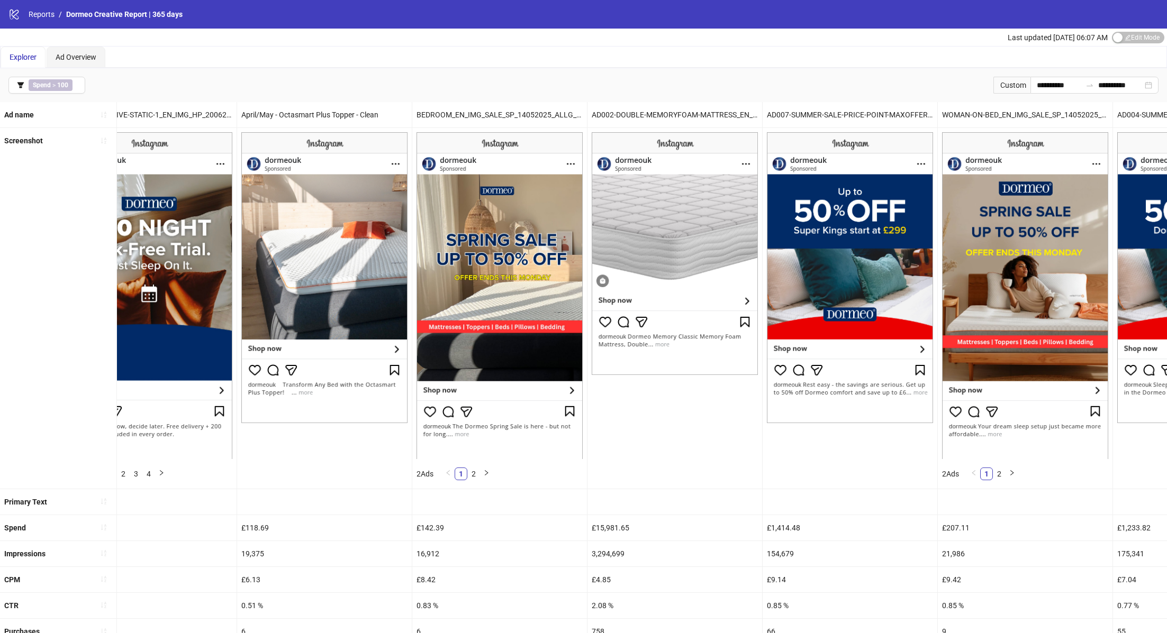
click at [793, 453] on div at bounding box center [850, 308] width 175 height 360
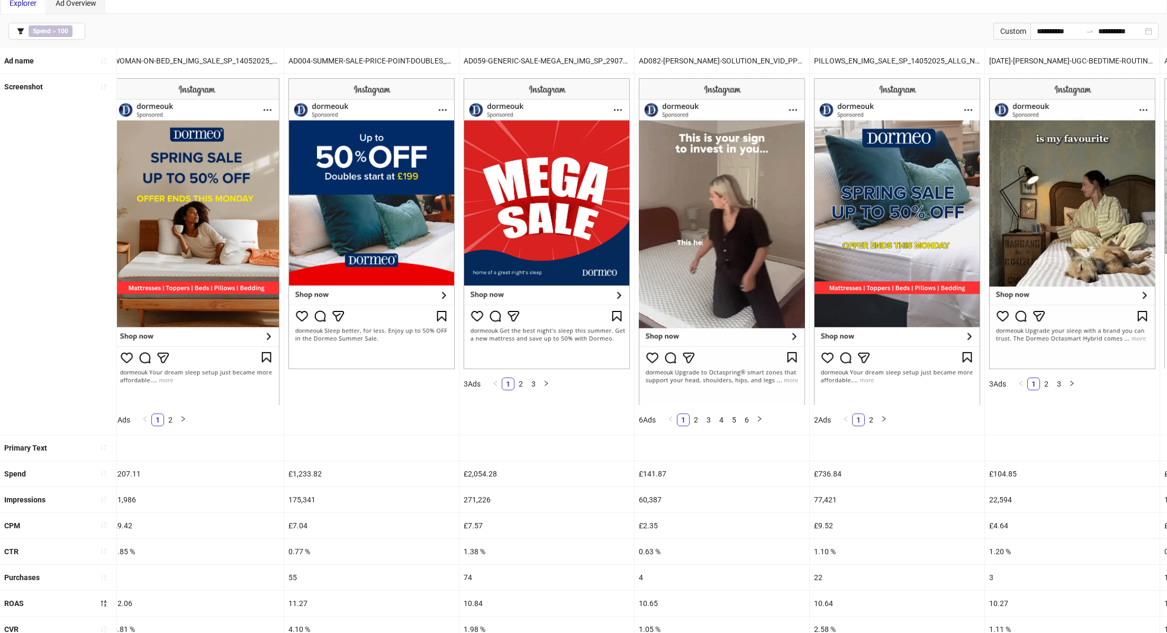
scroll to position [55, 0]
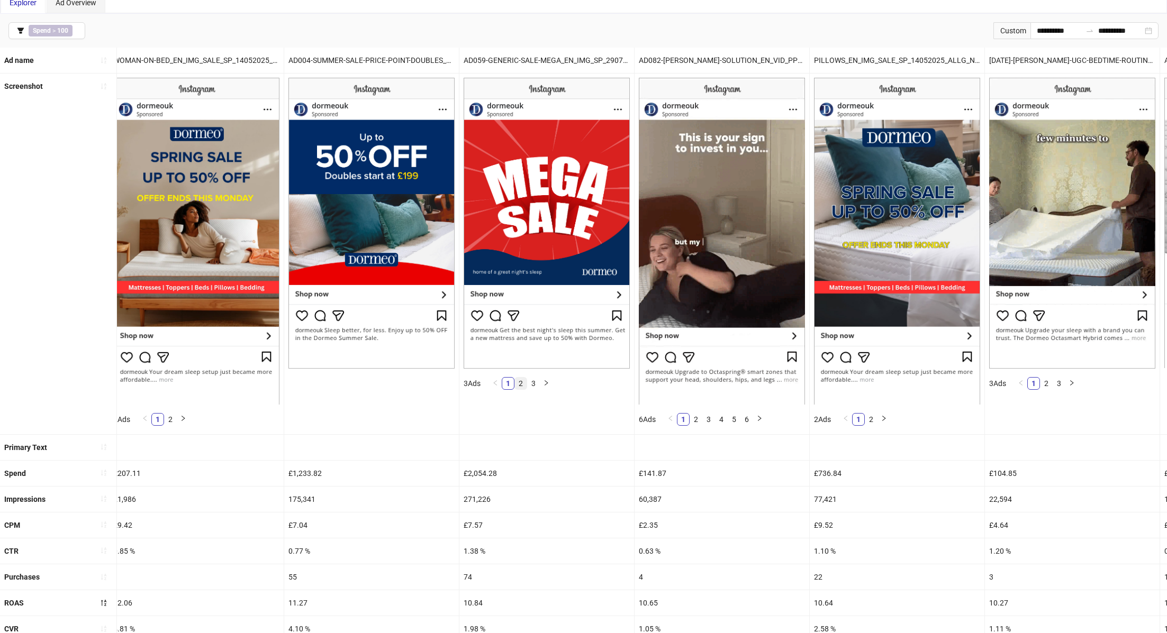
click at [516, 381] on link "2" at bounding box center [521, 384] width 12 height 12
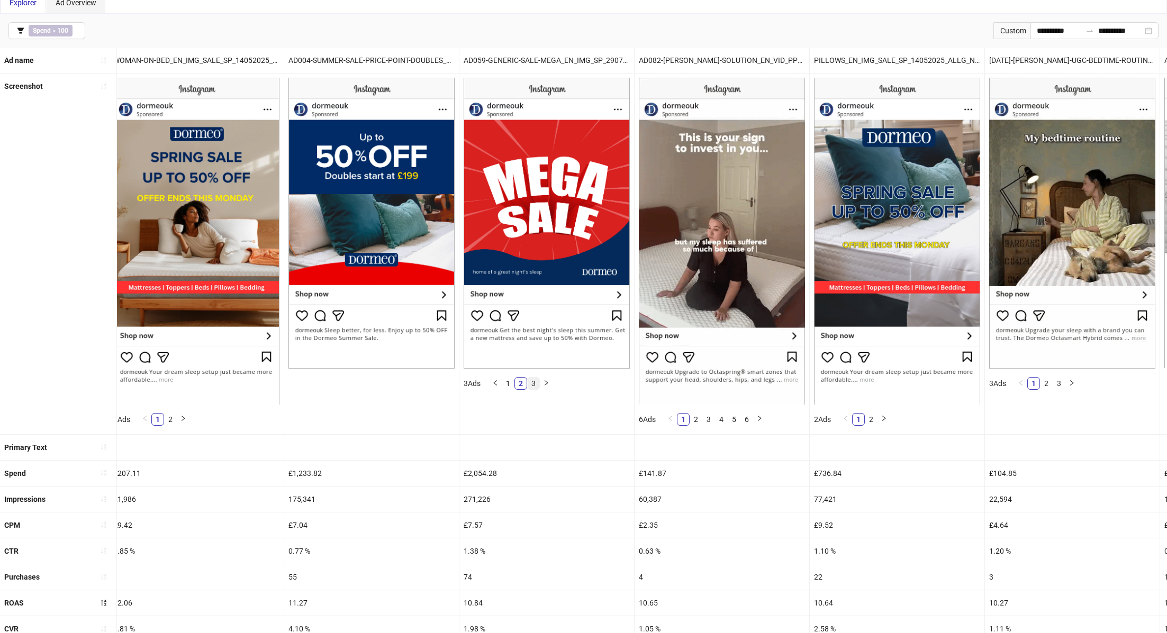
click at [535, 382] on link "3" at bounding box center [534, 384] width 12 height 12
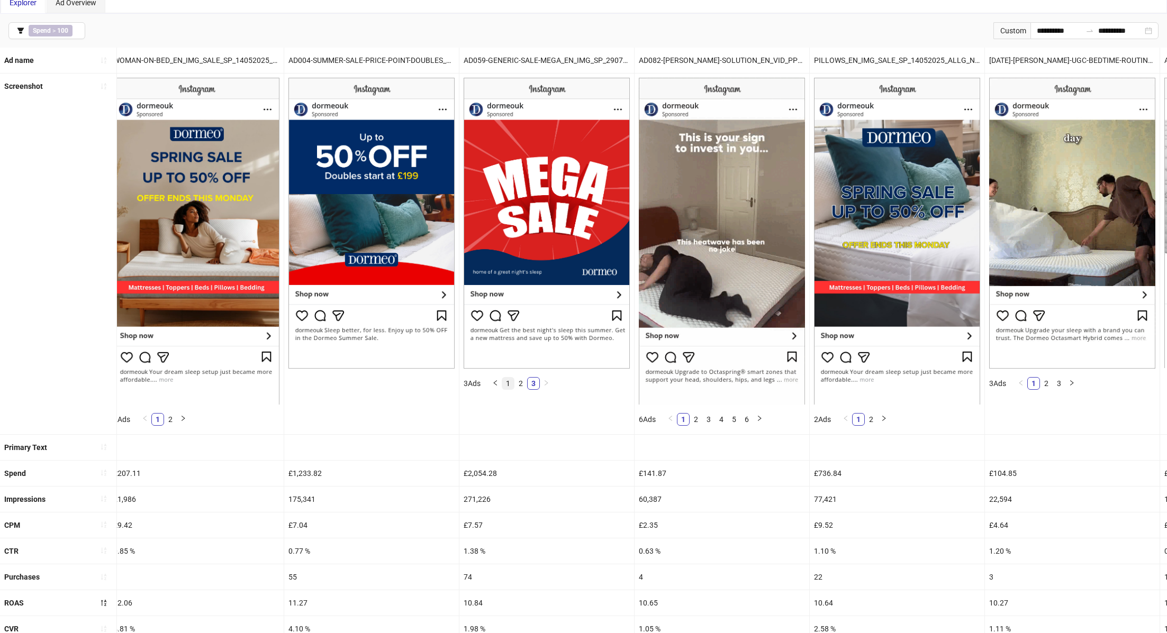
click at [513, 382] on link "1" at bounding box center [508, 384] width 12 height 12
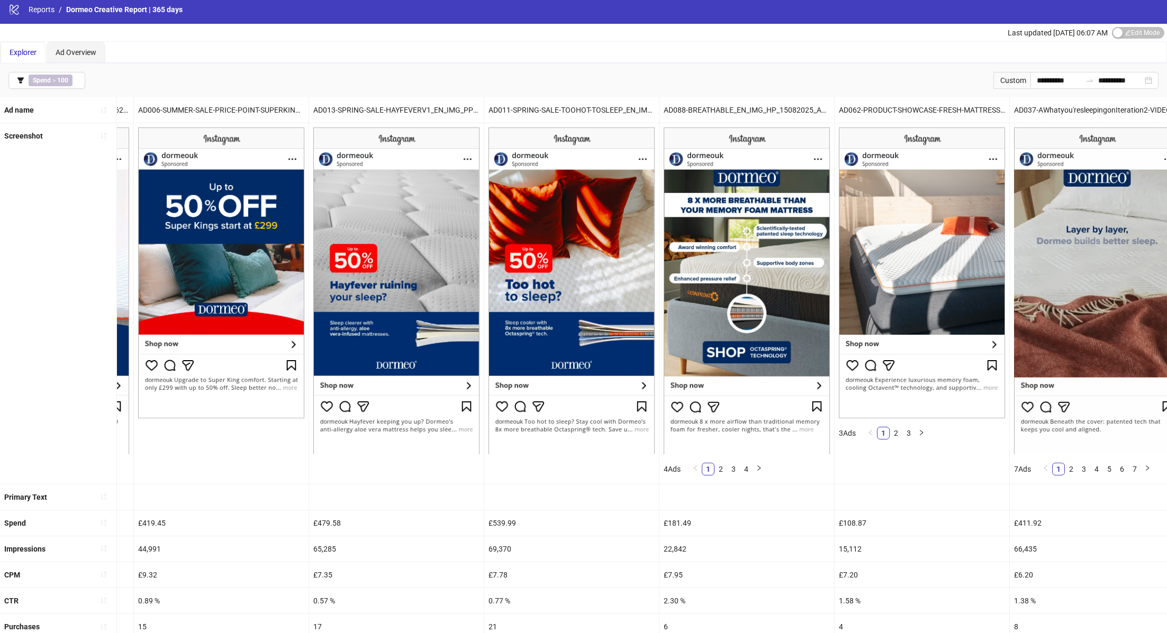
scroll to position [0, 2449]
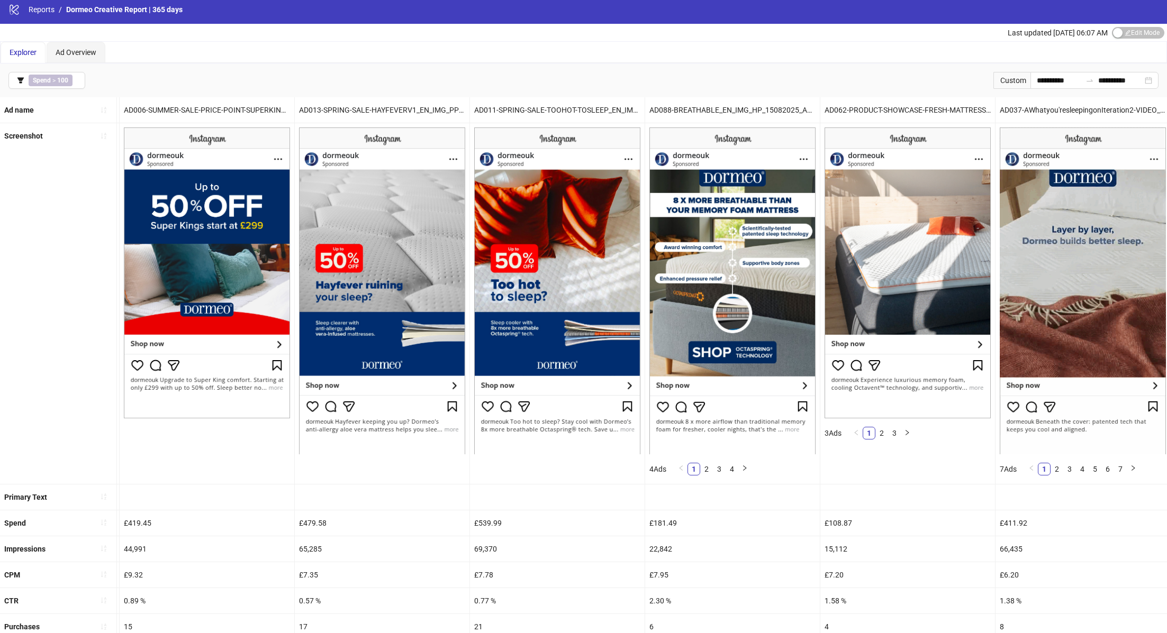
click at [687, 102] on div "AD088-BREATHABLE_EN_IMG_HP_15082025_ALLG_CC_SC1_None_" at bounding box center [732, 109] width 175 height 25
click at [557, 79] on div "**********" at bounding box center [583, 80] width 1167 height 34
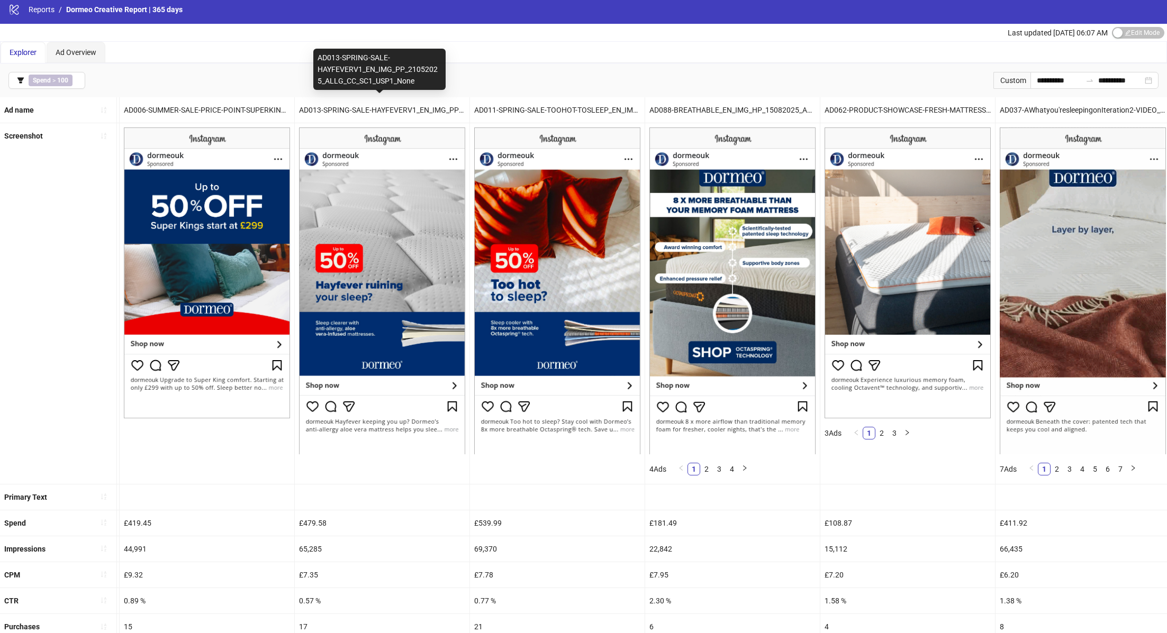
click at [412, 94] on div "**********" at bounding box center [583, 80] width 1167 height 34
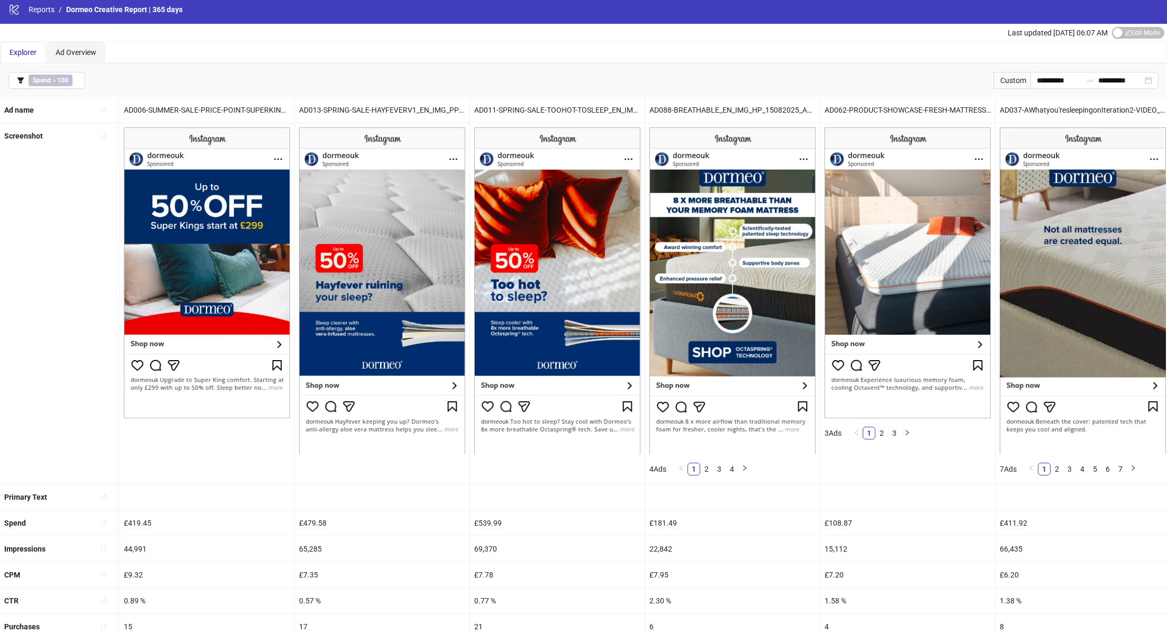
scroll to position [208, 0]
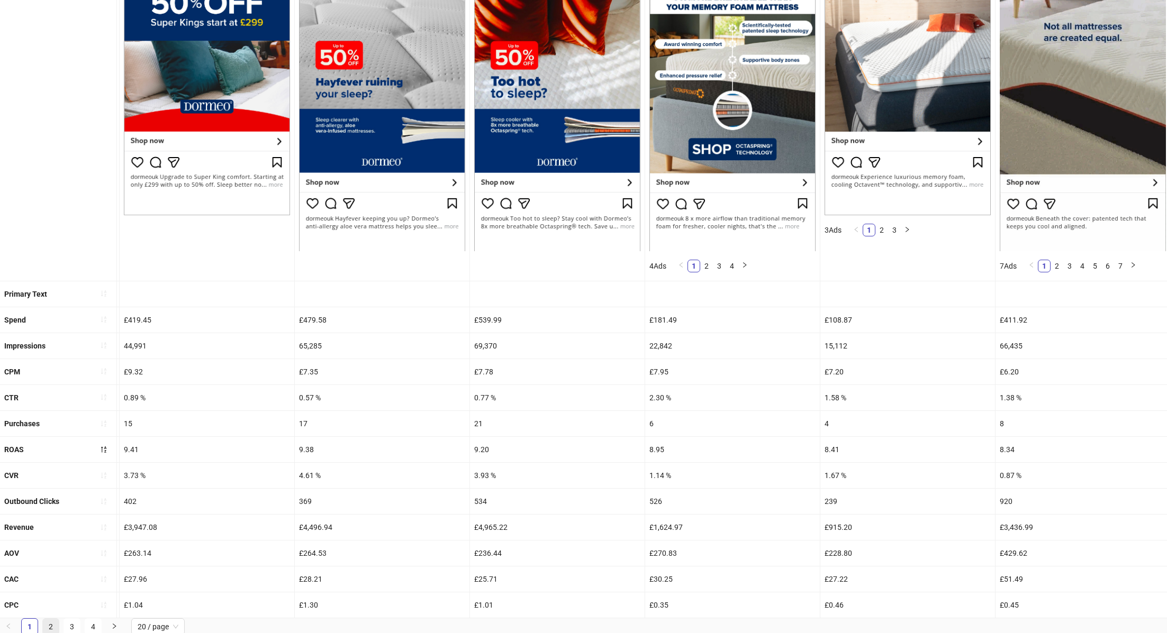
click at [50, 624] on link "2" at bounding box center [51, 627] width 16 height 16
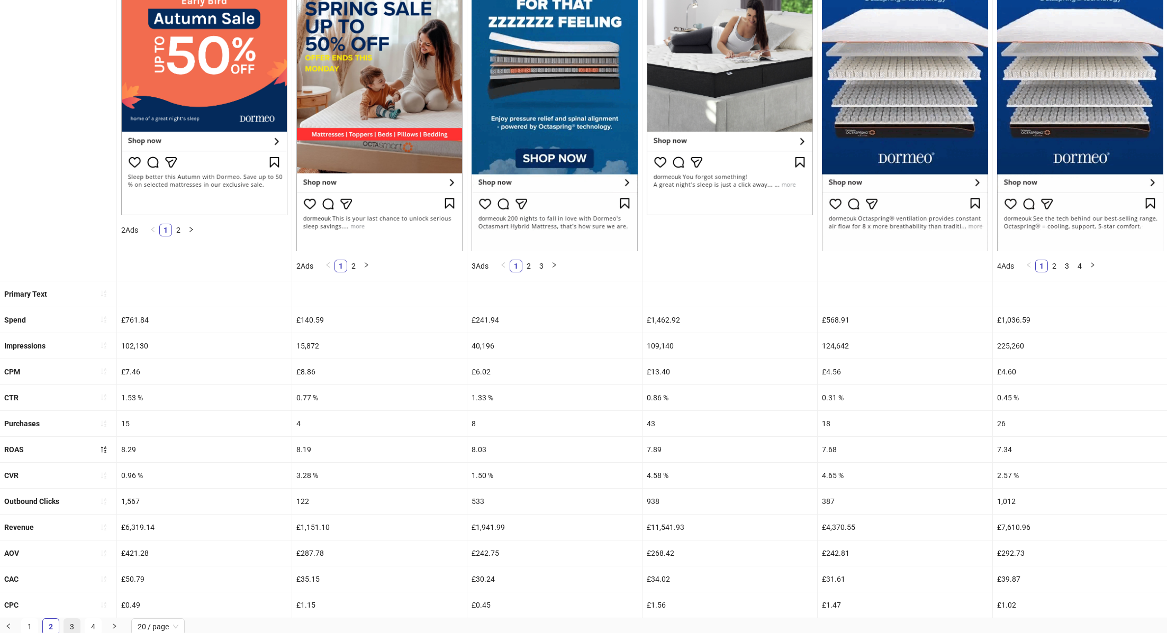
click at [72, 620] on link "3" at bounding box center [72, 627] width 16 height 16
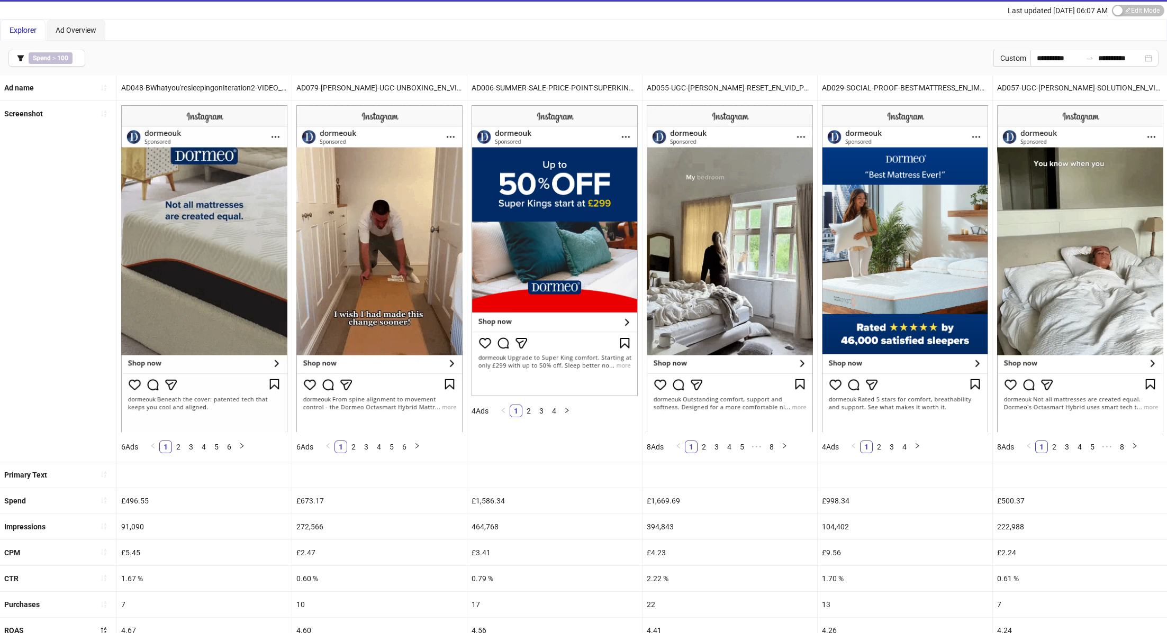
scroll to position [0, 0]
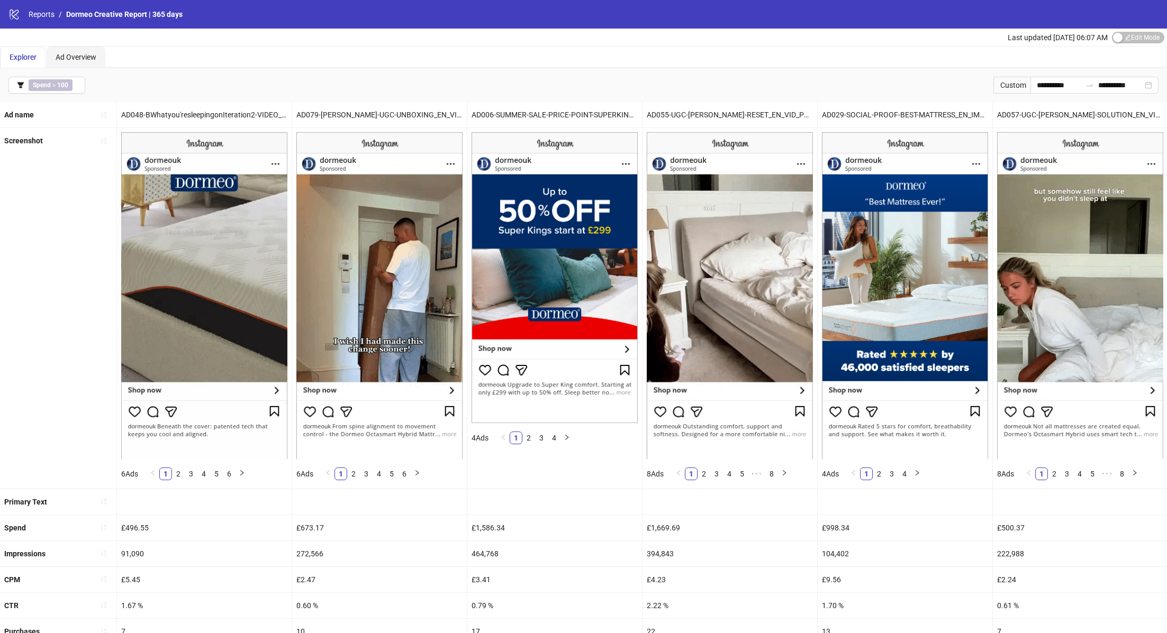
click at [414, 482] on ul "1 2 3 4 5 6" at bounding box center [372, 474] width 110 height 21
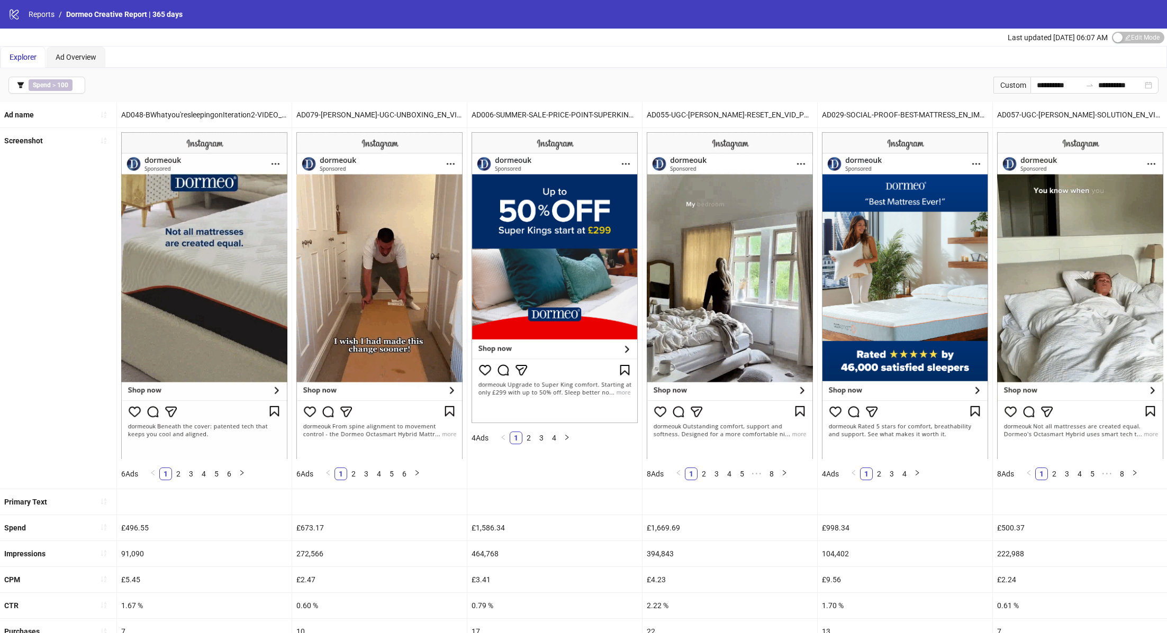
scroll to position [208, 0]
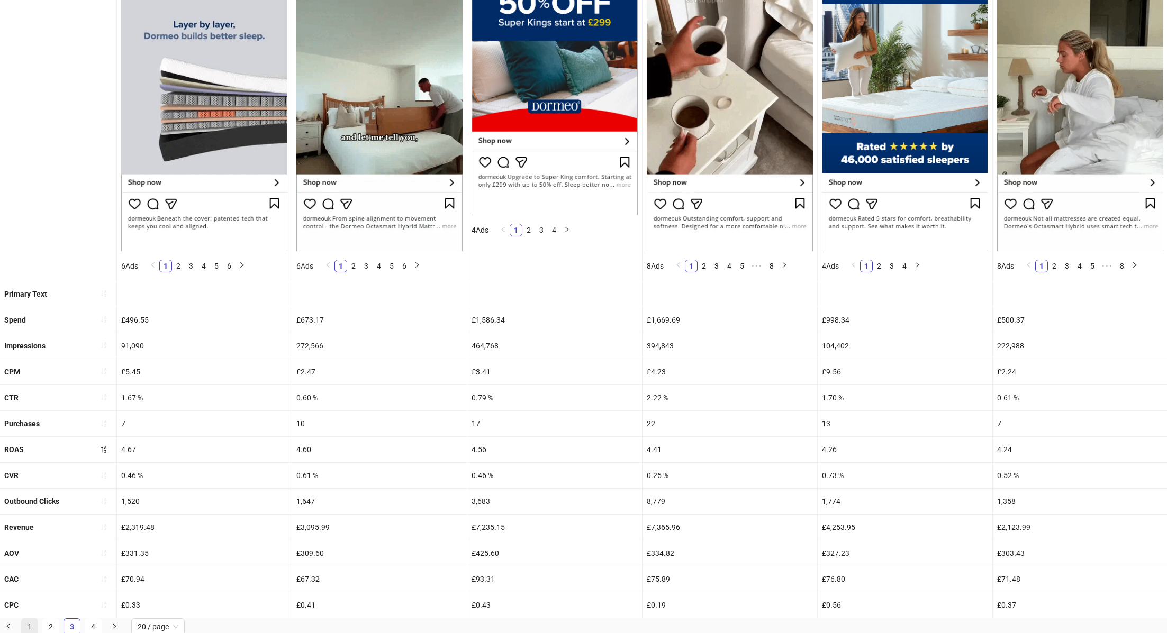
click at [31, 619] on link "1" at bounding box center [30, 627] width 16 height 16
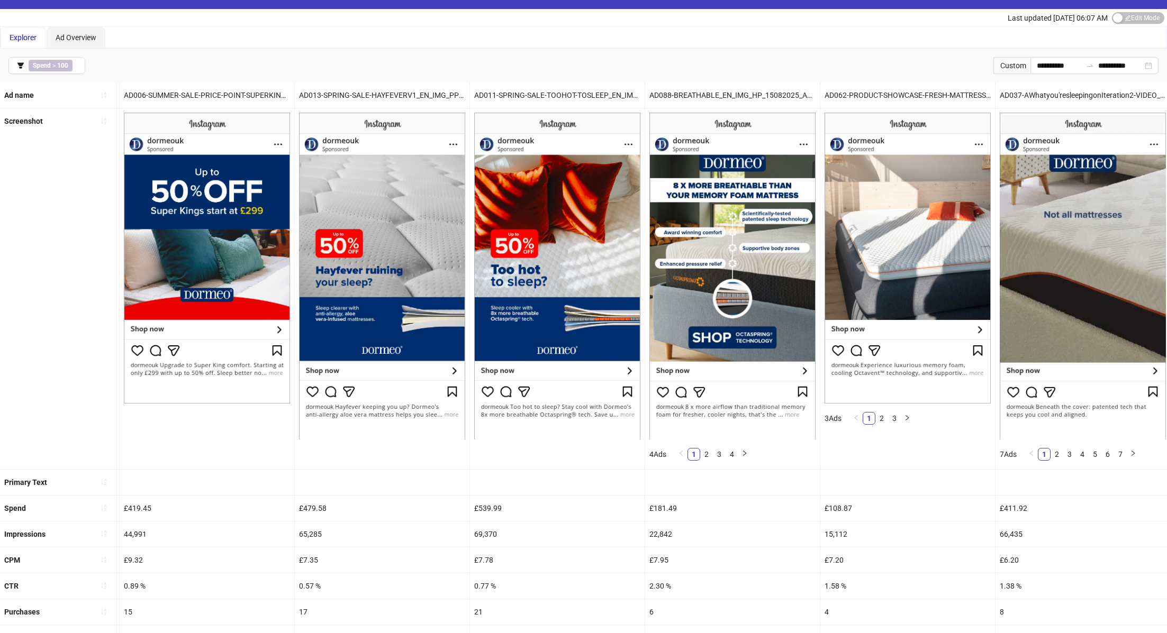
scroll to position [0, 0]
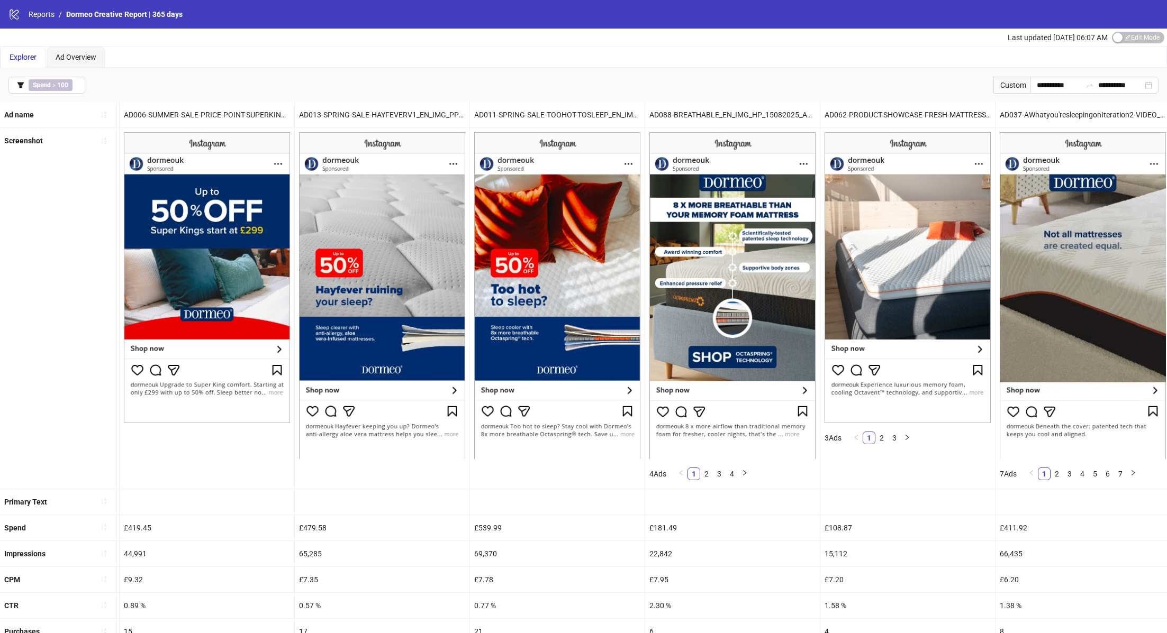
click at [861, 97] on div "**********" at bounding box center [583, 85] width 1167 height 34
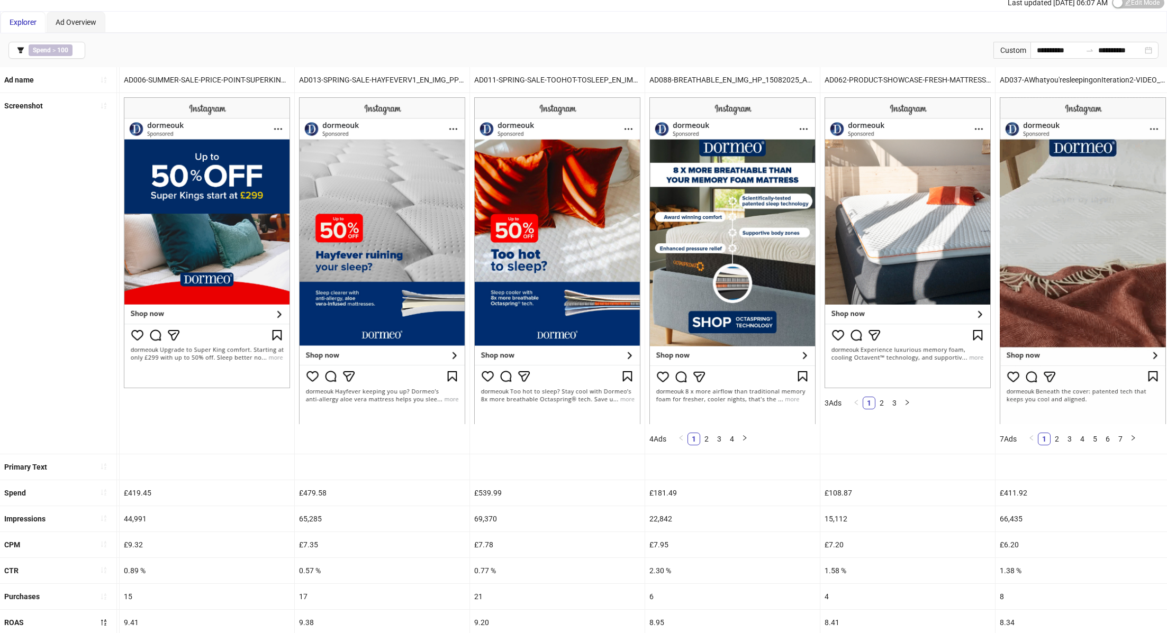
scroll to position [208, 0]
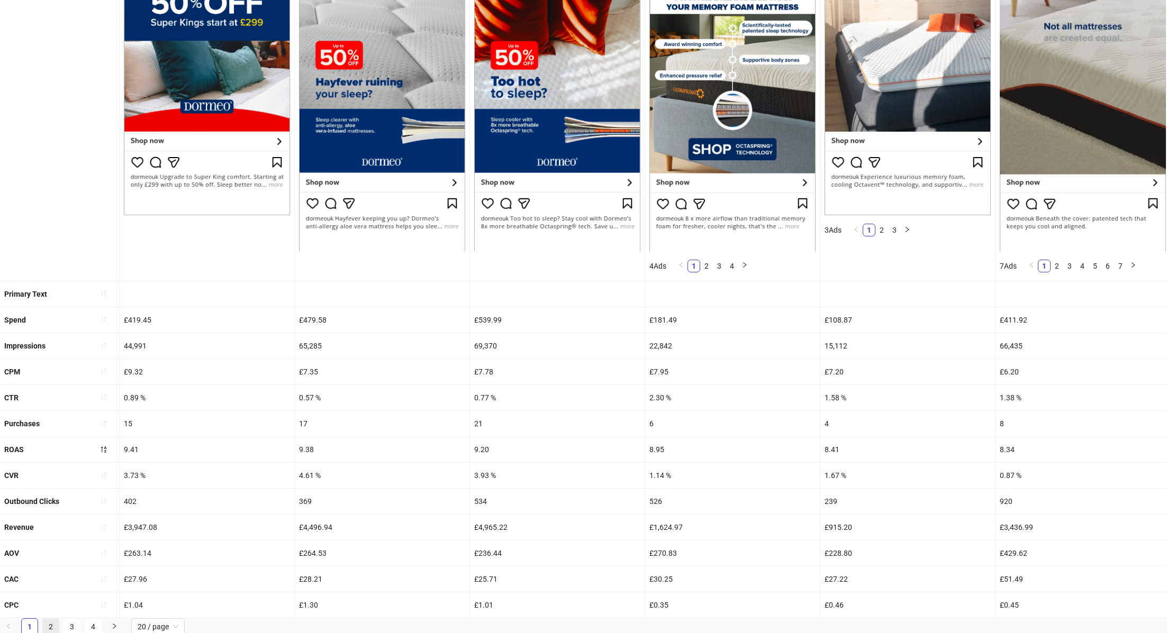
click at [48, 622] on link "2" at bounding box center [51, 627] width 16 height 16
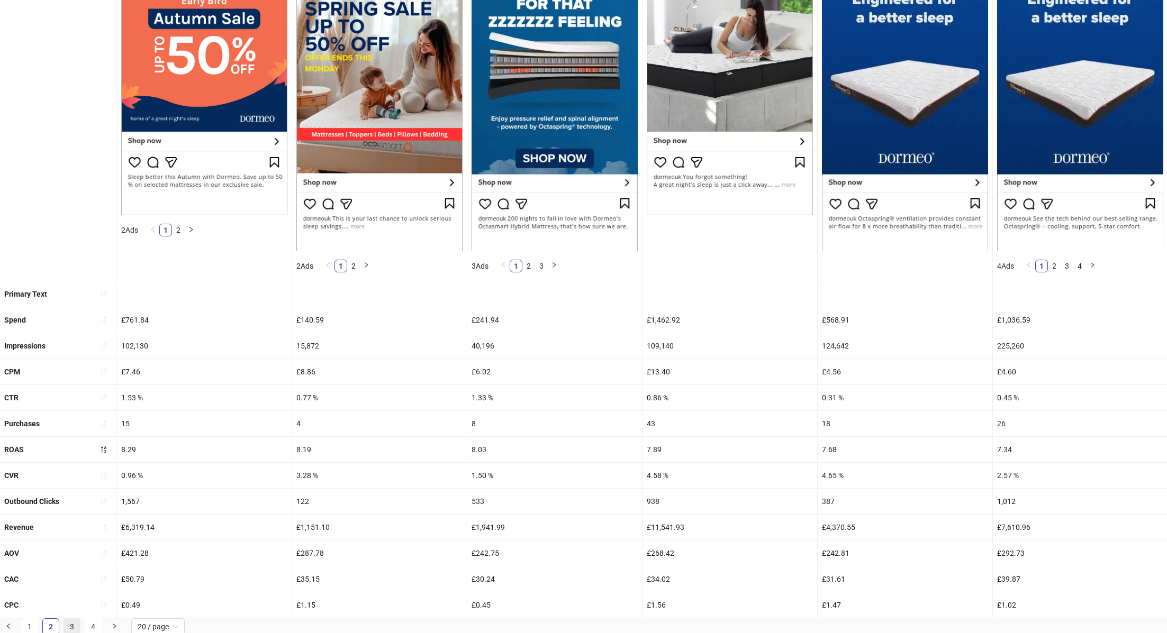
click at [72, 625] on link "3" at bounding box center [72, 627] width 16 height 16
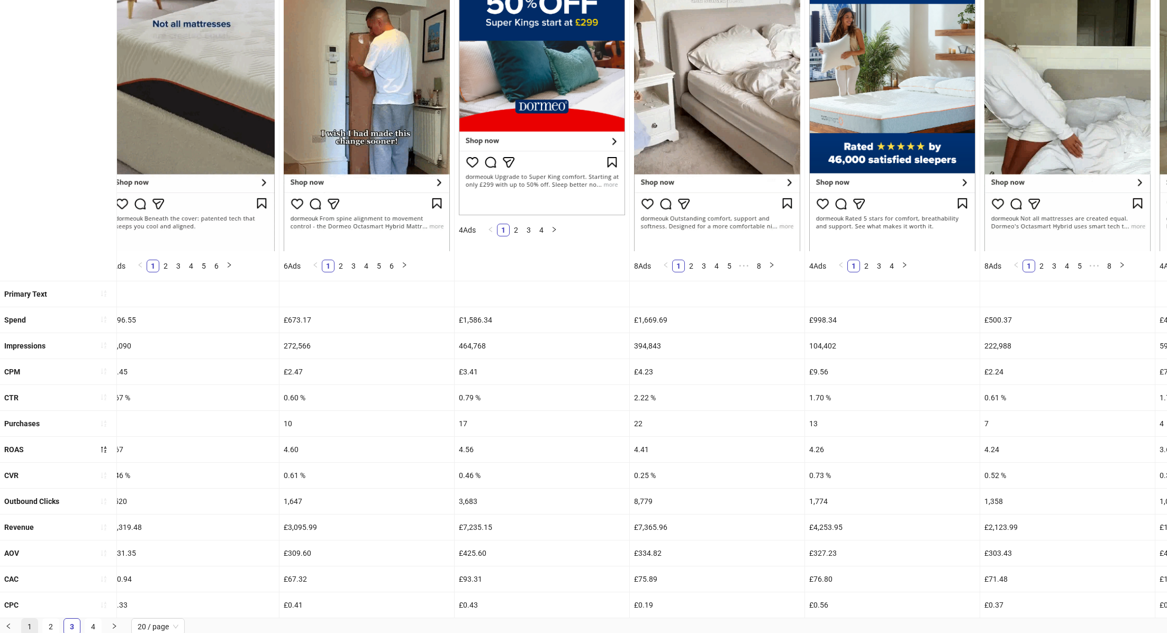
click at [26, 628] on link "1" at bounding box center [30, 627] width 16 height 16
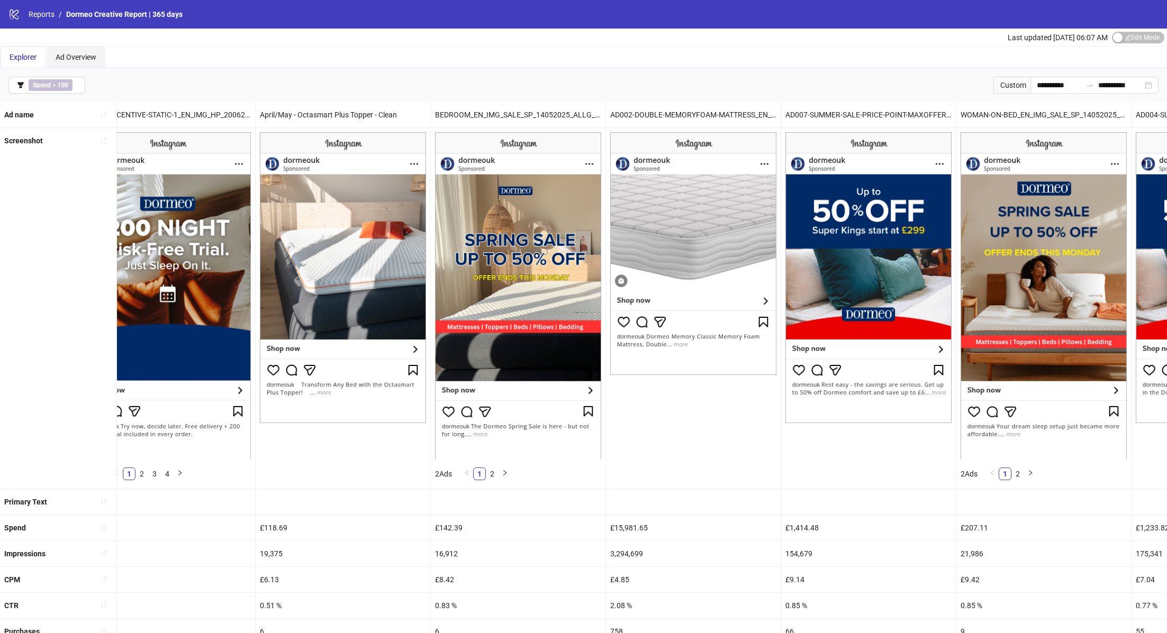
scroll to position [0, 0]
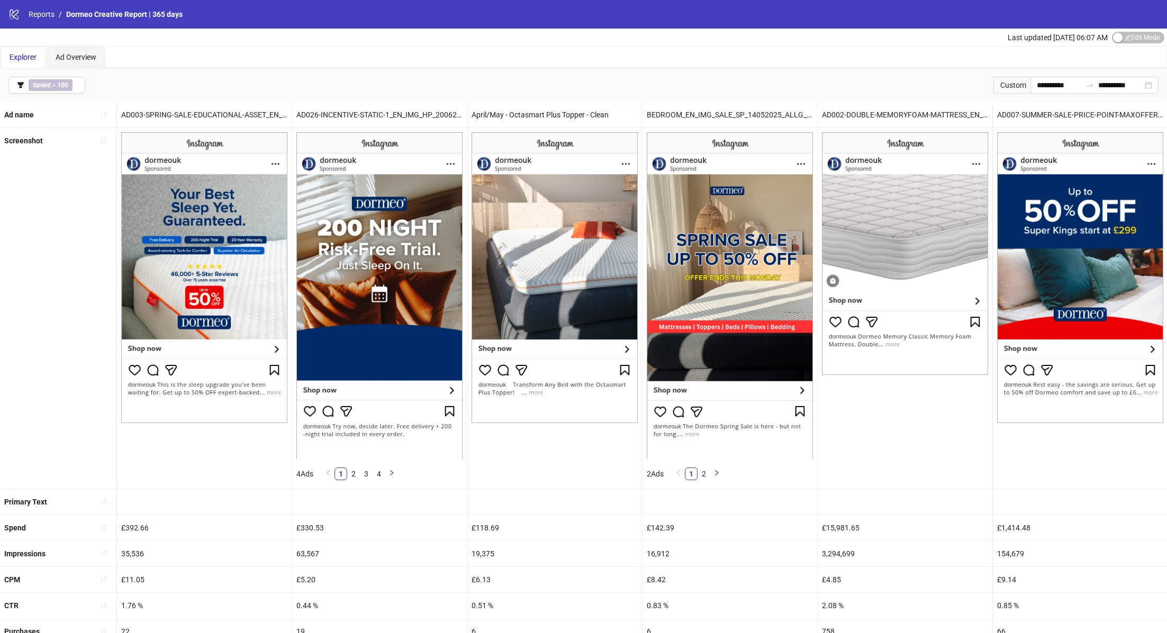
click at [609, 356] on img at bounding box center [554, 277] width 166 height 291
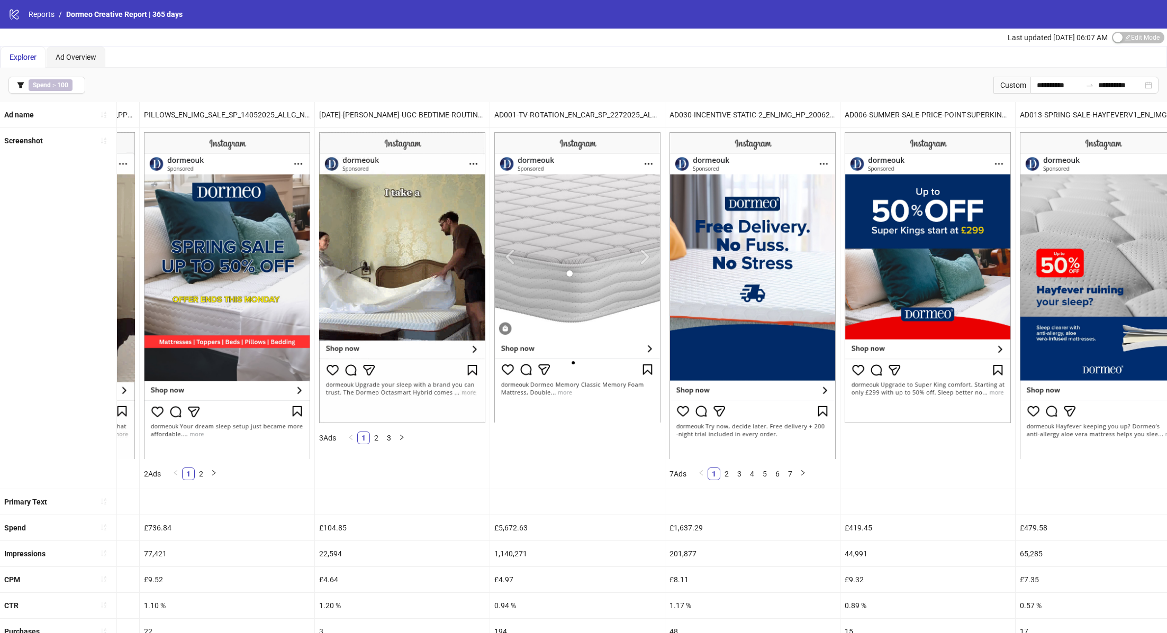
scroll to position [0, 1896]
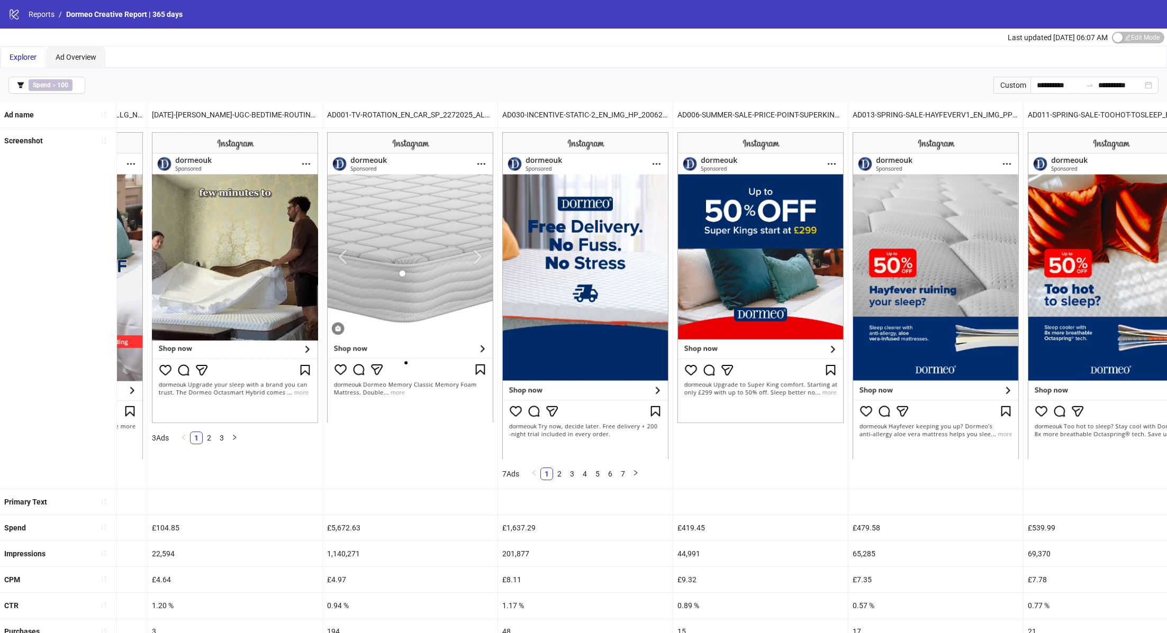
click at [763, 522] on div "£419.45" at bounding box center [760, 527] width 175 height 25
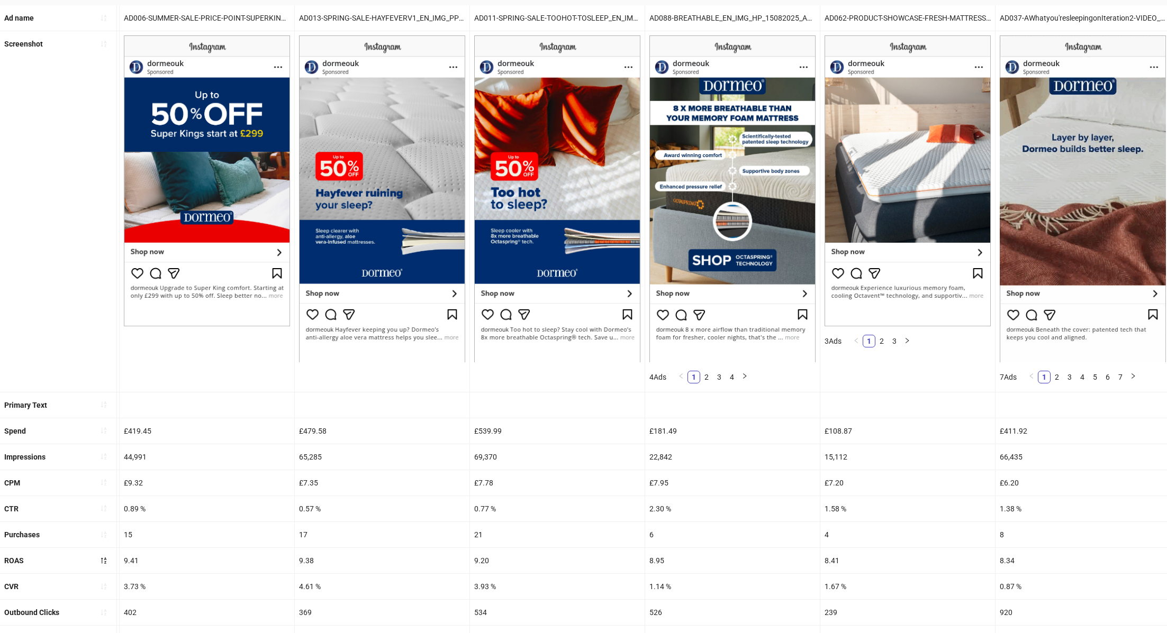
scroll to position [208, 0]
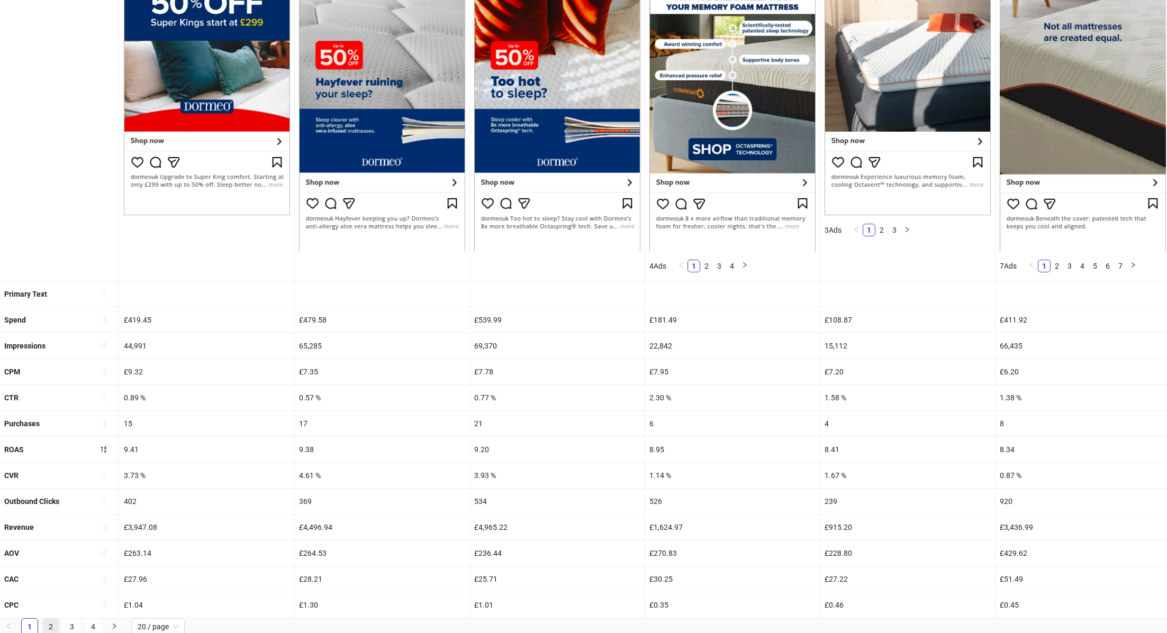
click at [51, 623] on link "2" at bounding box center [51, 627] width 16 height 16
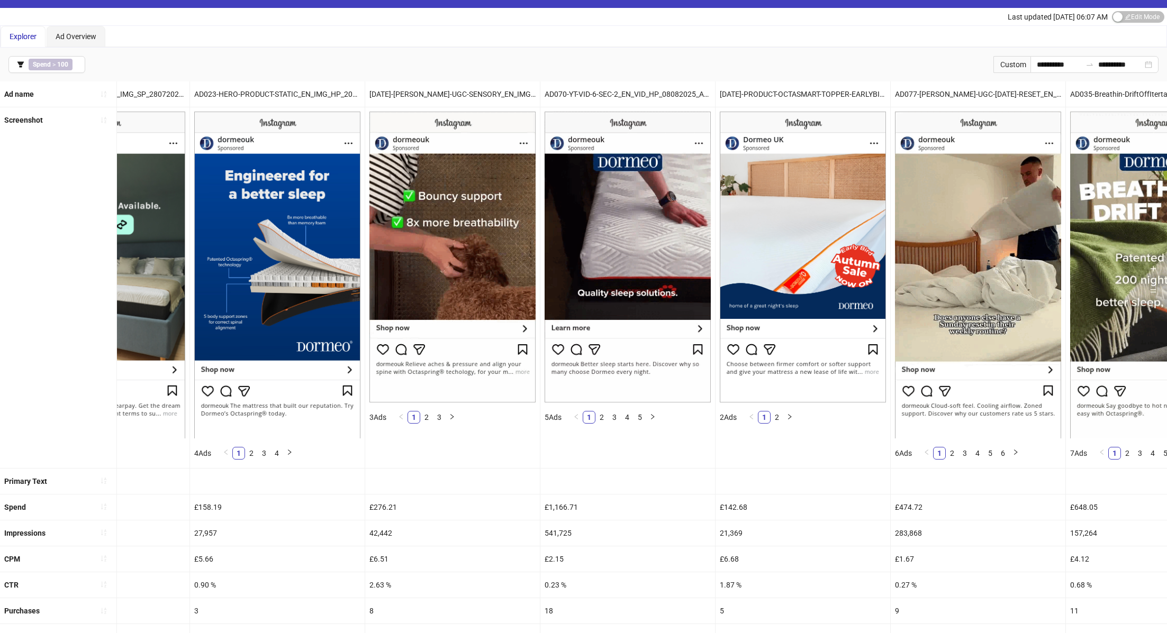
scroll to position [24, 0]
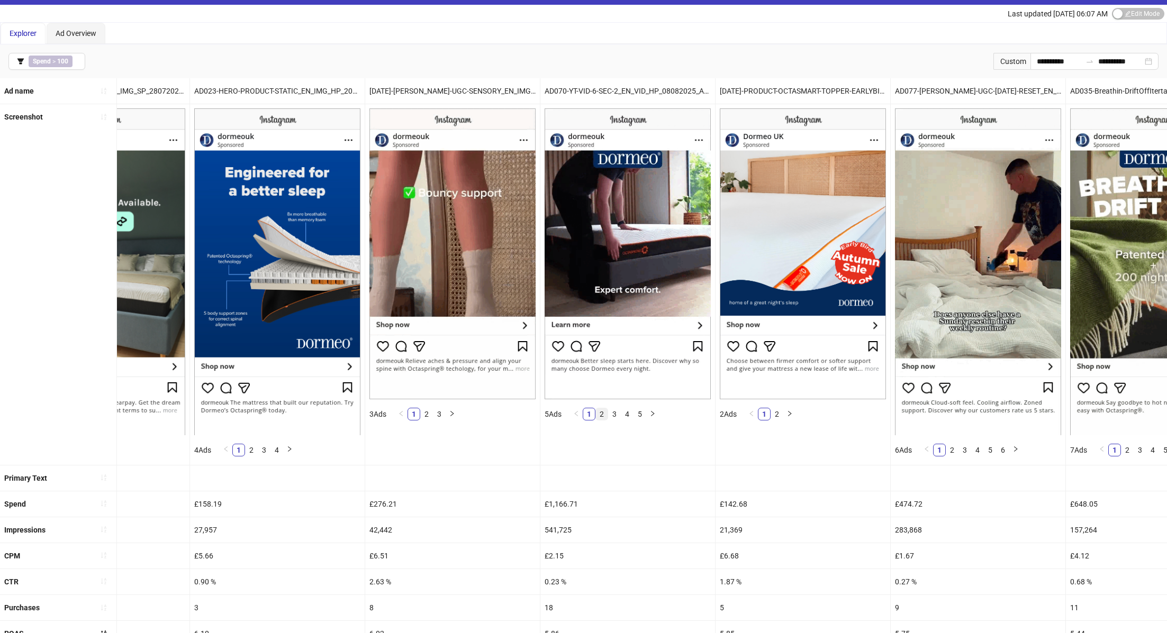
click at [604, 413] on link "2" at bounding box center [602, 415] width 12 height 12
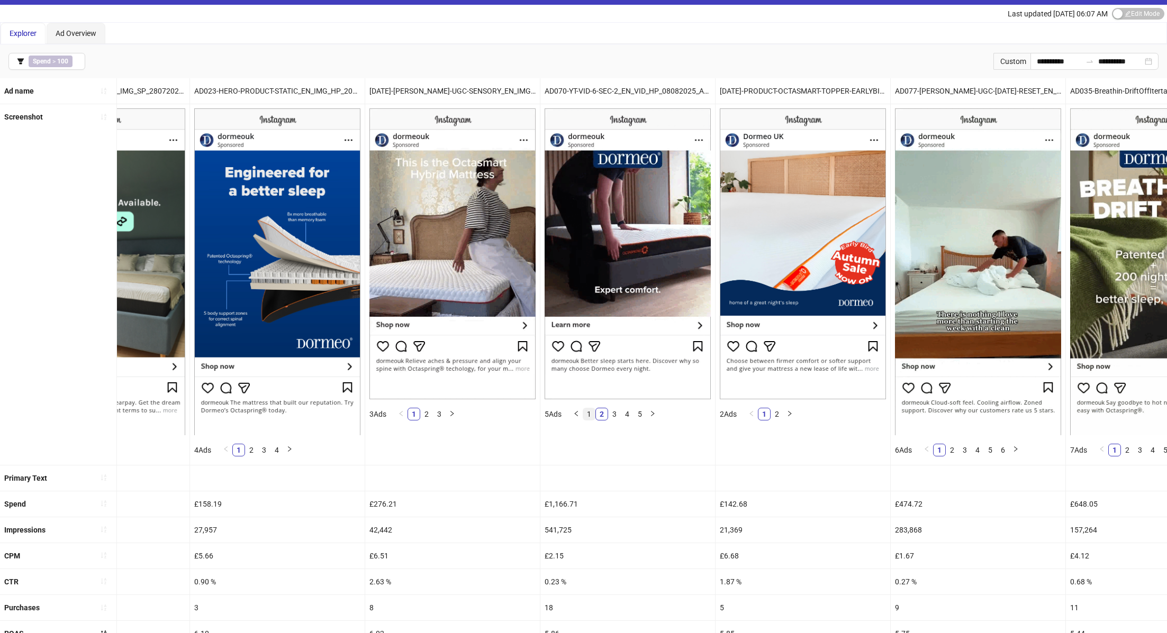
click at [593, 413] on link "1" at bounding box center [589, 415] width 12 height 12
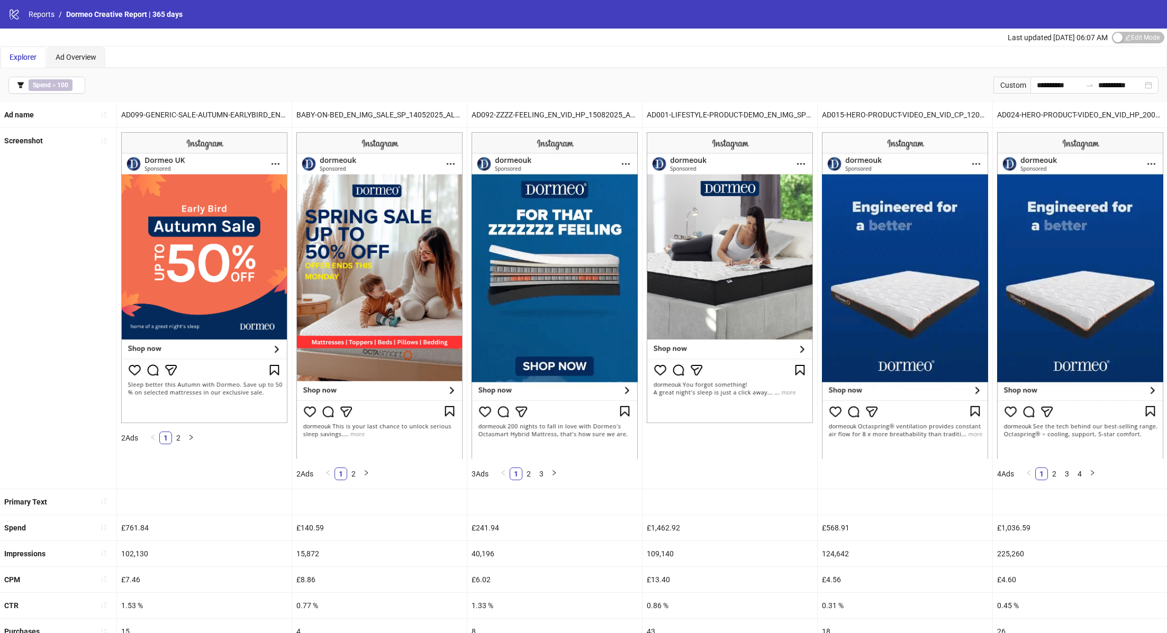
scroll to position [208, 0]
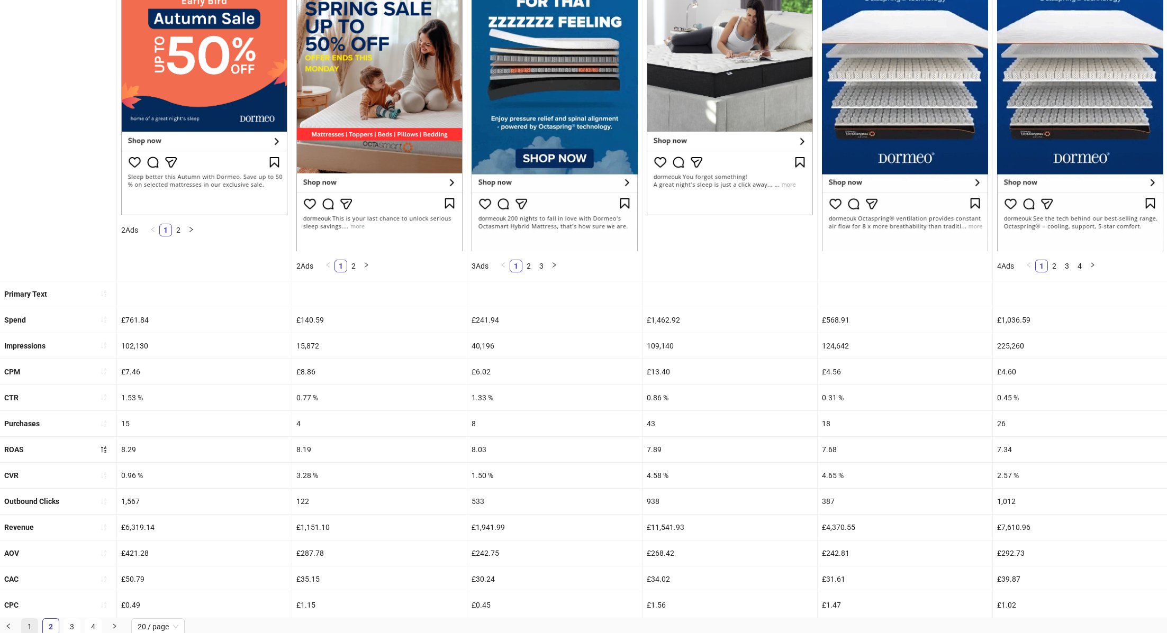
click at [32, 627] on link "1" at bounding box center [30, 627] width 16 height 16
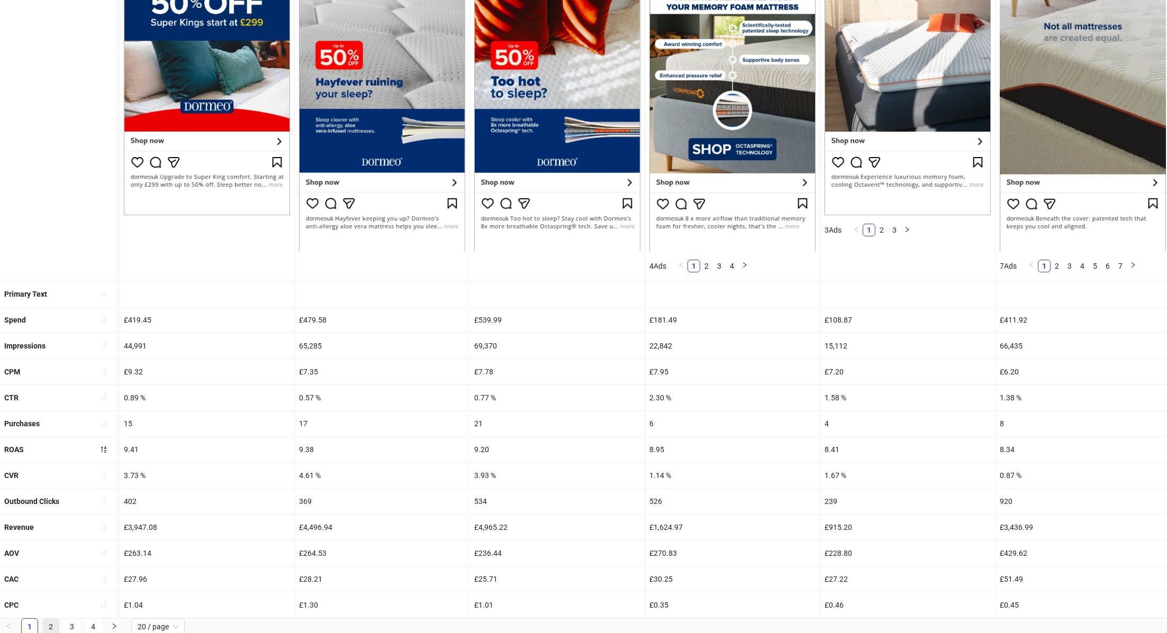
click at [55, 623] on link "2" at bounding box center [51, 627] width 16 height 16
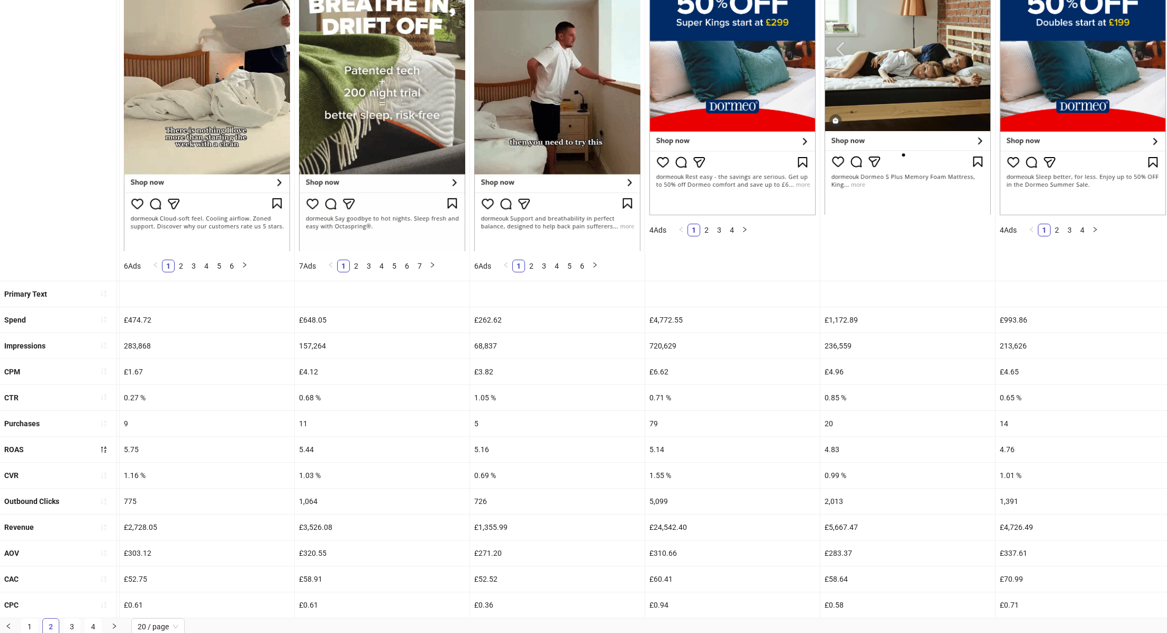
scroll to position [0, 0]
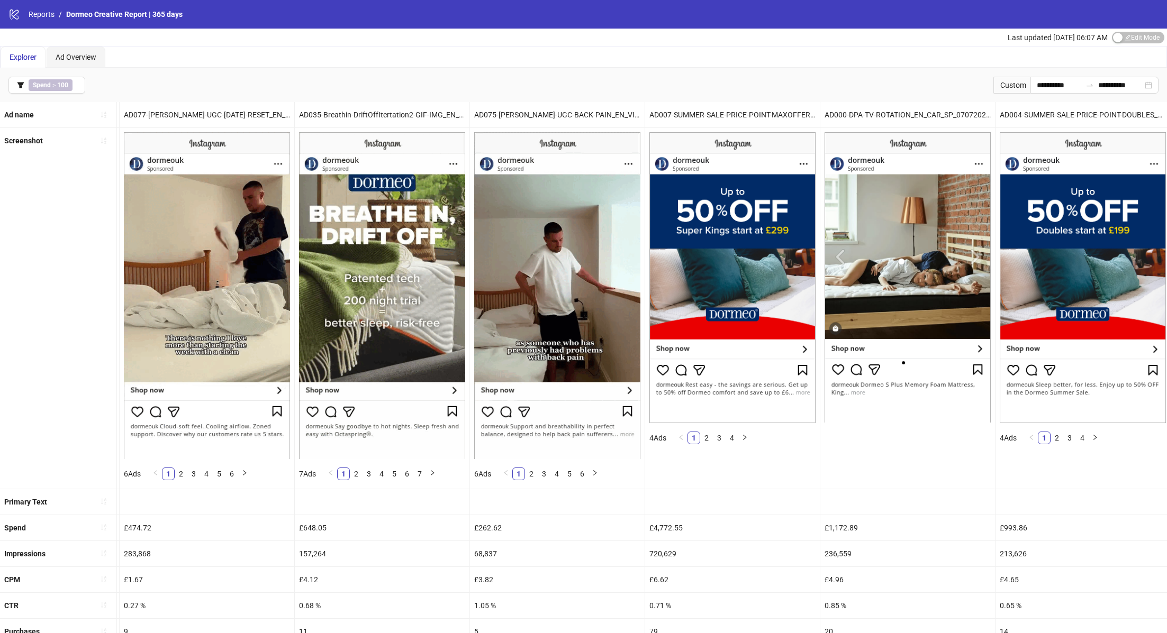
click at [627, 319] on img at bounding box center [557, 295] width 166 height 326
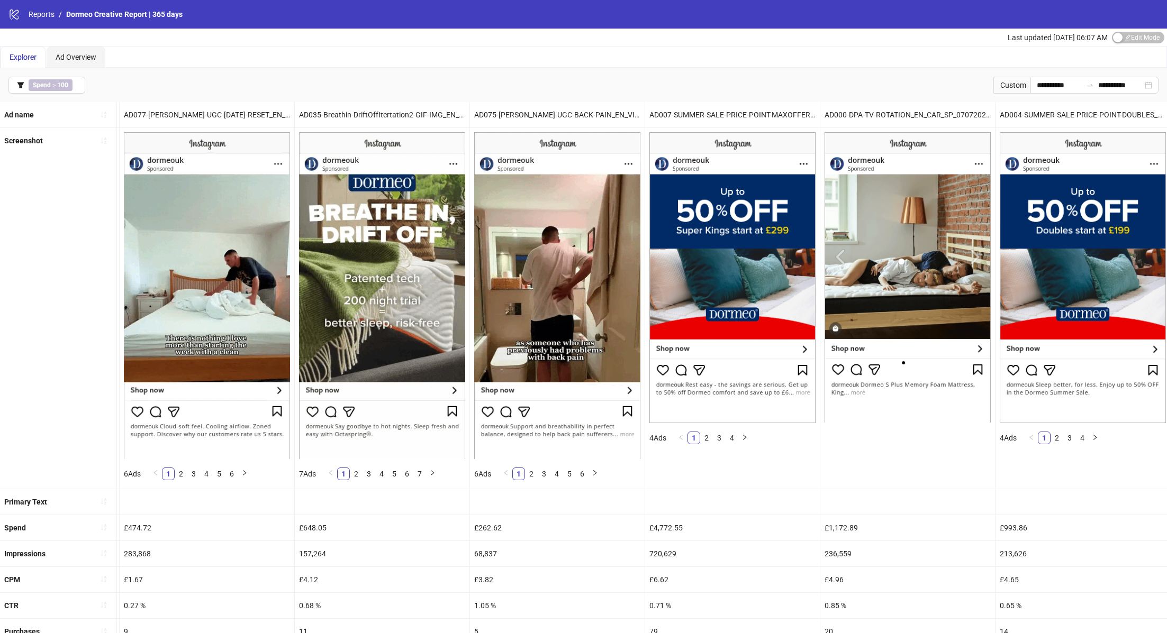
click at [777, 390] on img at bounding box center [732, 277] width 166 height 291
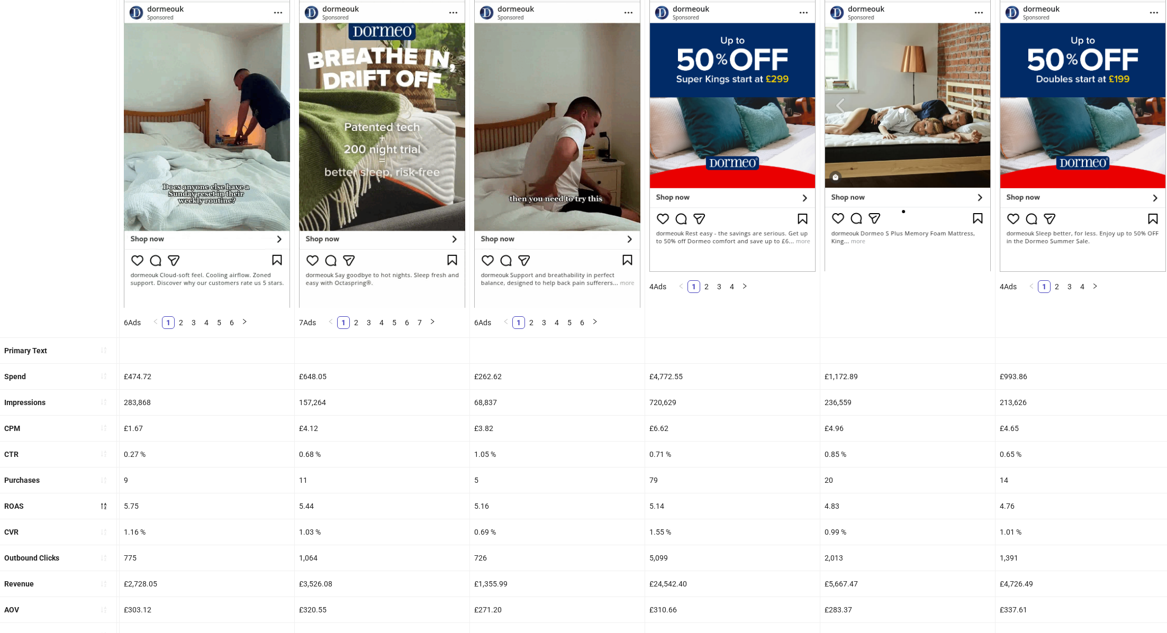
scroll to position [208, 0]
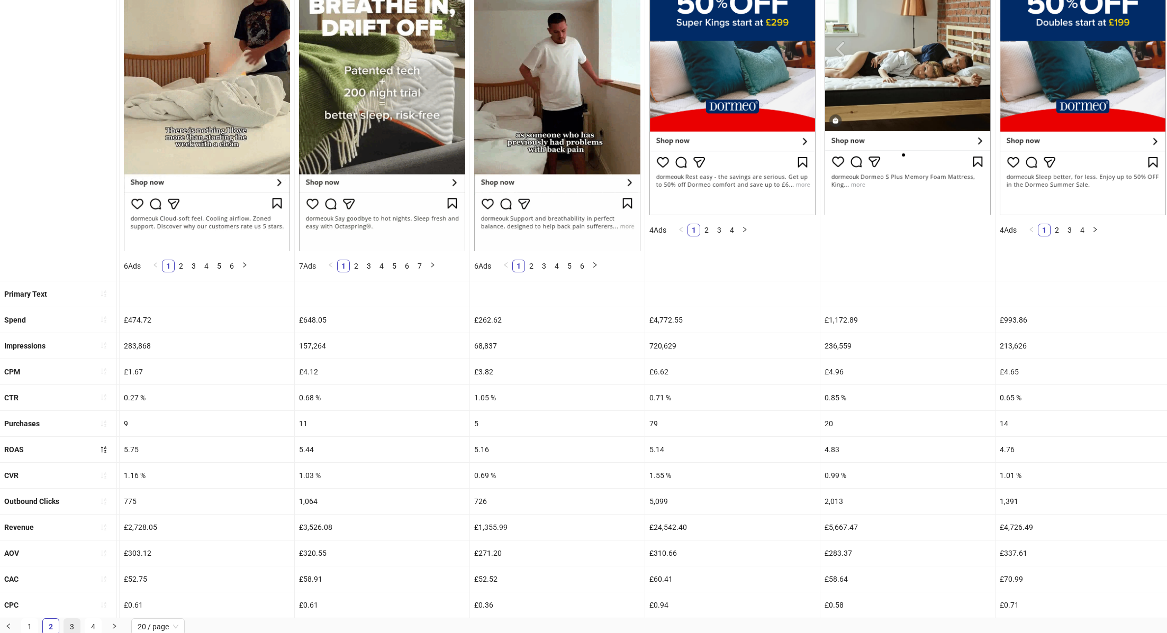
click at [71, 626] on link "3" at bounding box center [72, 627] width 16 height 16
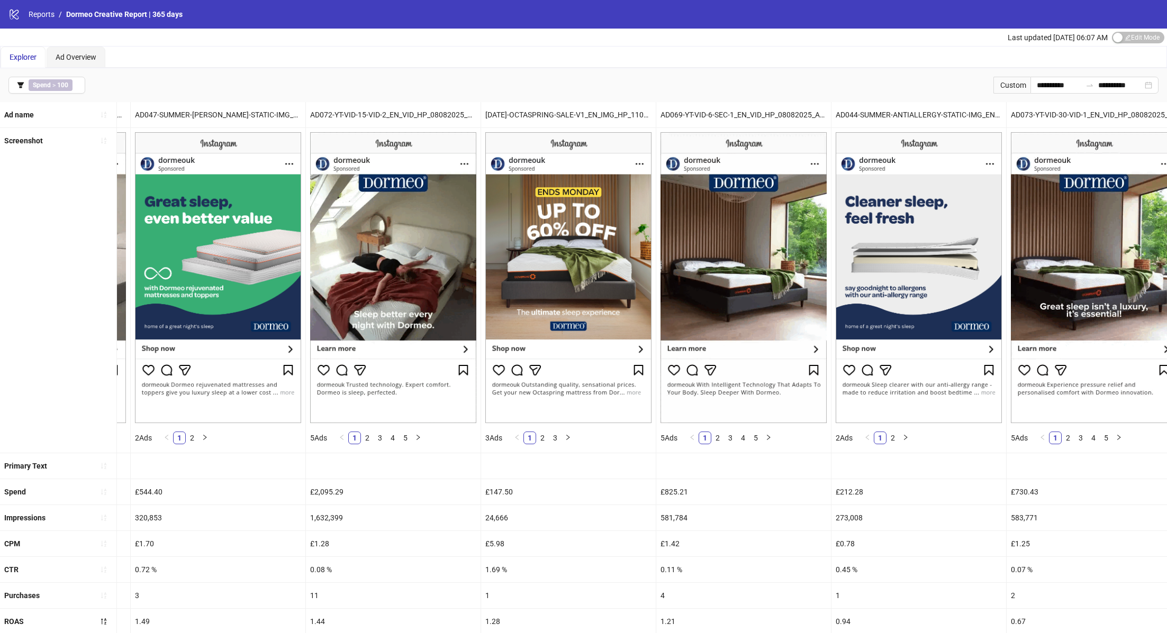
scroll to position [0, 2449]
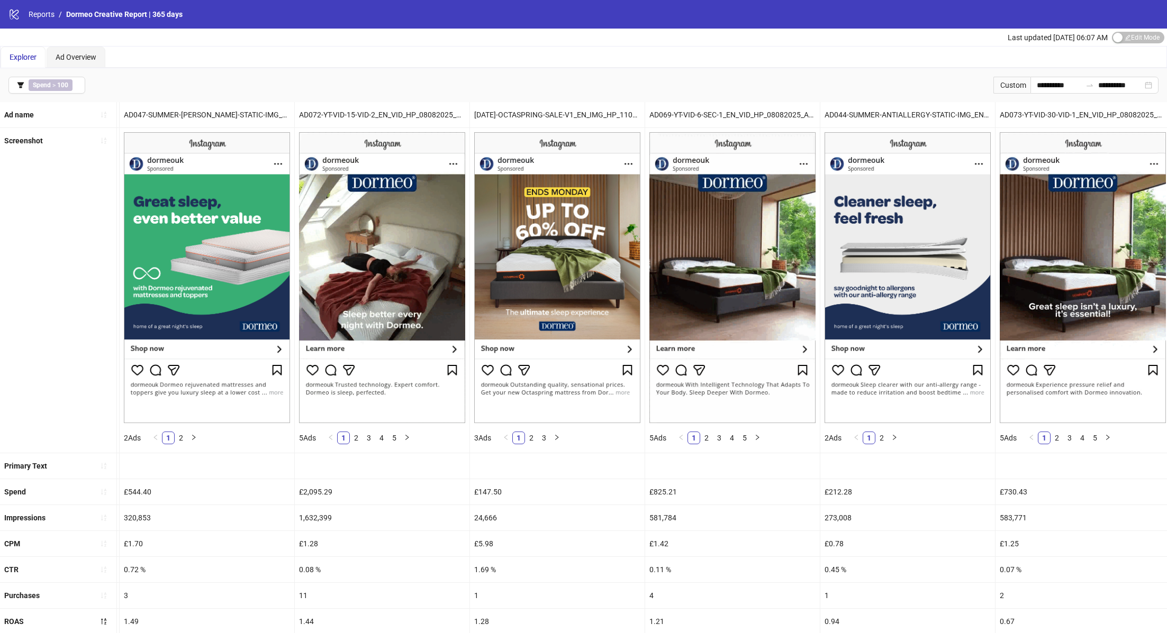
click at [556, 401] on img at bounding box center [557, 277] width 166 height 291
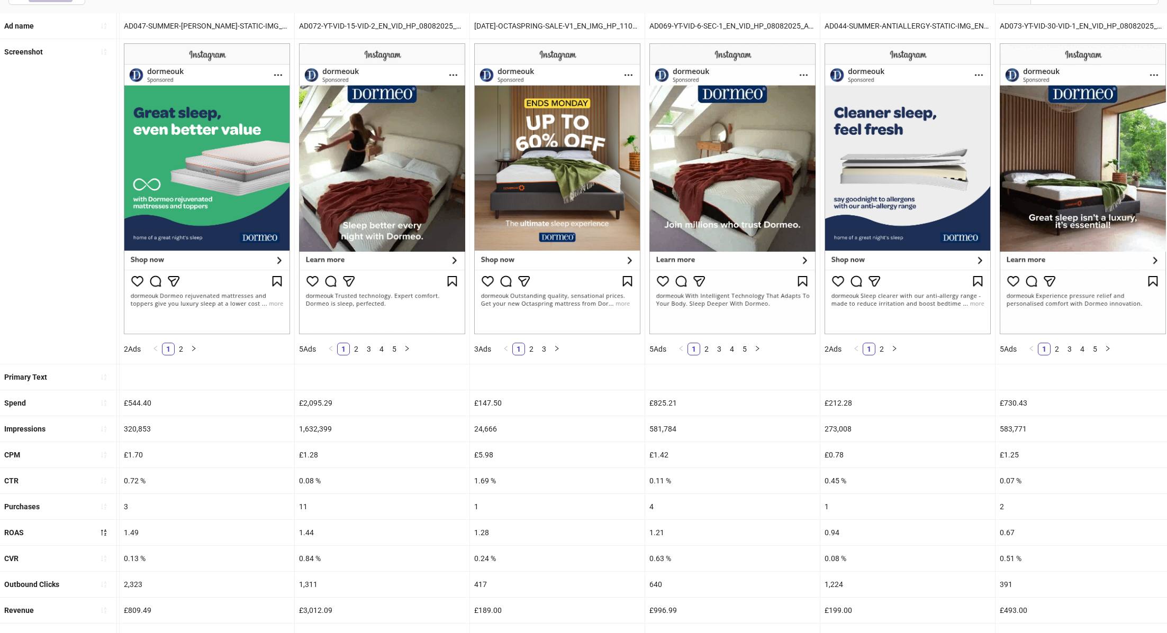
scroll to position [172, 0]
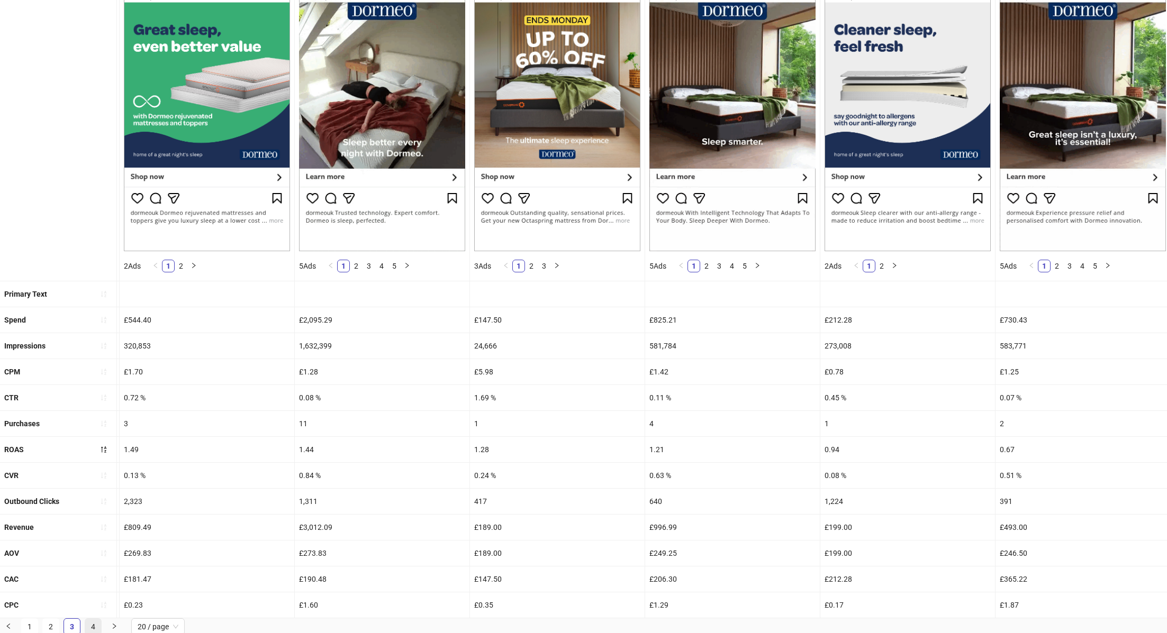
click at [96, 625] on link "4" at bounding box center [93, 627] width 16 height 16
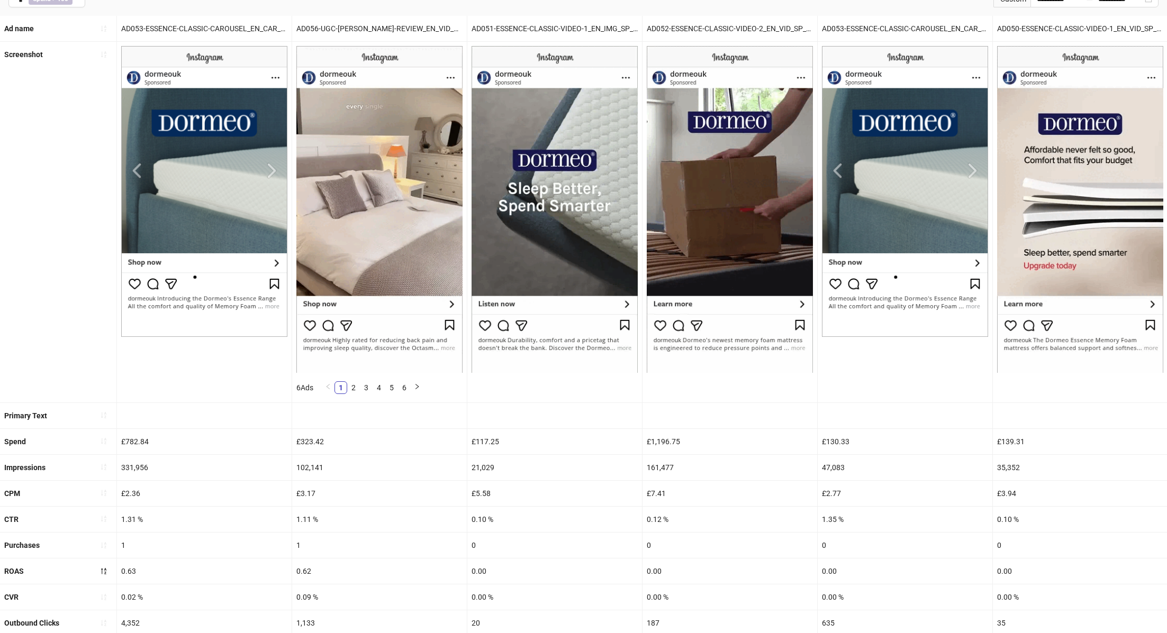
scroll to position [208, 0]
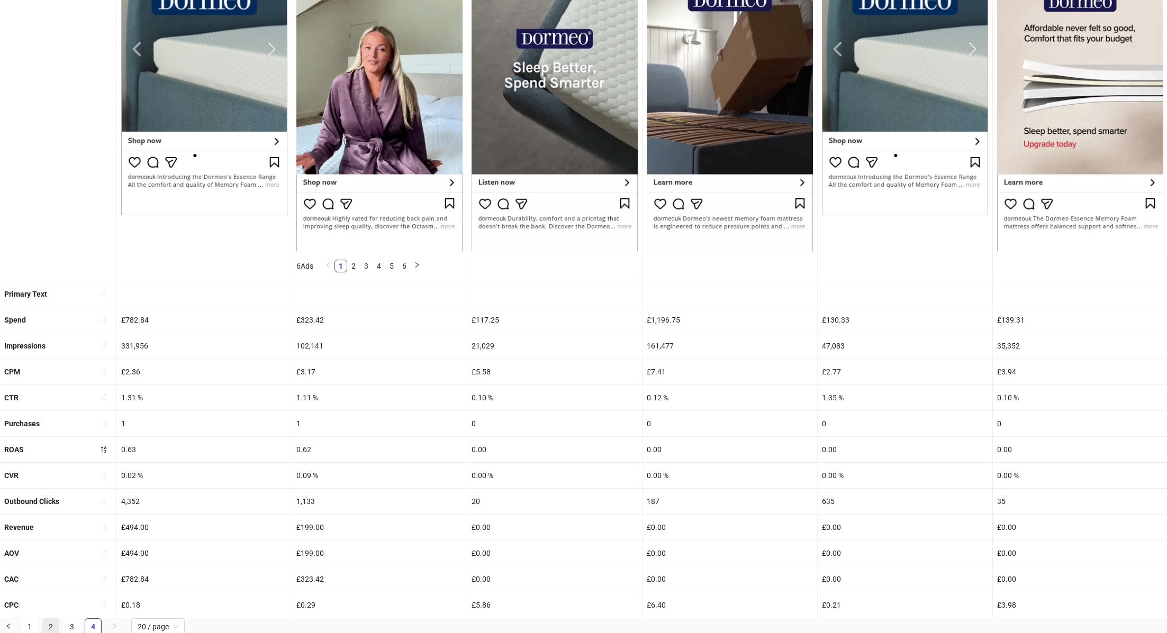
click at [51, 622] on link "2" at bounding box center [51, 627] width 16 height 16
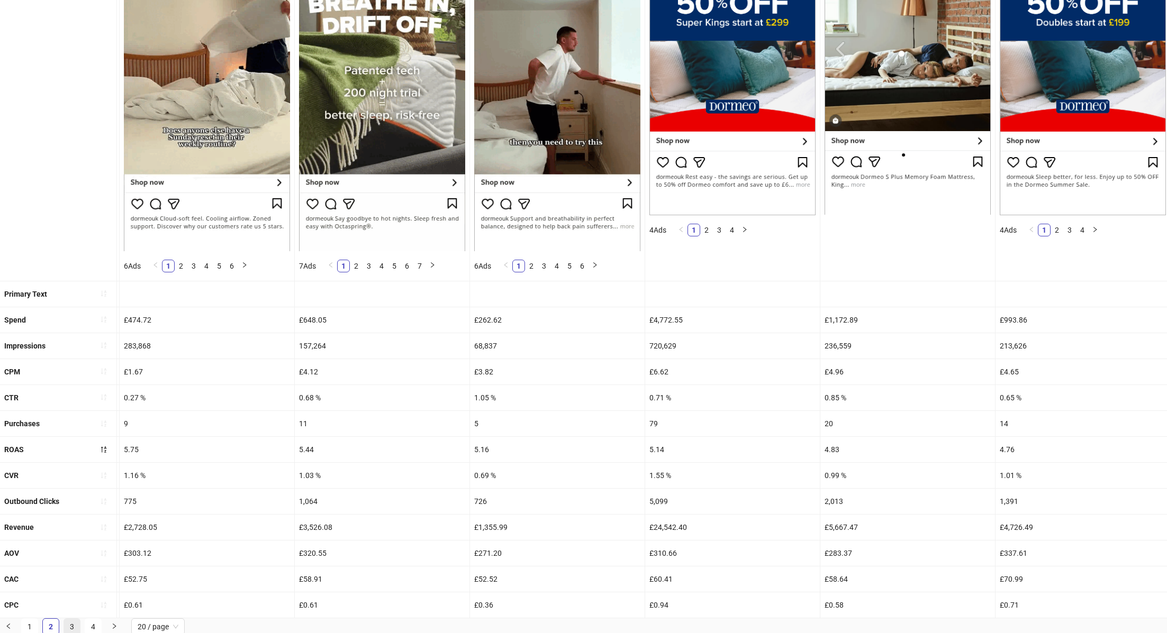
click at [70, 624] on link "3" at bounding box center [72, 627] width 16 height 16
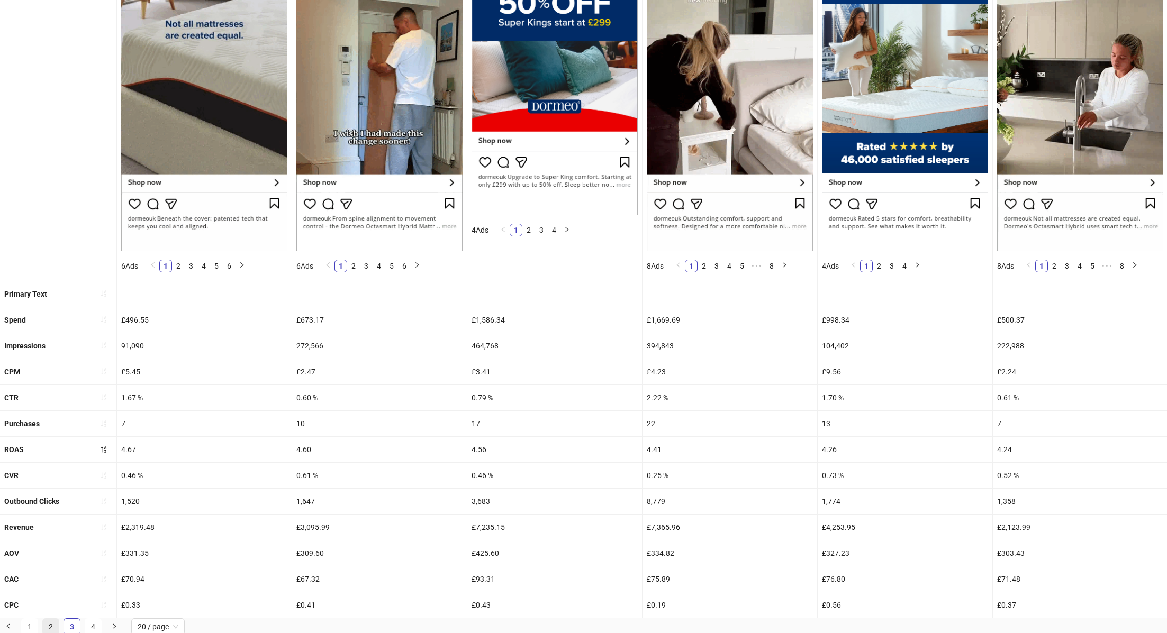
click at [51, 619] on link "2" at bounding box center [51, 627] width 16 height 16
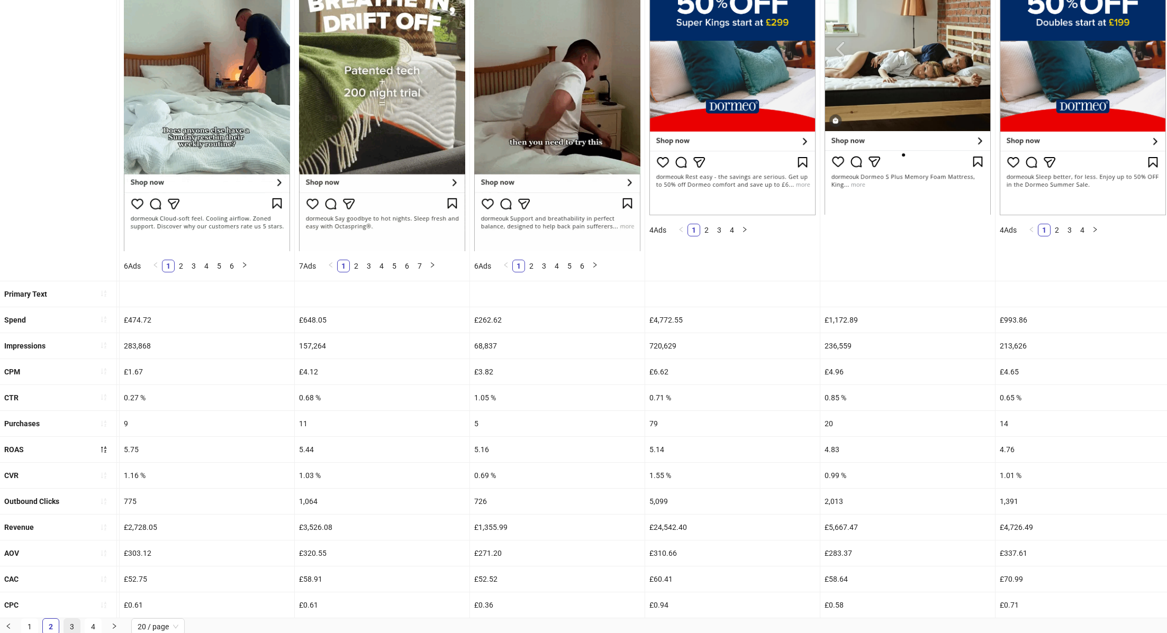
click at [72, 627] on link "3" at bounding box center [72, 627] width 16 height 16
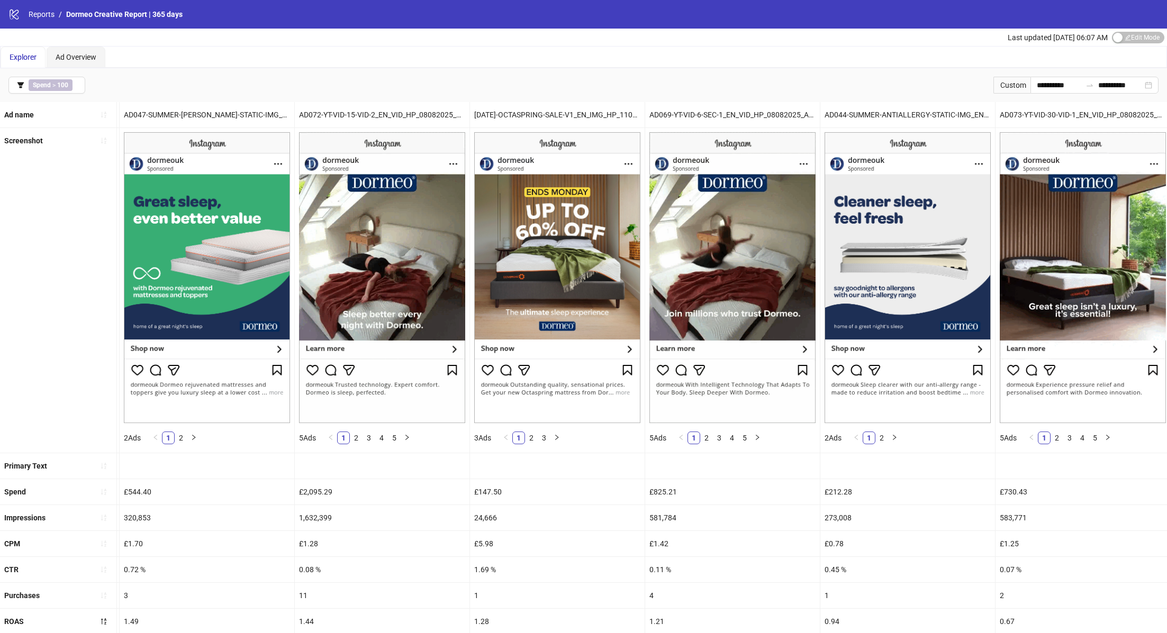
scroll to position [172, 0]
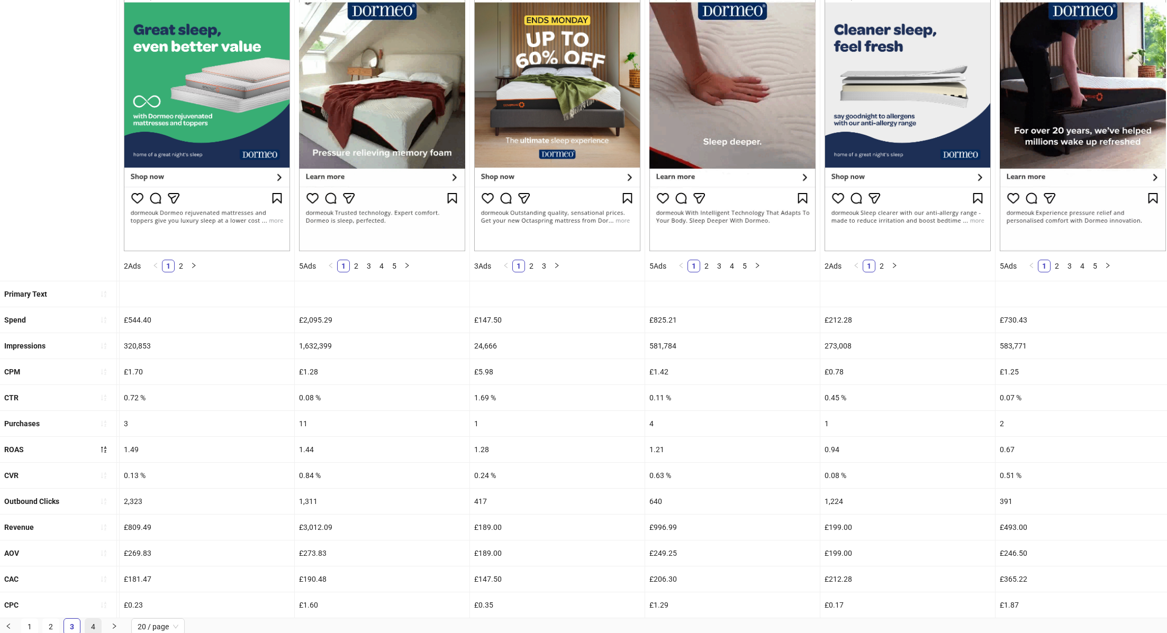
click at [92, 628] on link "4" at bounding box center [93, 627] width 16 height 16
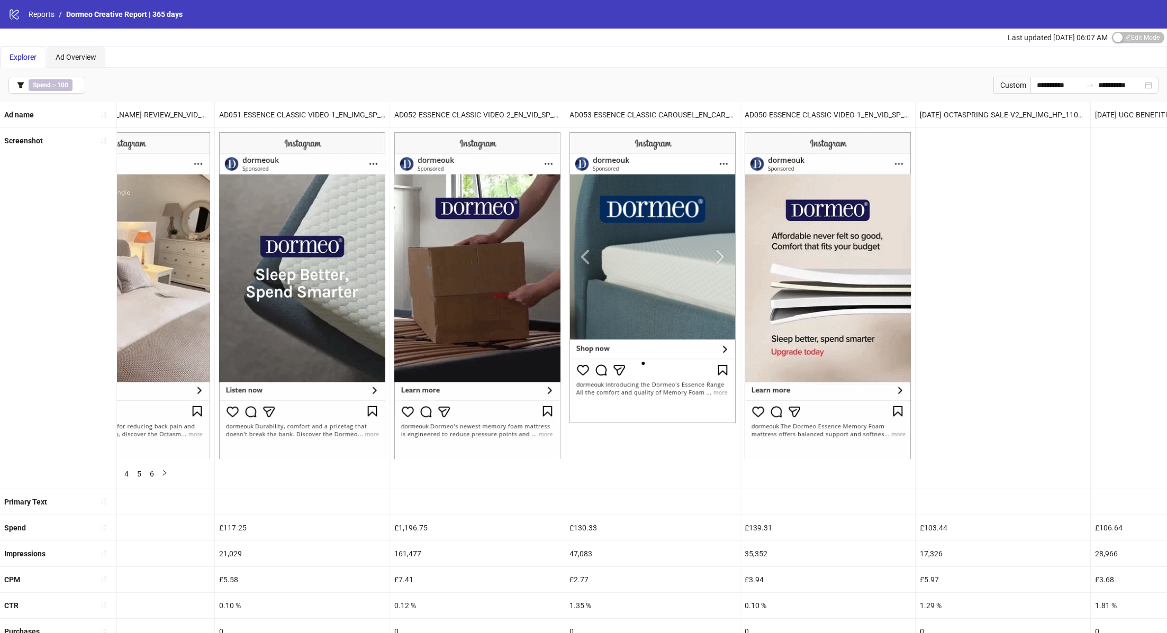
scroll to position [0, 0]
